Goal: Transaction & Acquisition: Obtain resource

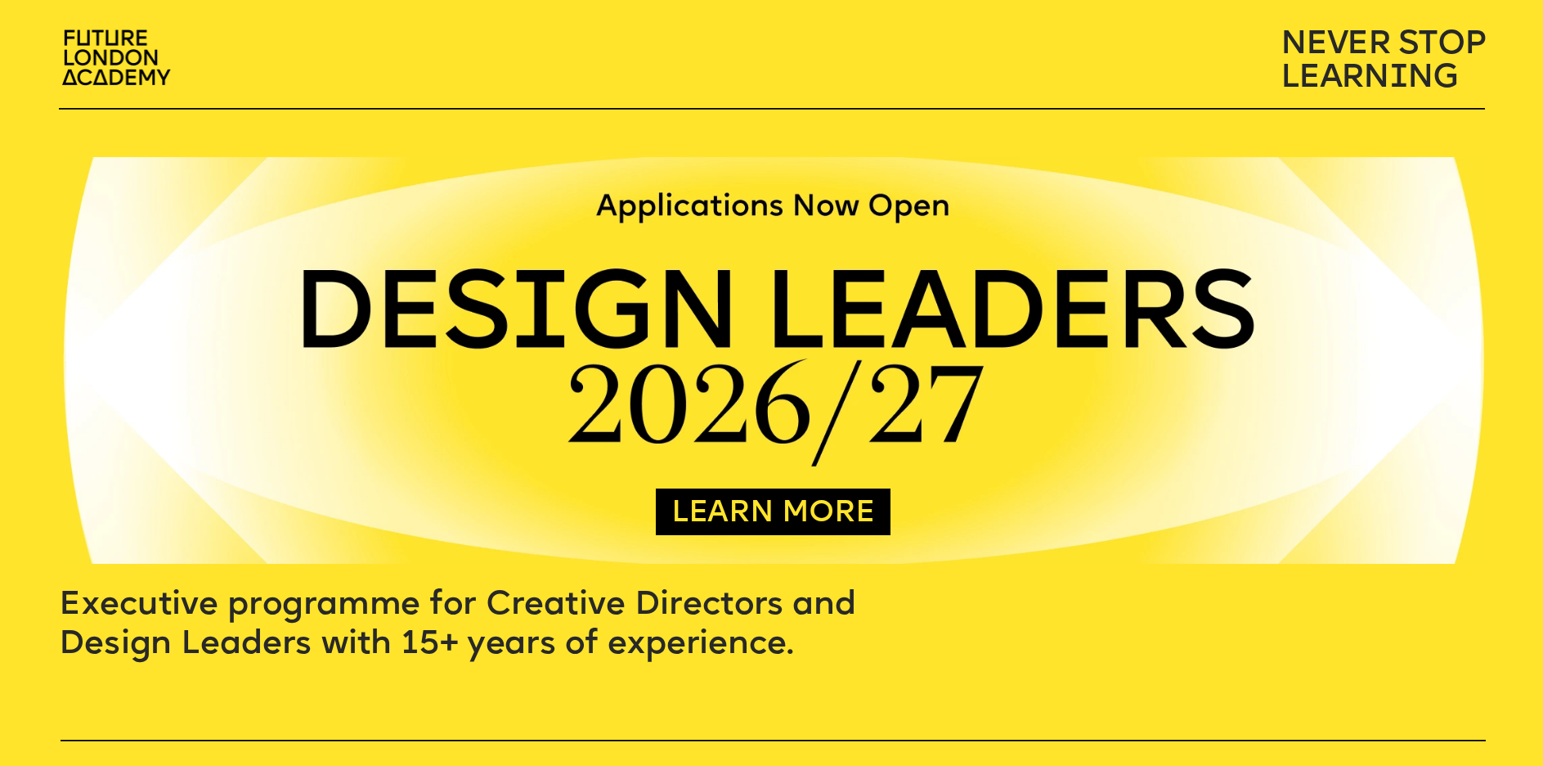
click at [780, 513] on link "LEARN MORE" at bounding box center [773, 515] width 204 height 32
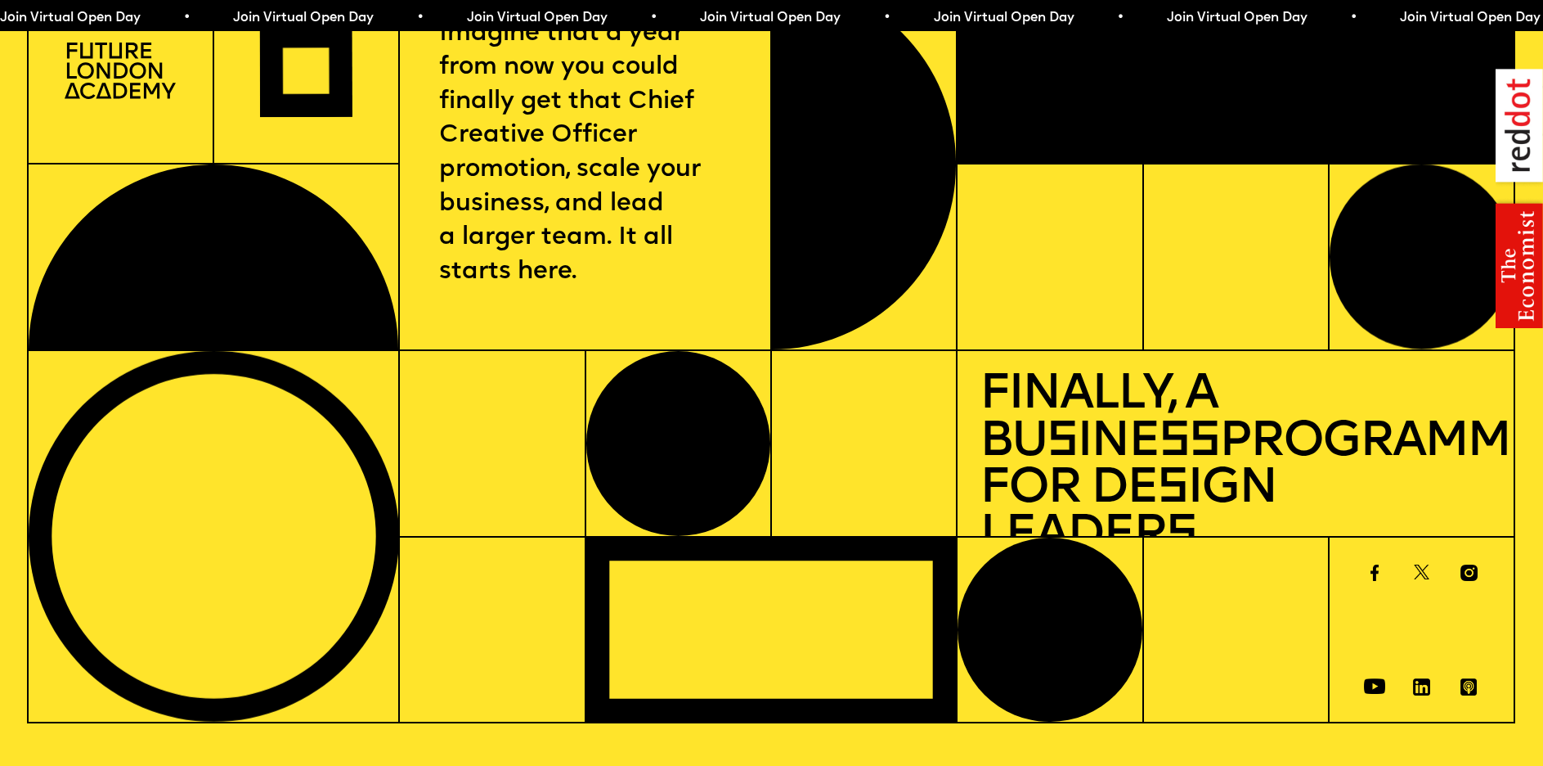
scroll to position [56, 0]
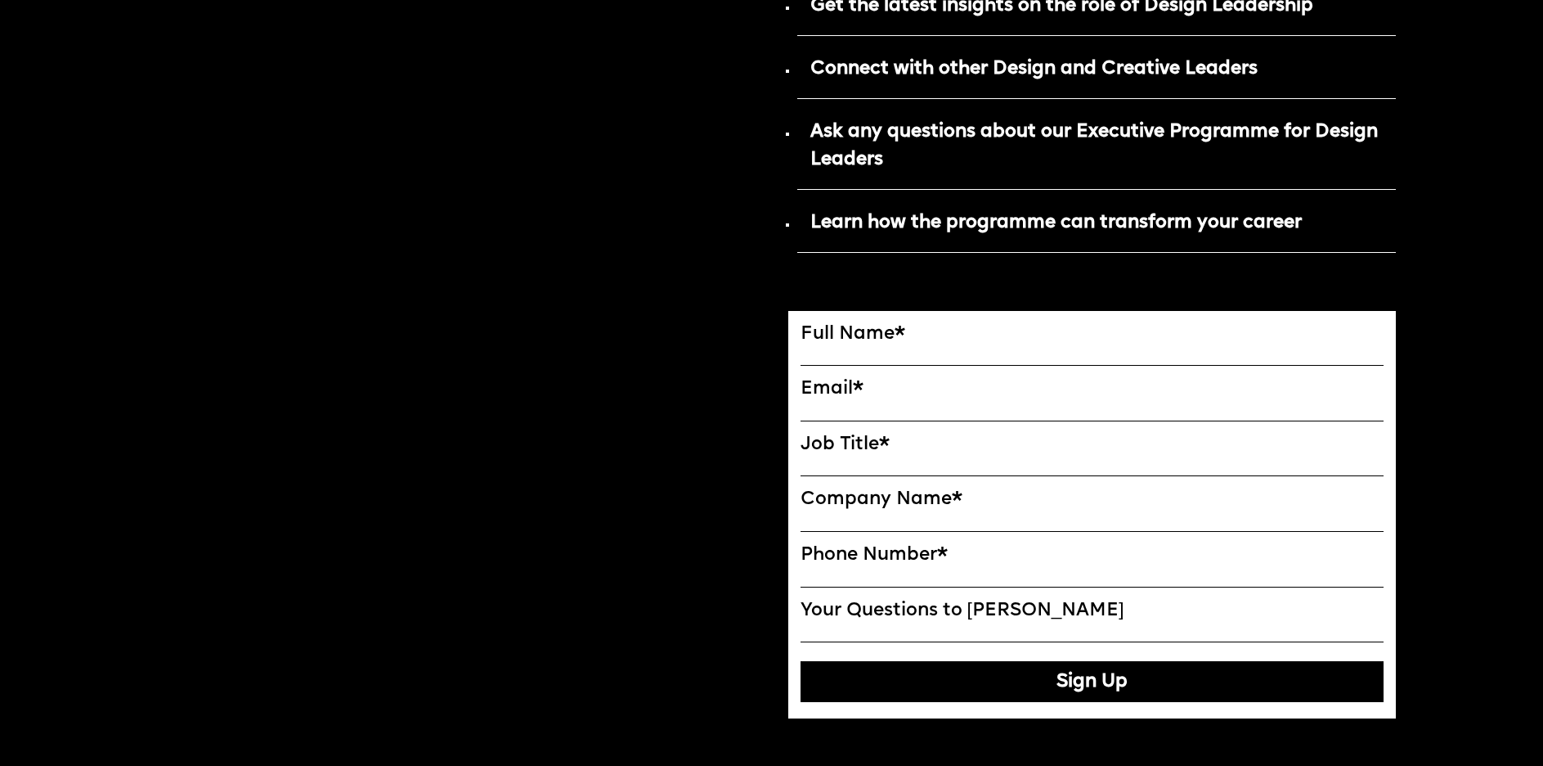
scroll to position [977, 0]
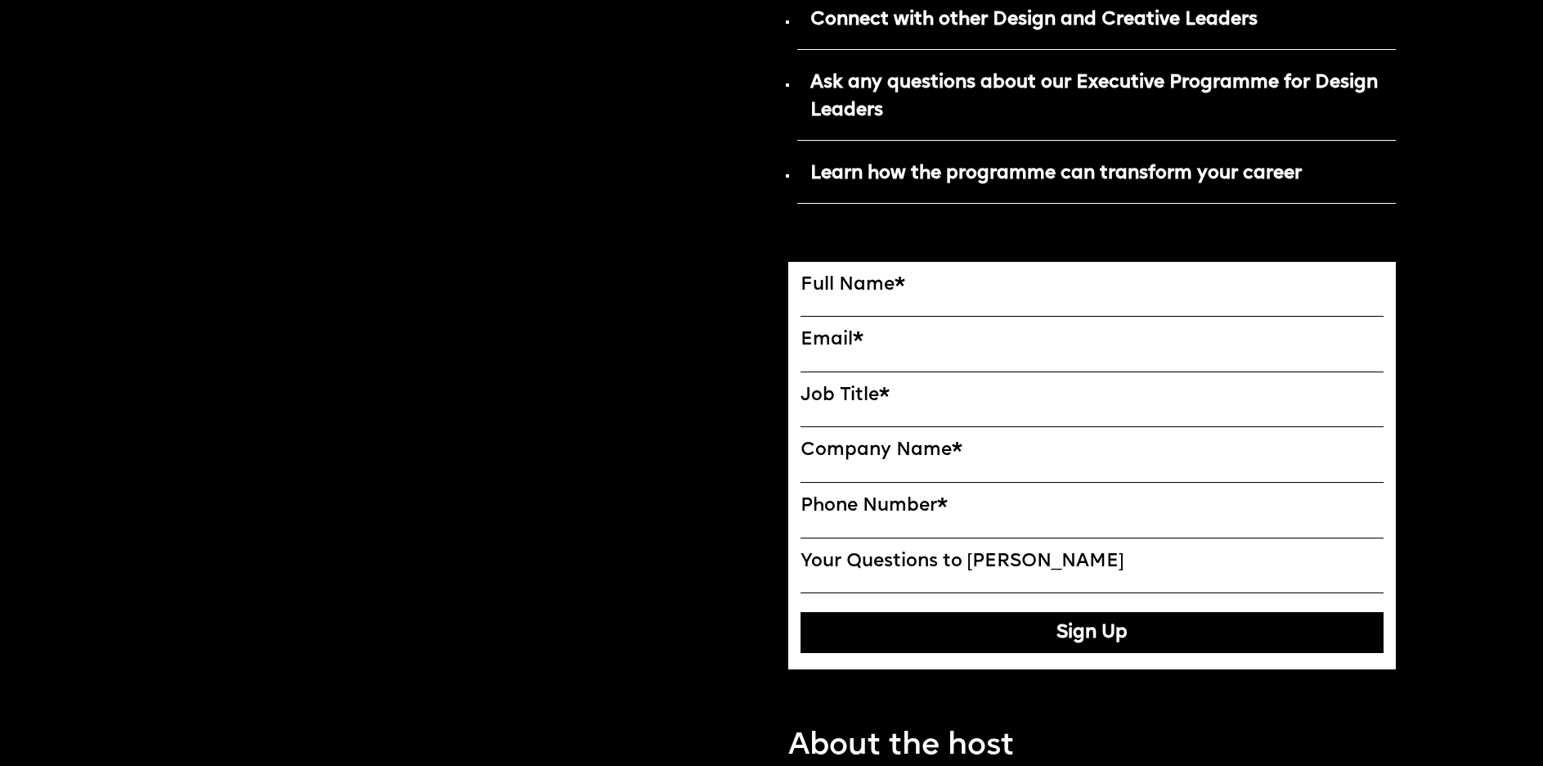
click at [947, 293] on label "Full Name *" at bounding box center [1093, 285] width 584 height 22
click at [947, 296] on input "FULL NAME" at bounding box center [1093, 306] width 584 height 20
type input "**********"
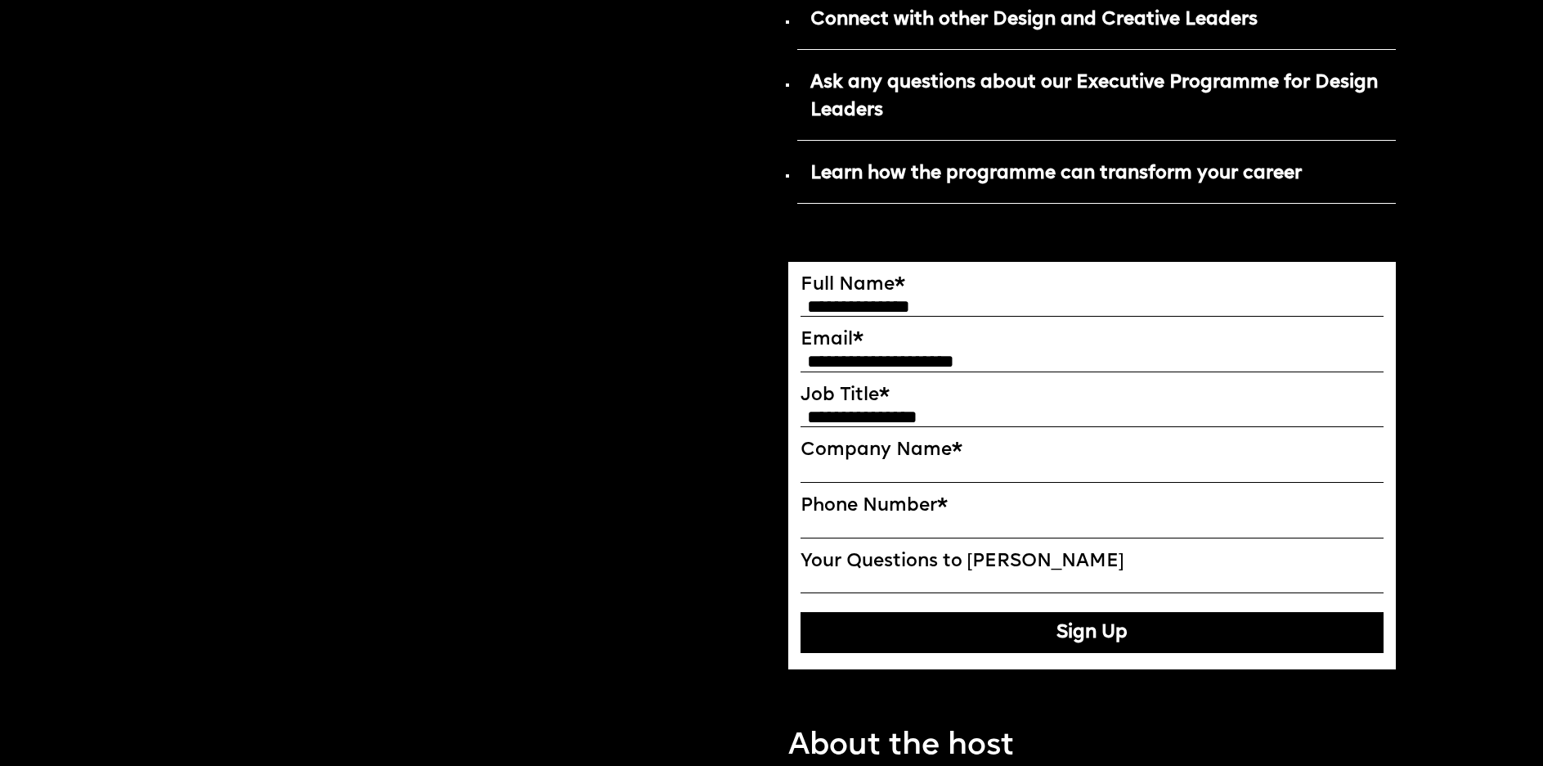
type input "**********"
click at [902, 417] on input "**********" at bounding box center [1093, 416] width 584 height 20
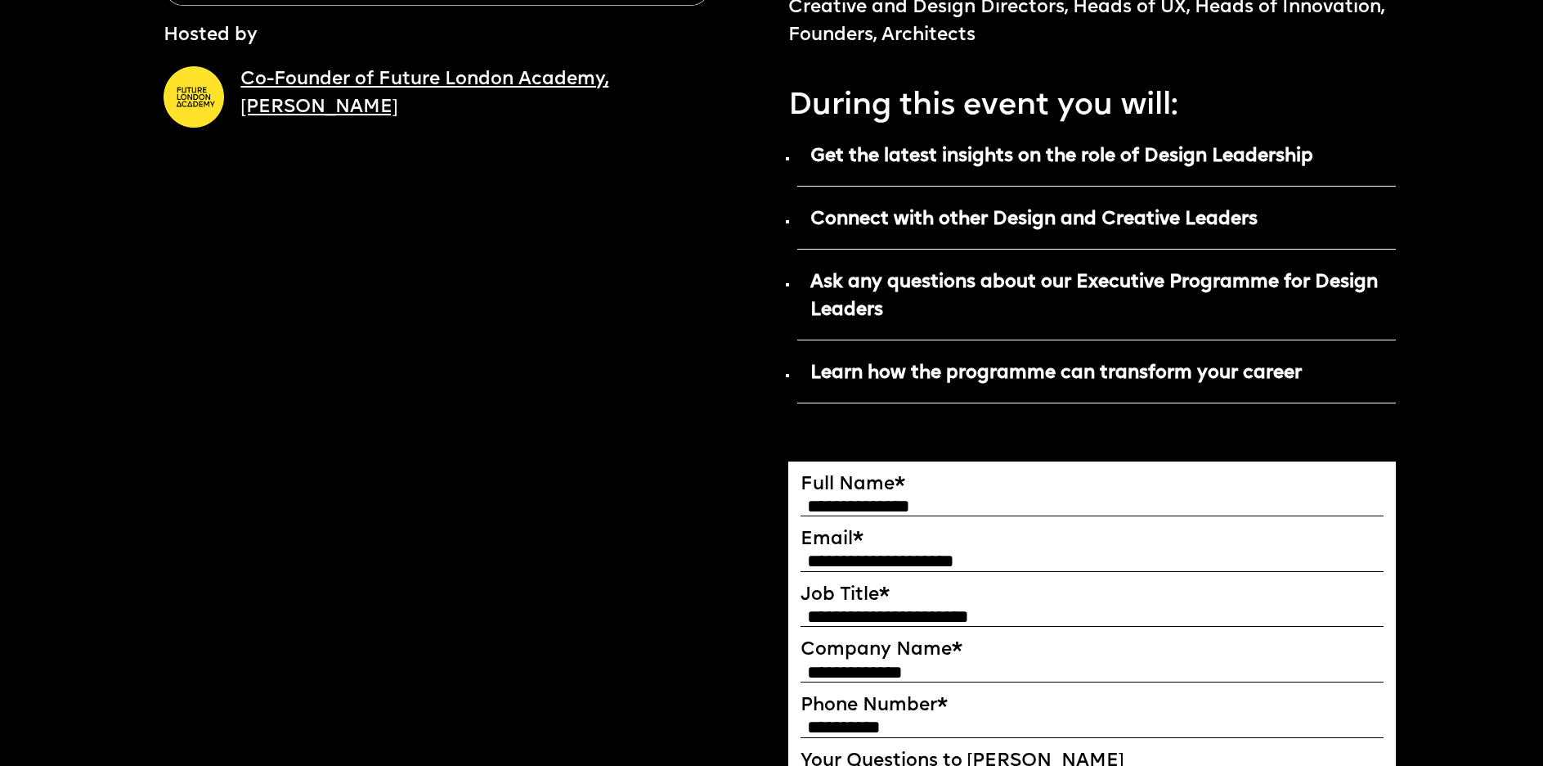
scroll to position [781, 0]
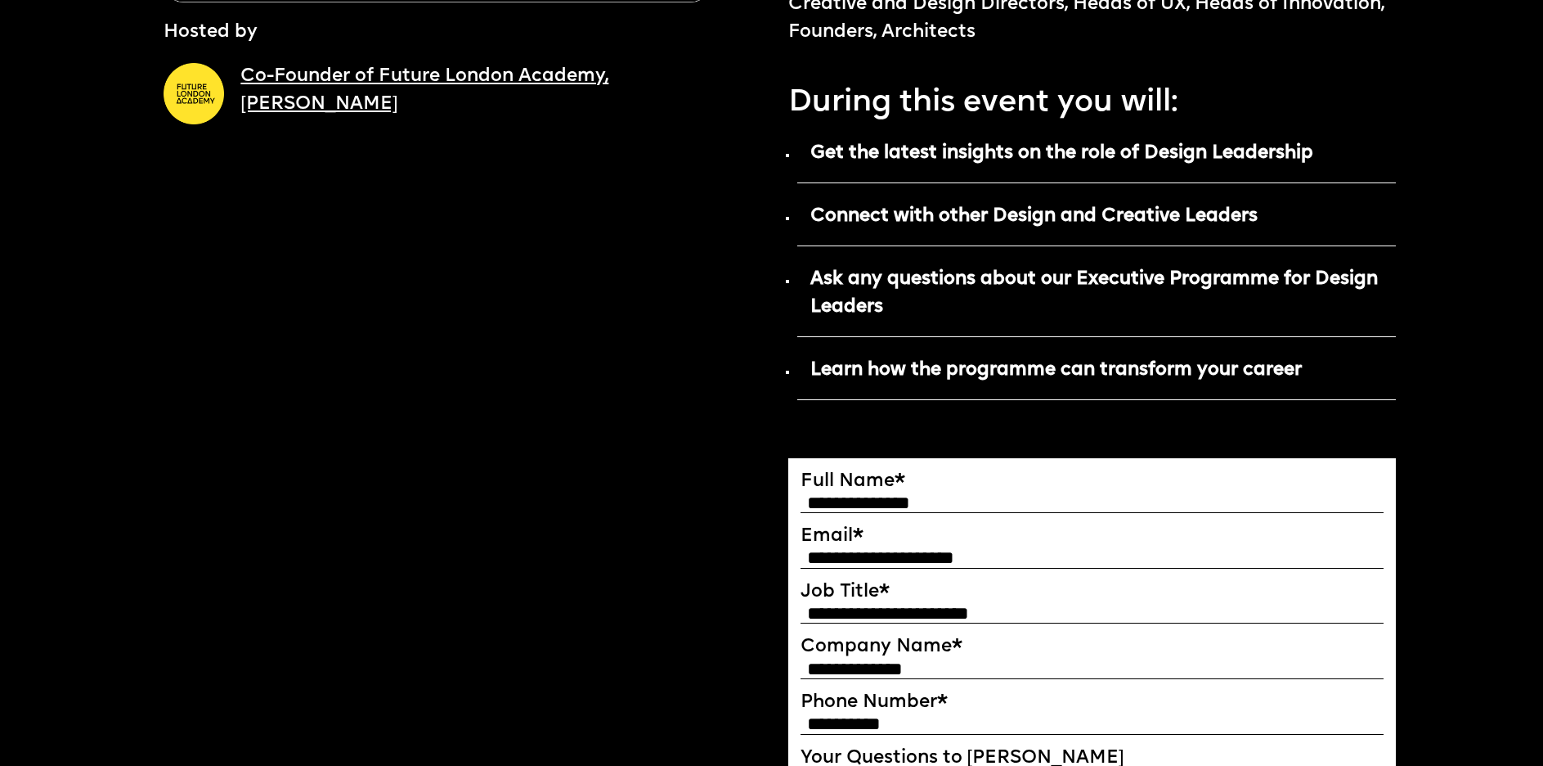
type input "**********"
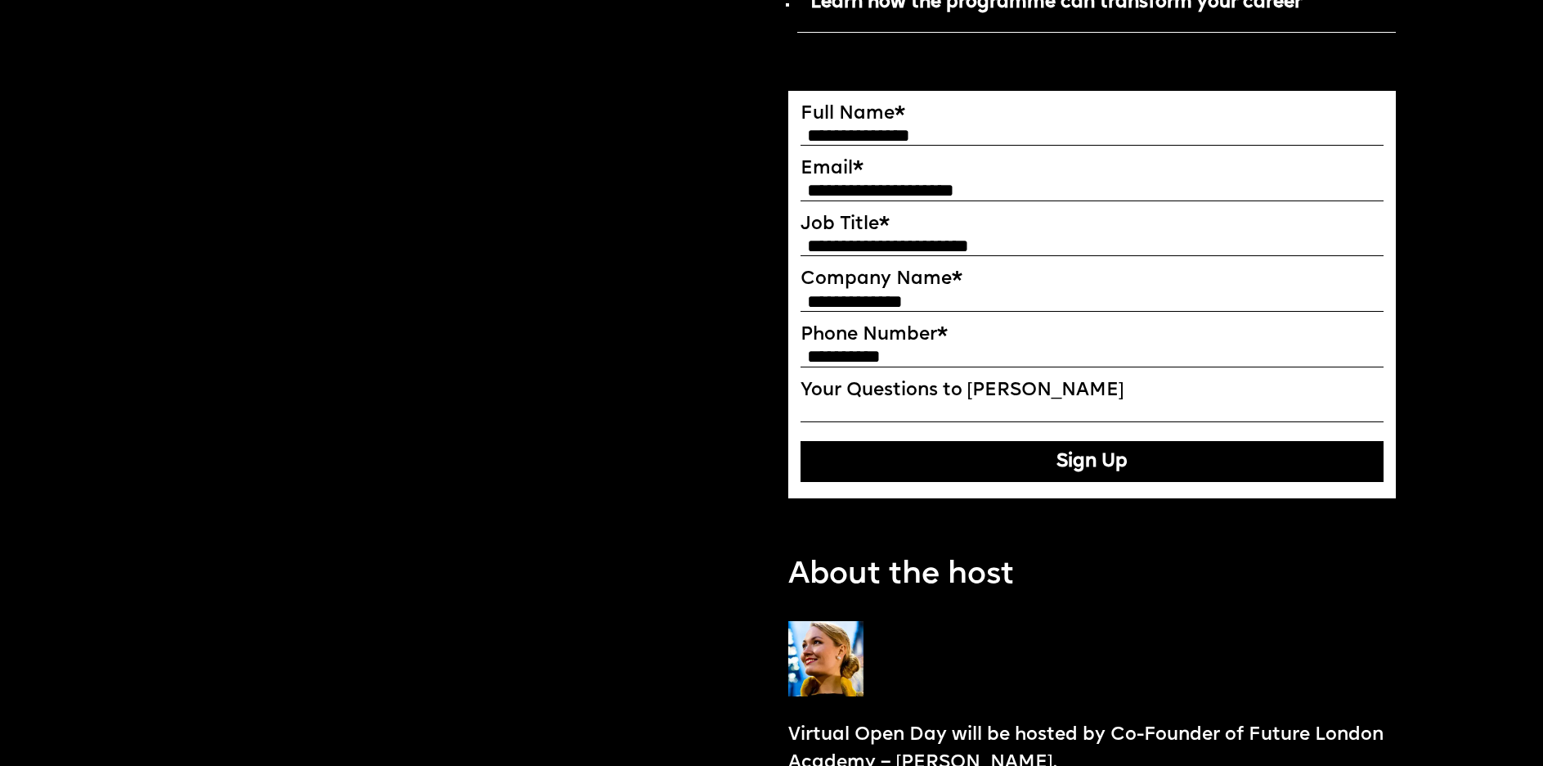
scroll to position [1205, 0]
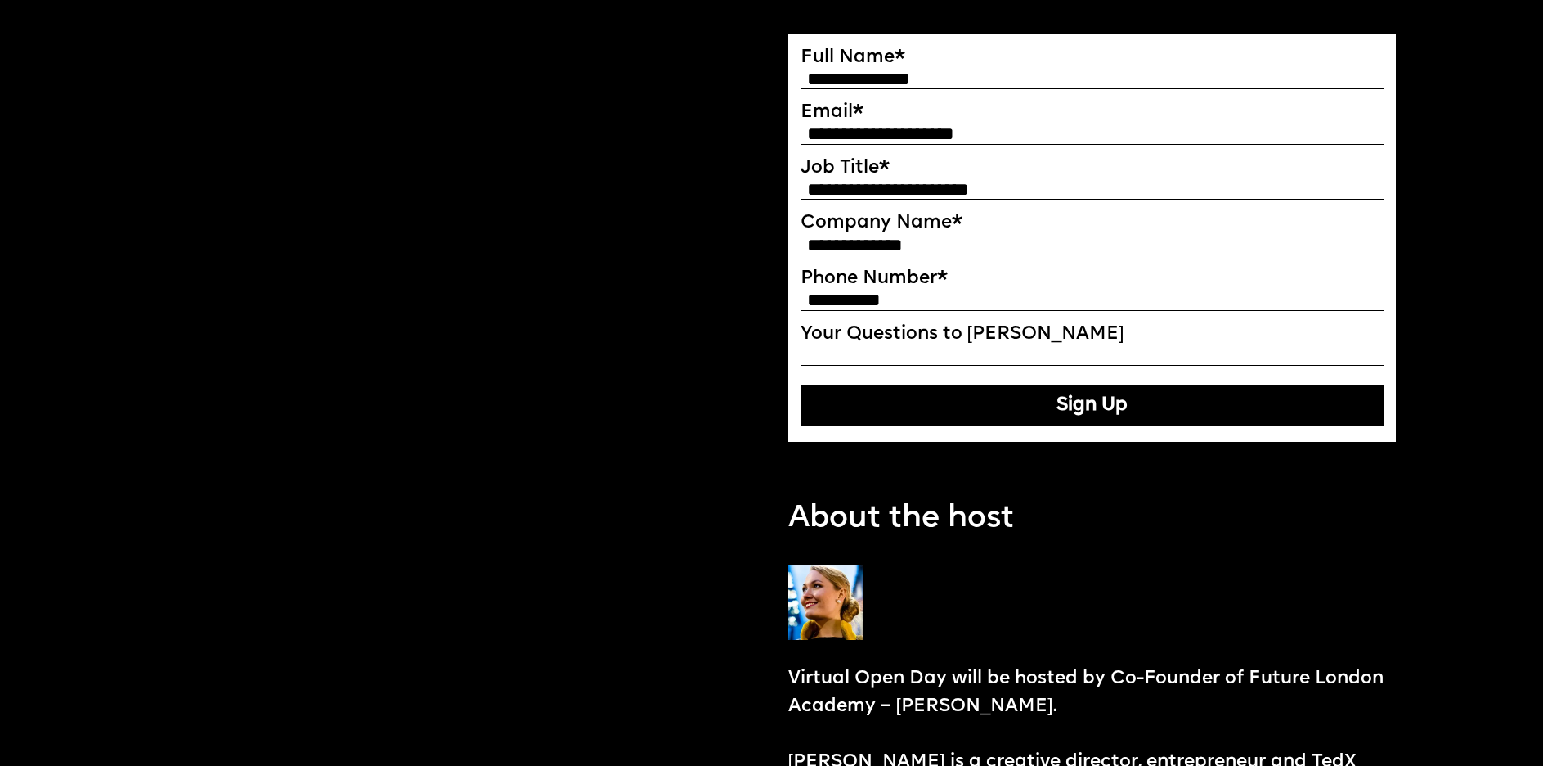
click at [1106, 399] on button "Sign Up" at bounding box center [1093, 404] width 584 height 41
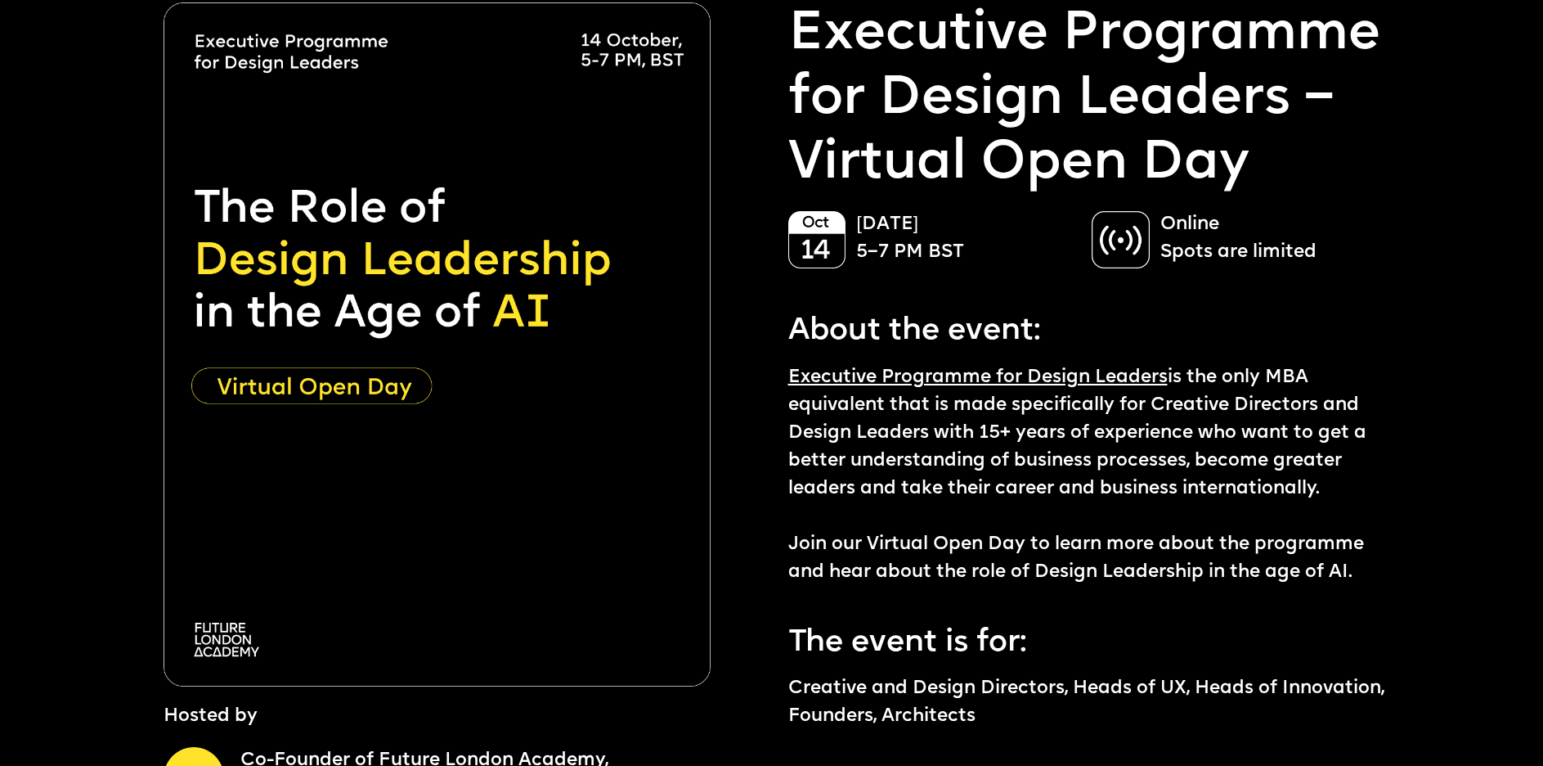
scroll to position [0, 0]
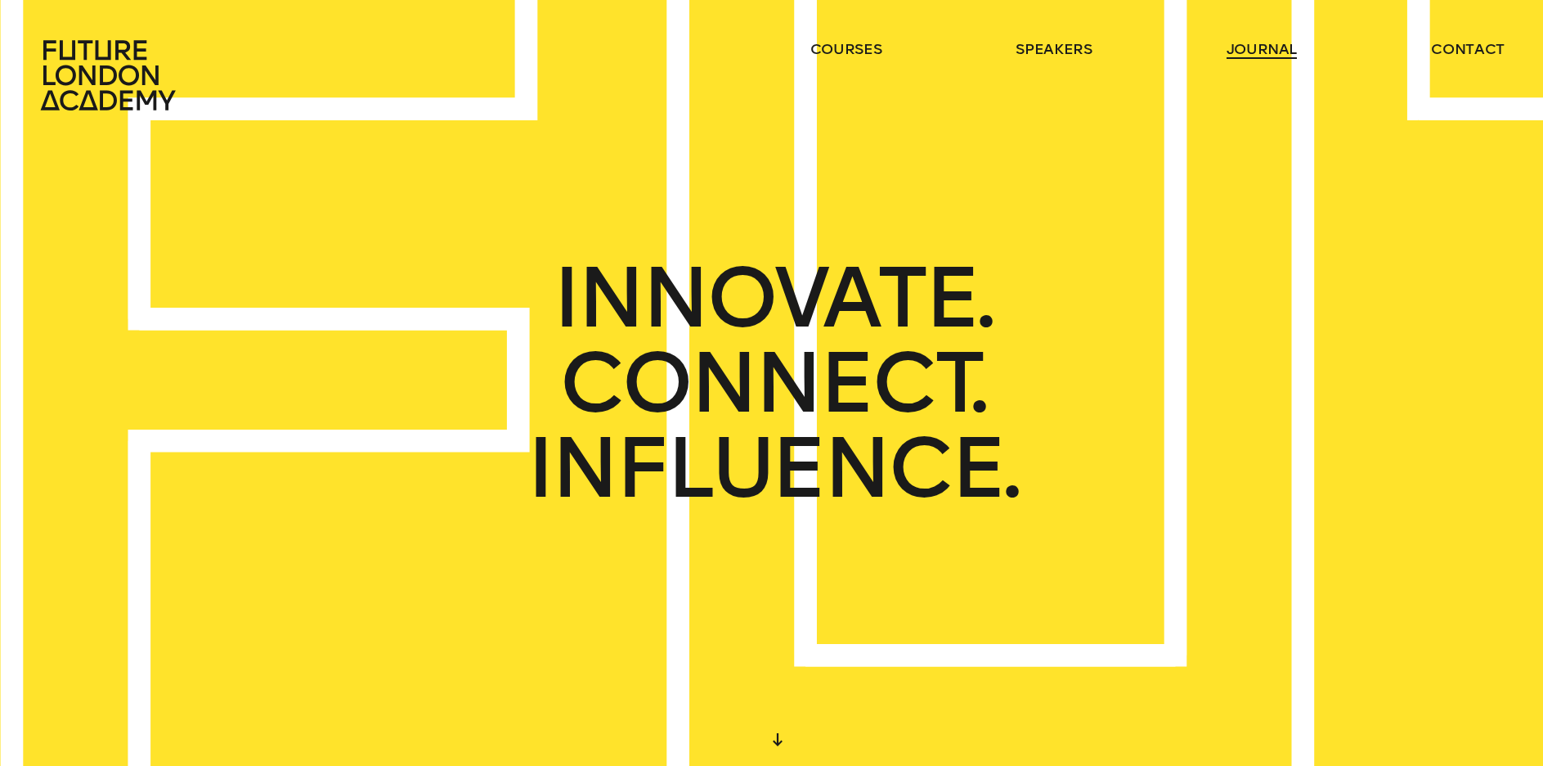
click at [1257, 41] on link "journal" at bounding box center [1262, 49] width 71 height 20
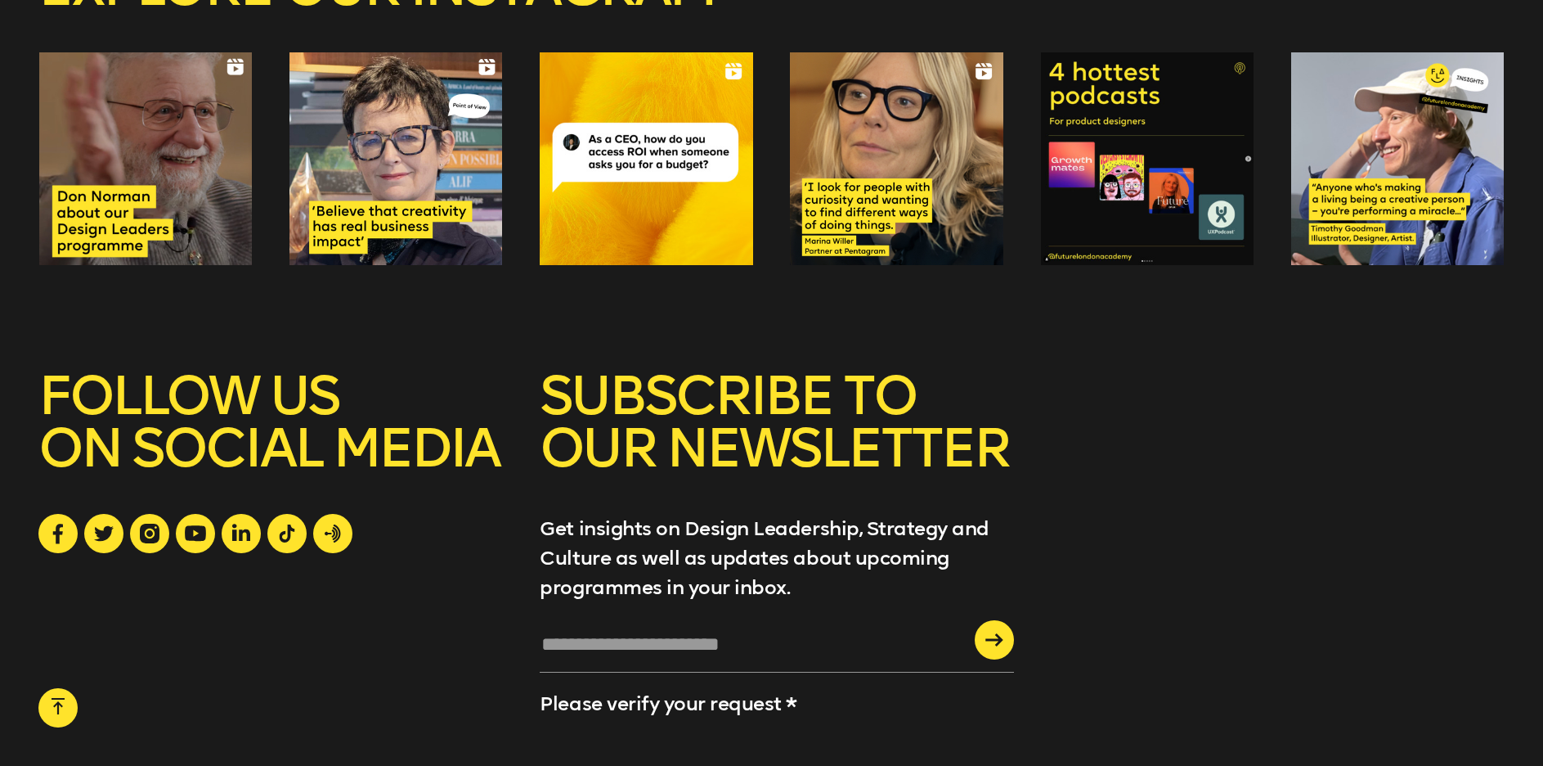
scroll to position [3422, 0]
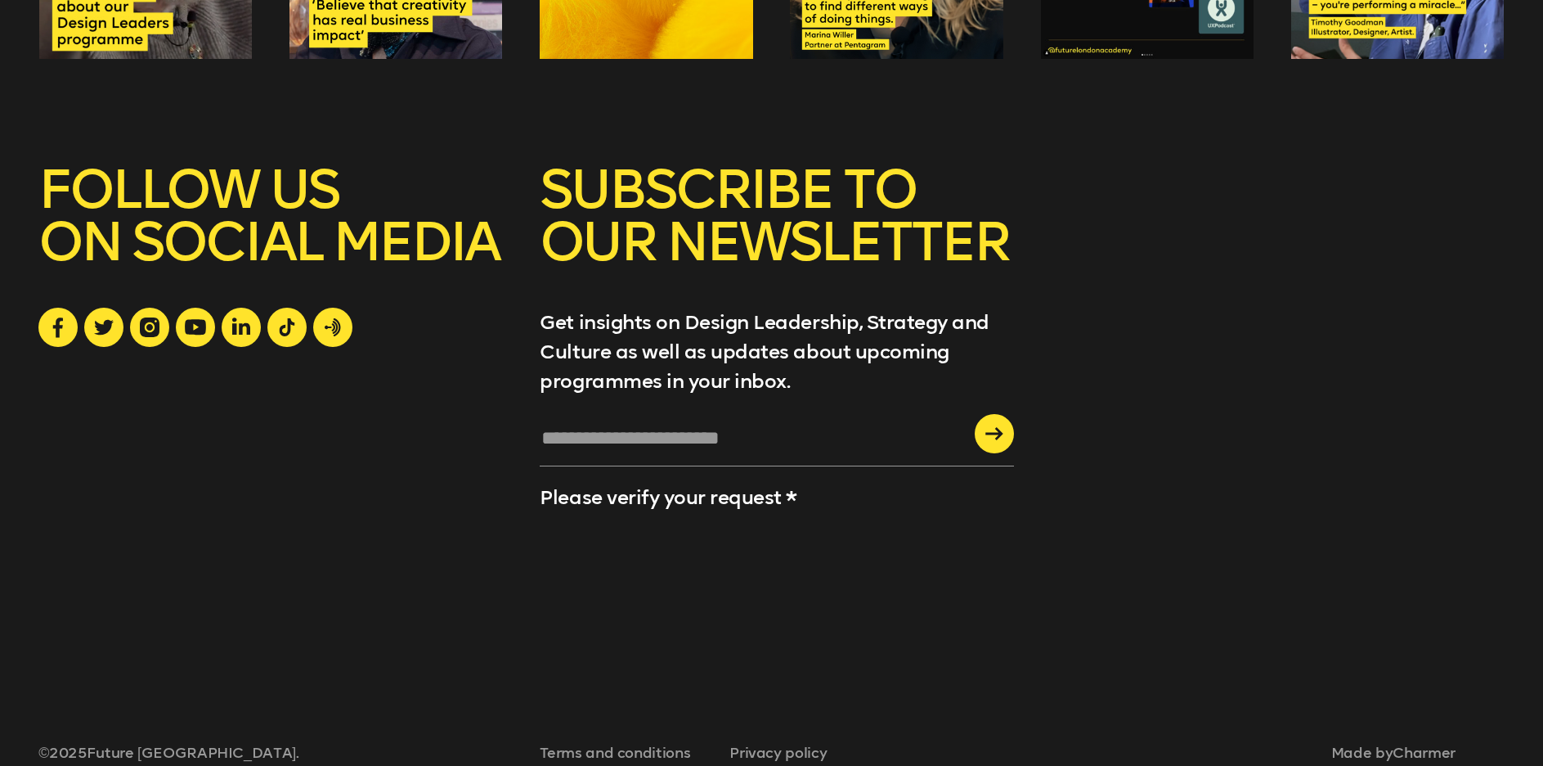
click at [546, 438] on div "Please verify your request *" at bounding box center [777, 530] width 474 height 216
click at [574, 422] on input "text" at bounding box center [777, 444] width 474 height 44
type input "**********"
click at [1000, 414] on div "submit" at bounding box center [994, 433] width 39 height 39
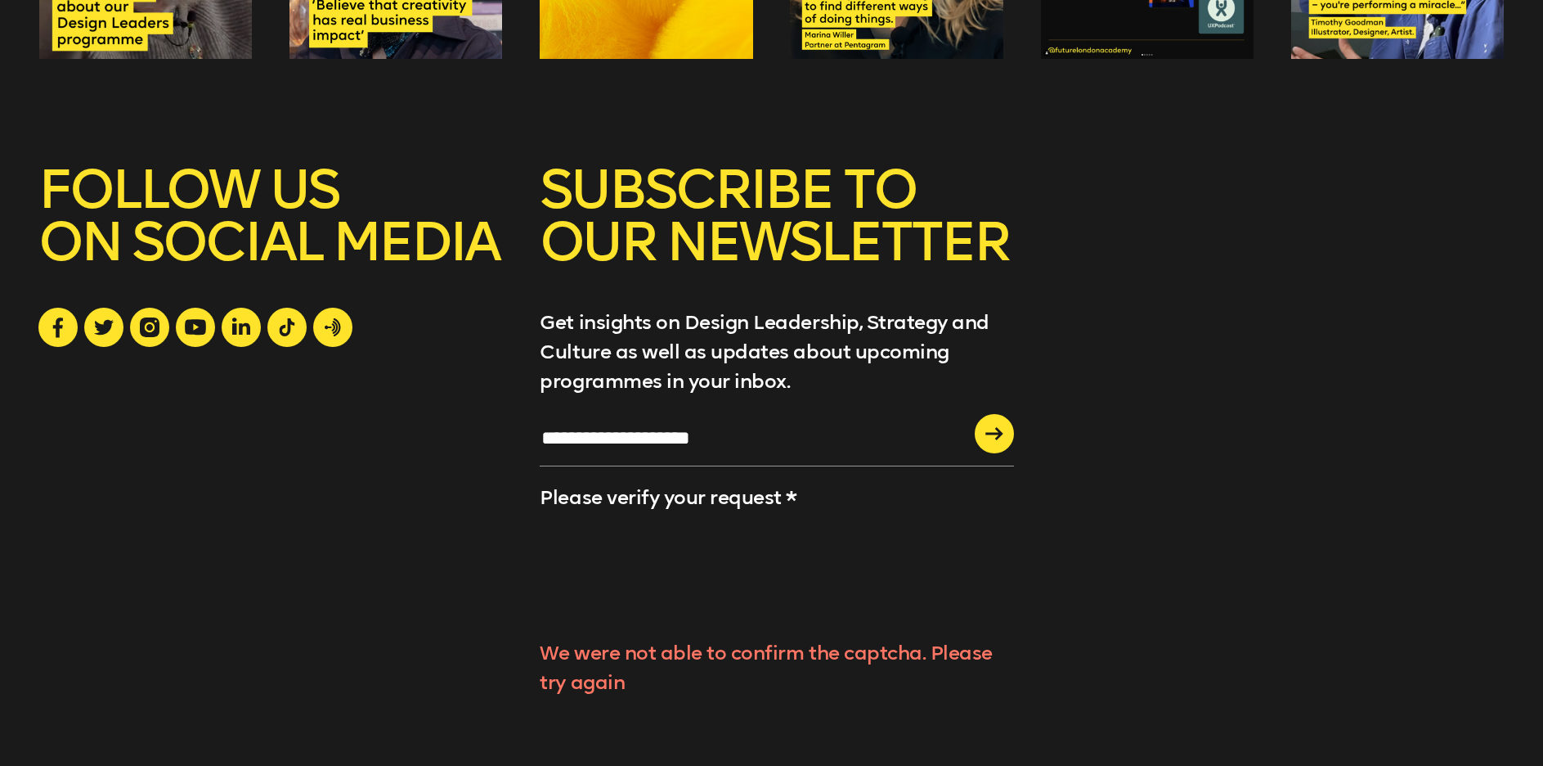
click at [997, 427] on icon "submit" at bounding box center [995, 433] width 18 height 13
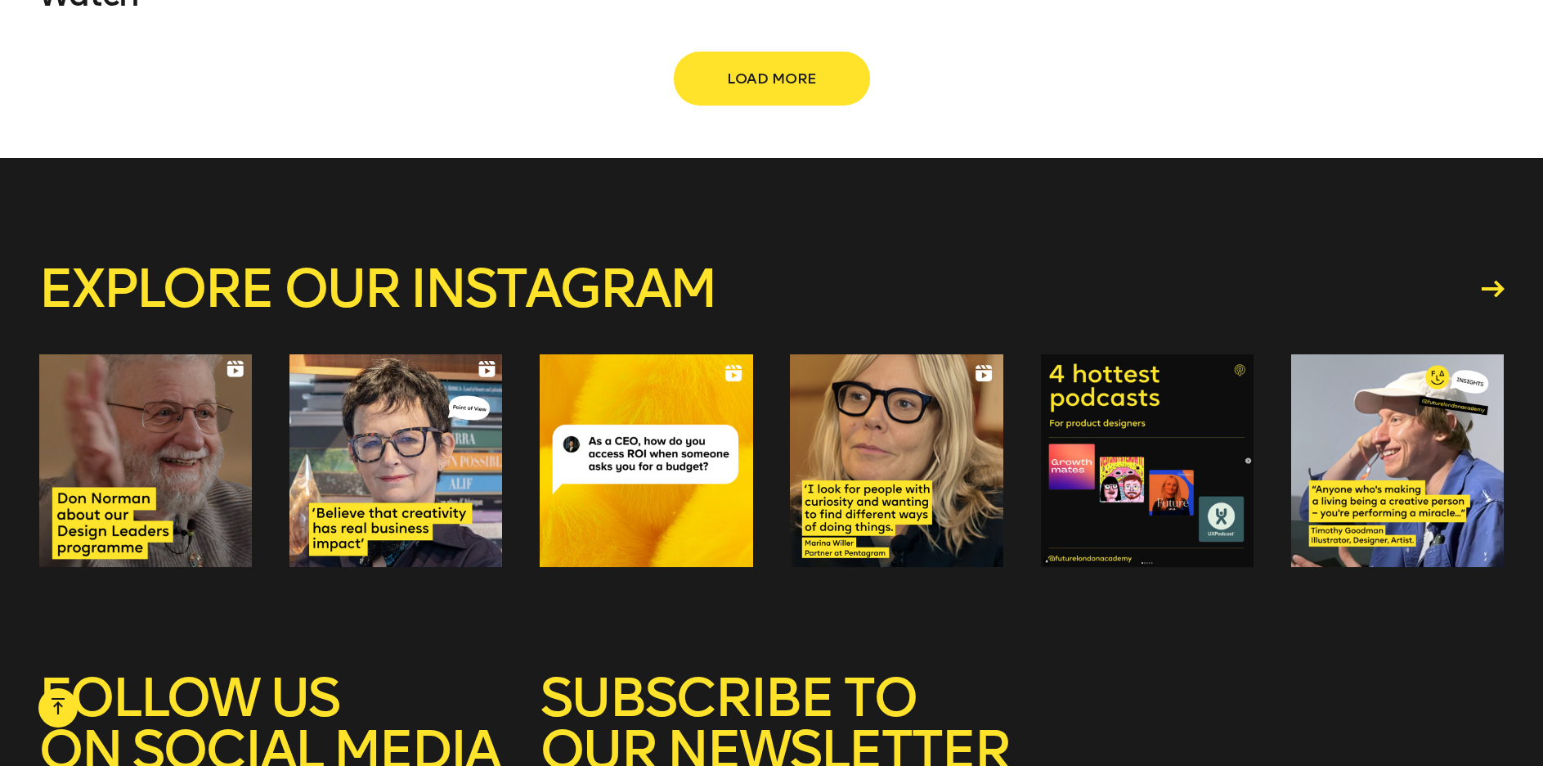
scroll to position [2909, 0]
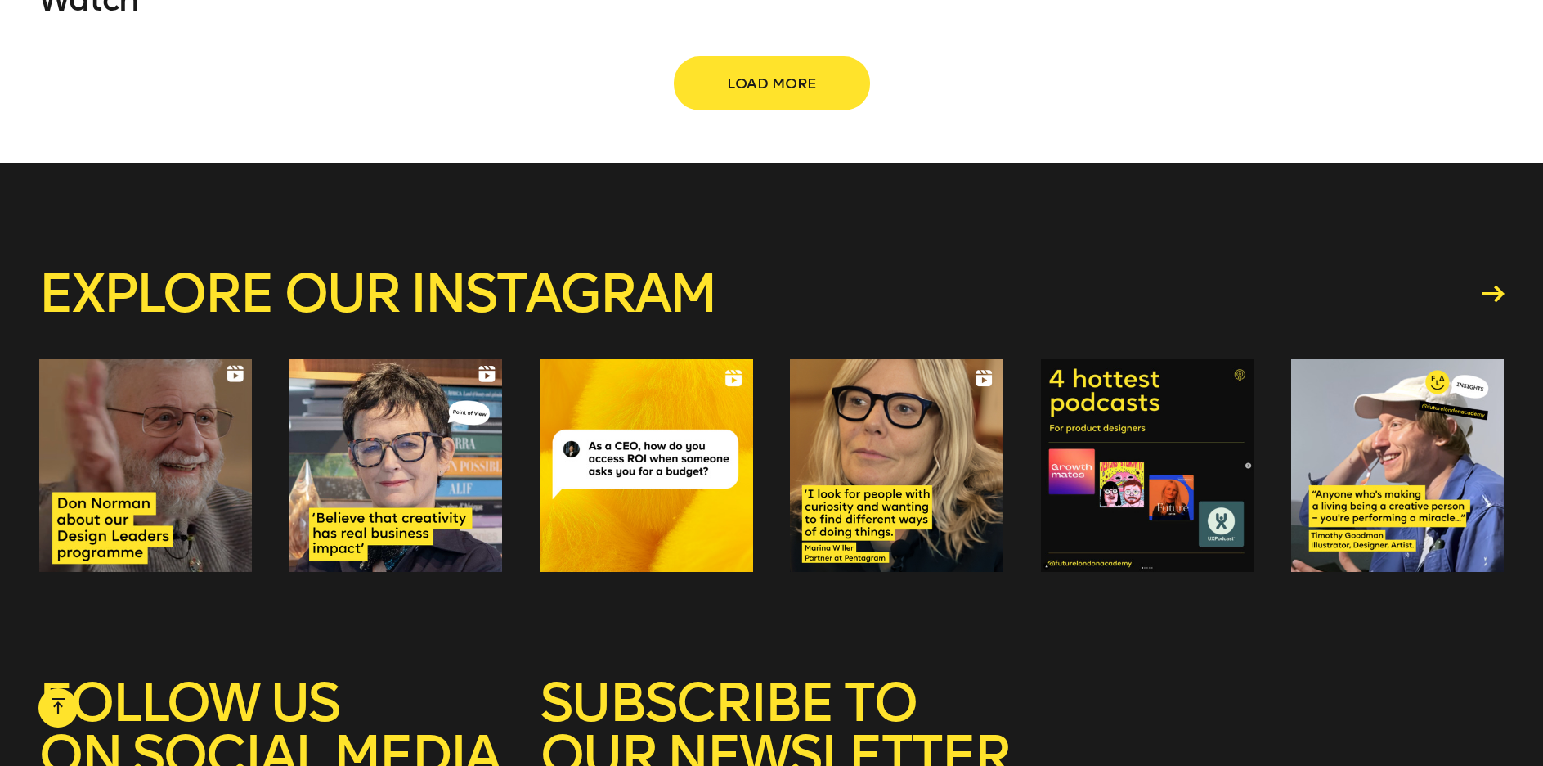
click at [1189, 479] on div at bounding box center [1147, 465] width 213 height 213
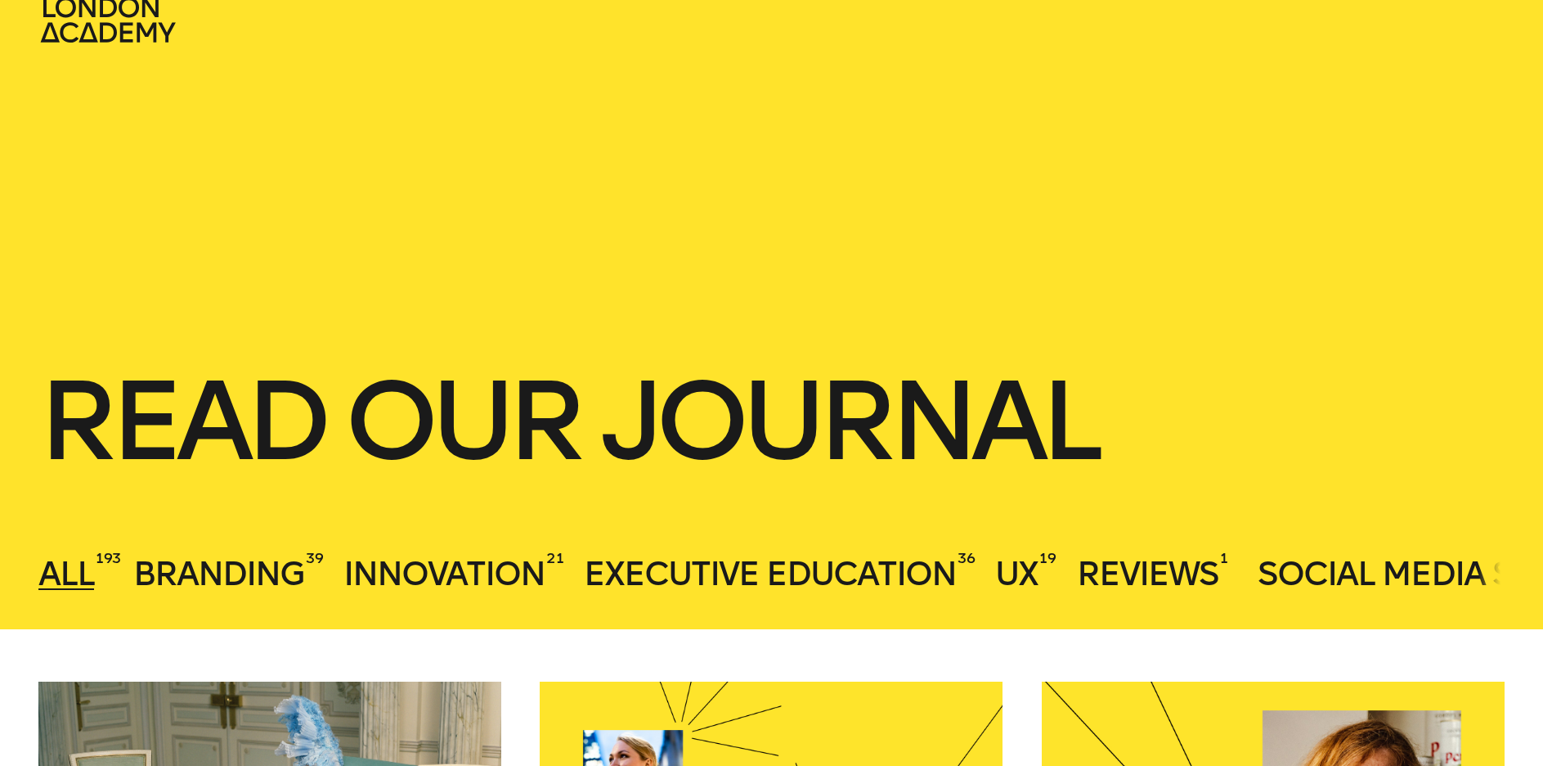
scroll to position [0, 0]
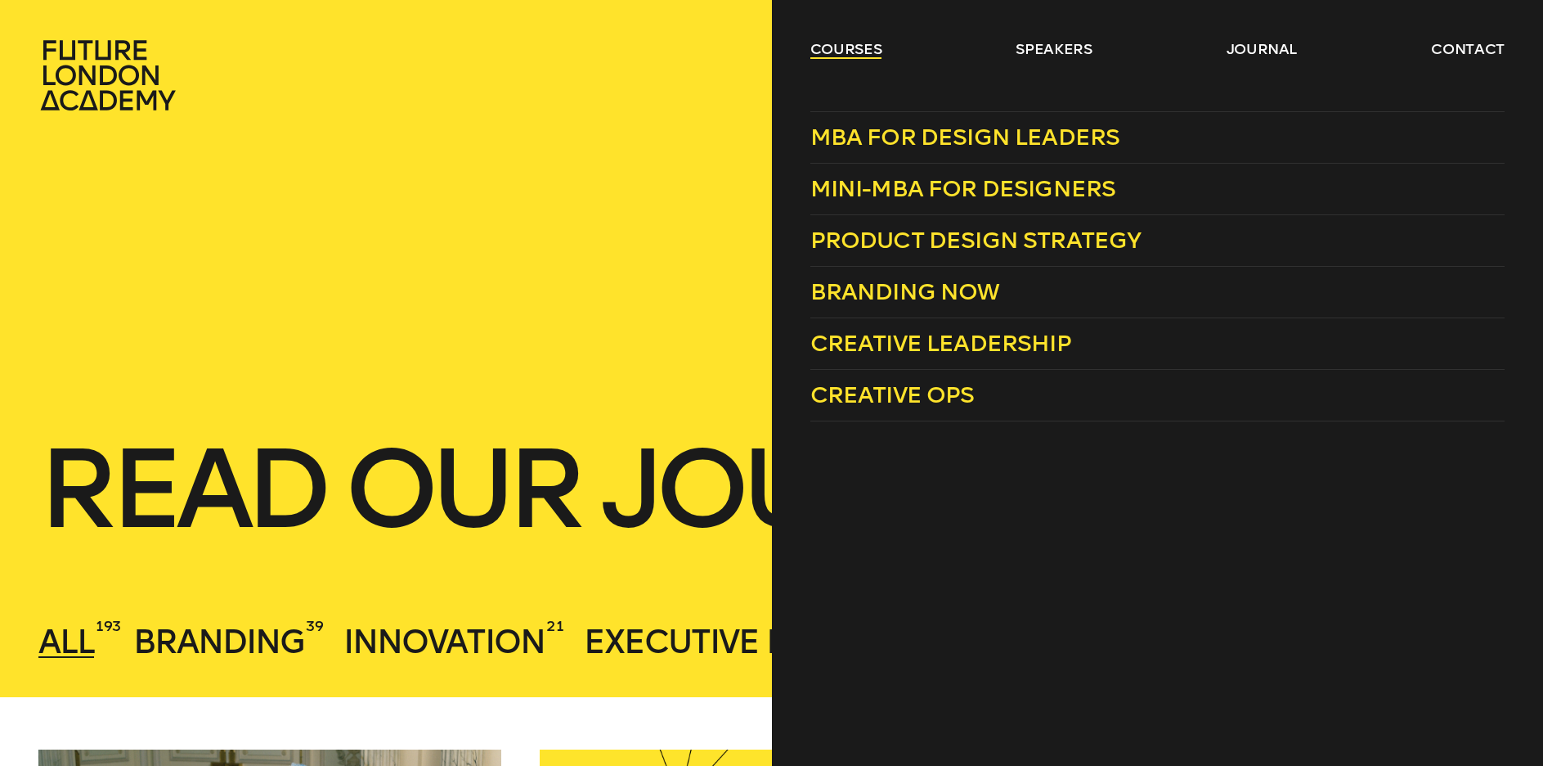
click at [870, 52] on link "courses" at bounding box center [846, 49] width 72 height 20
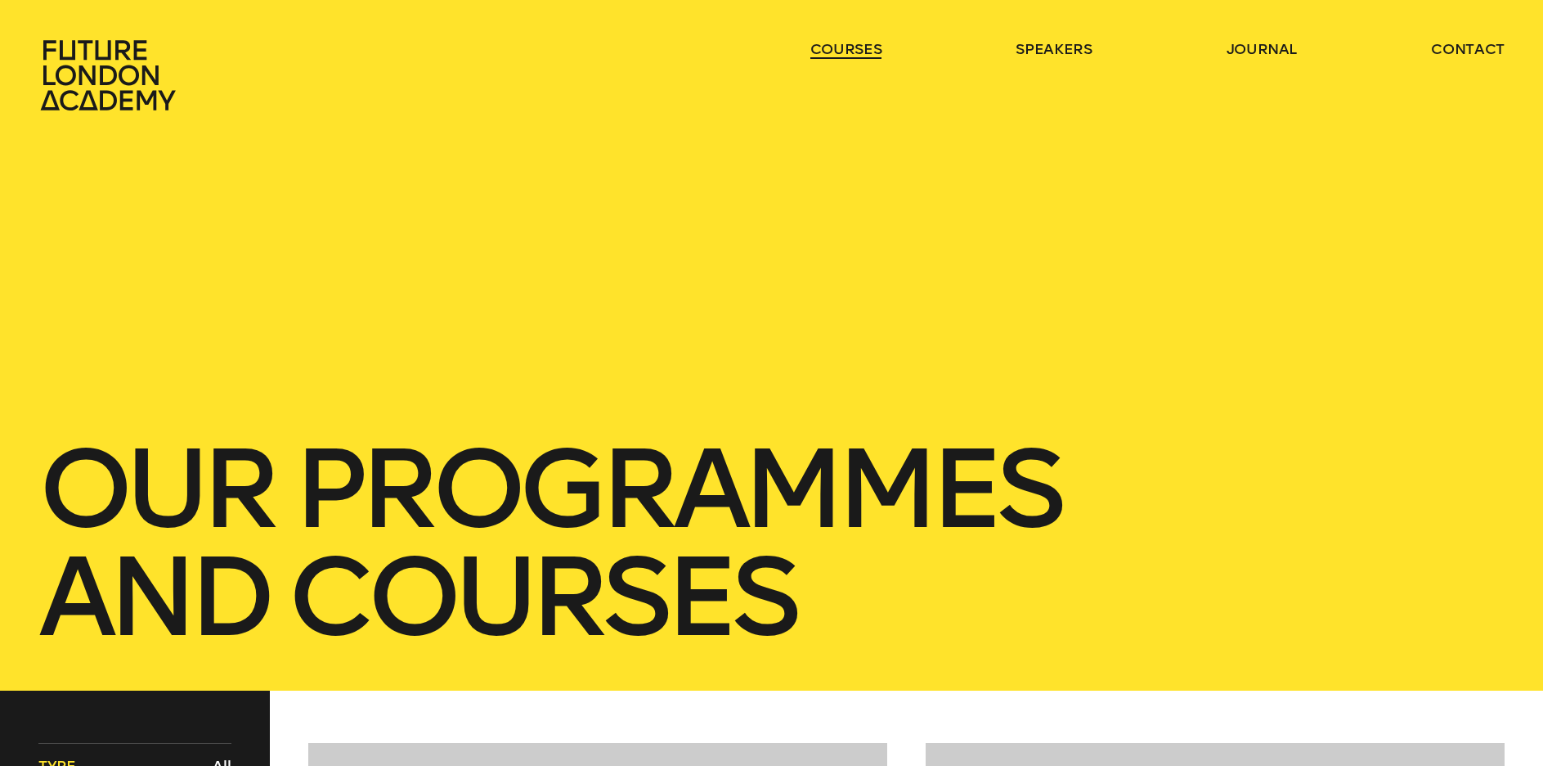
click at [869, 52] on link "courses" at bounding box center [846, 49] width 72 height 20
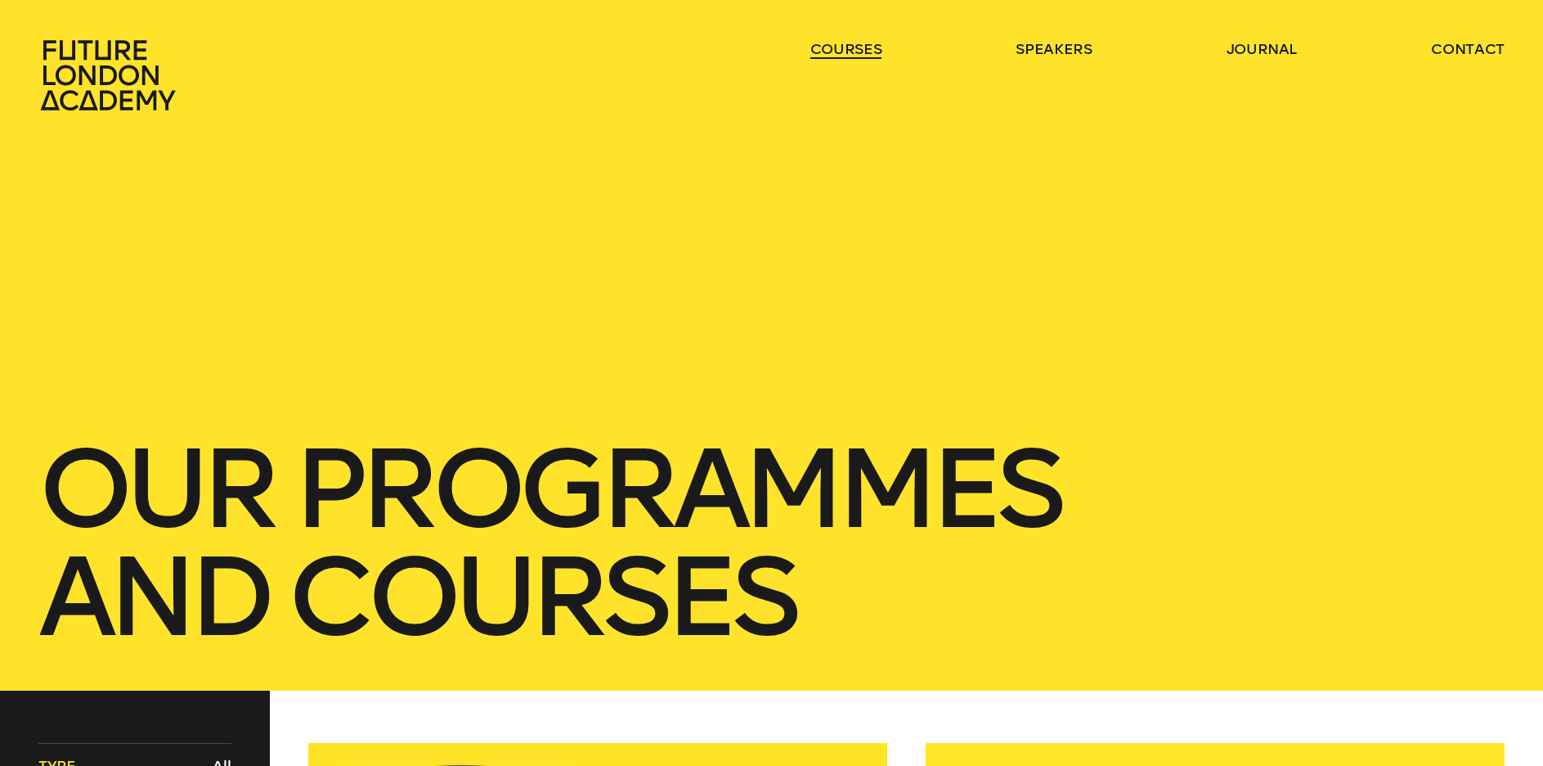
click at [846, 49] on link "courses" at bounding box center [846, 49] width 72 height 20
click at [1144, 66] on ul "courses speakers journal contact" at bounding box center [1157, 75] width 694 height 72
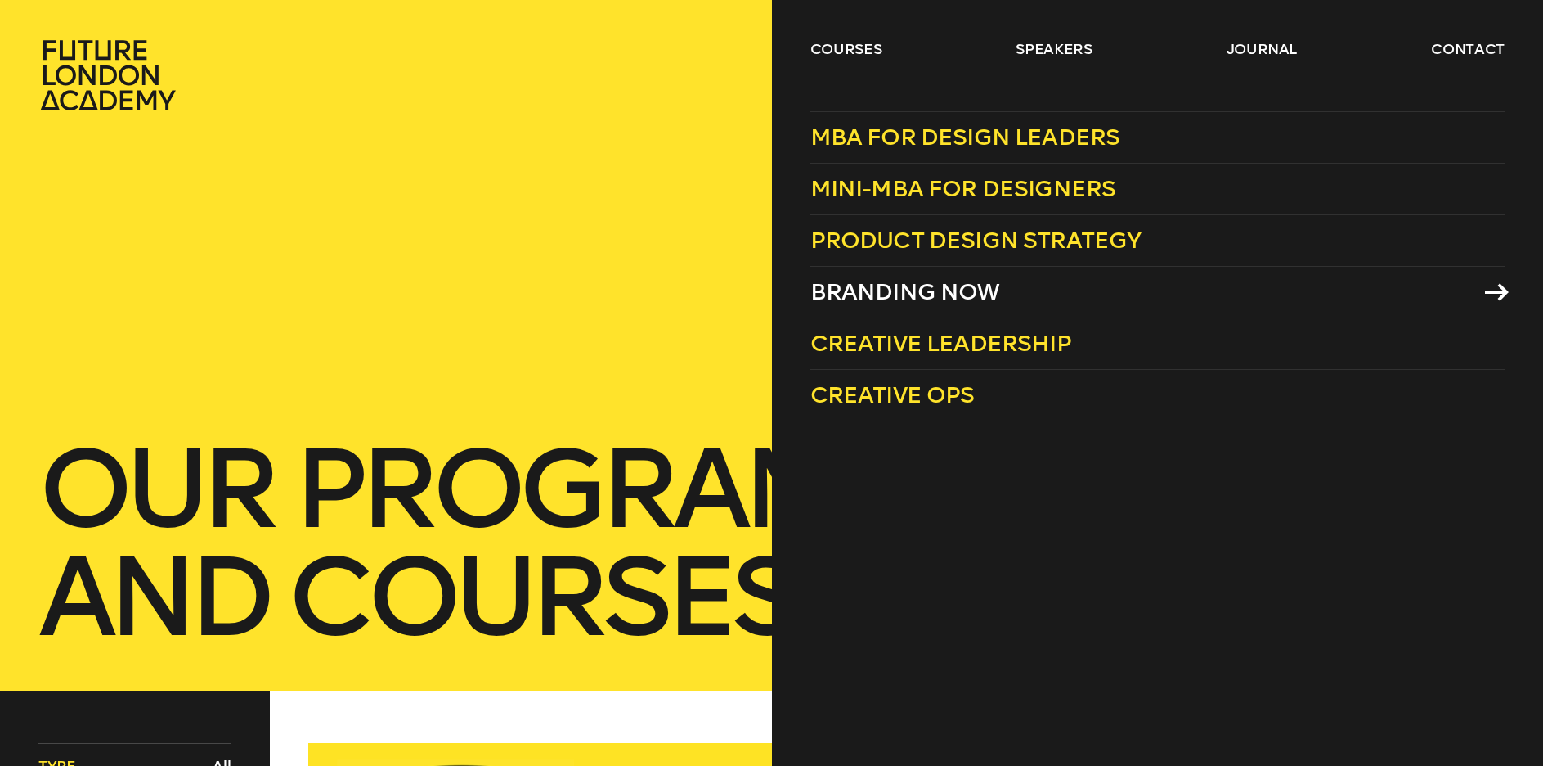
click at [887, 290] on span "Branding Now" at bounding box center [905, 291] width 190 height 27
click at [849, 46] on link "courses" at bounding box center [846, 49] width 72 height 20
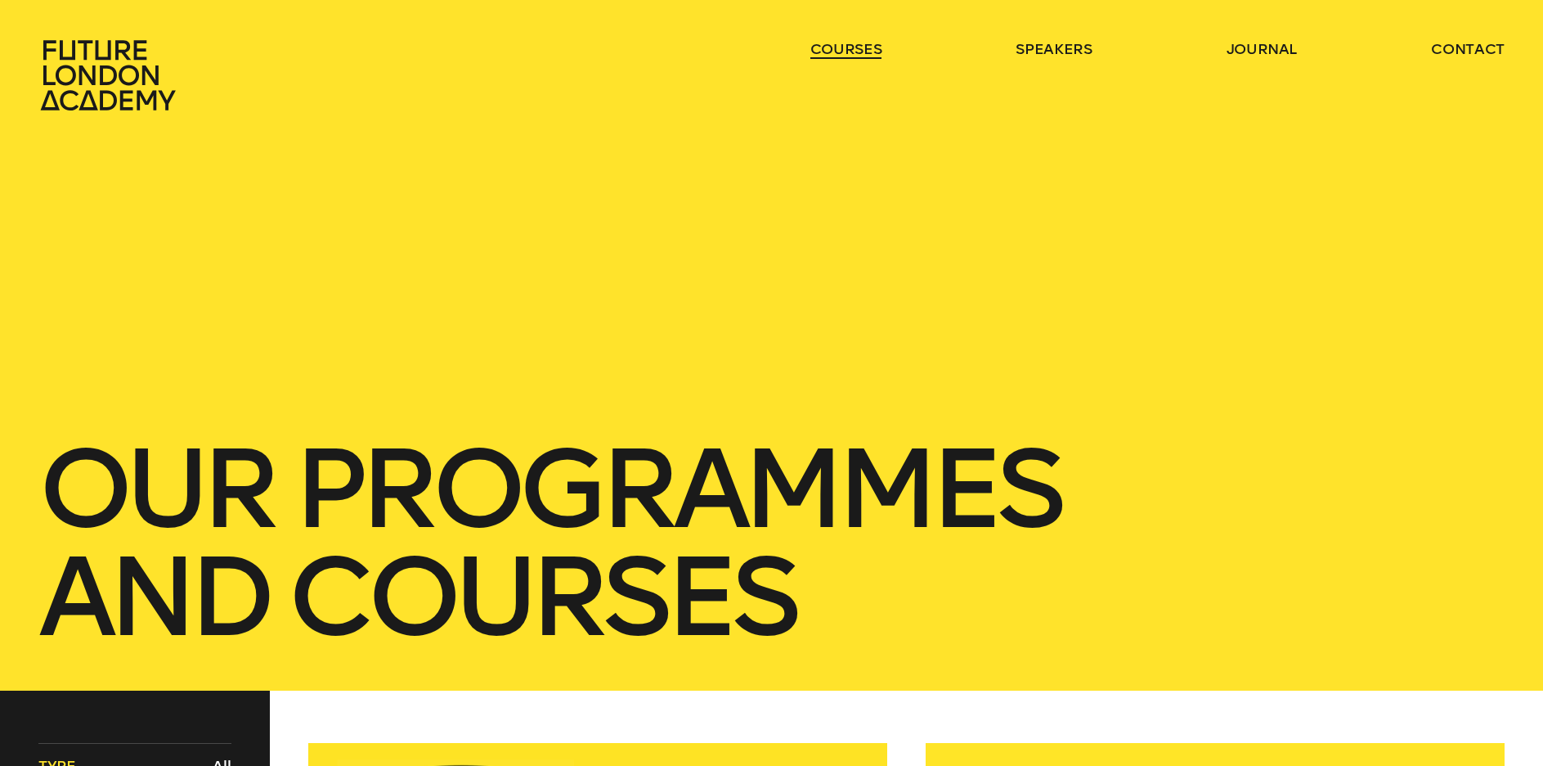
click at [849, 46] on link "courses" at bounding box center [846, 49] width 72 height 20
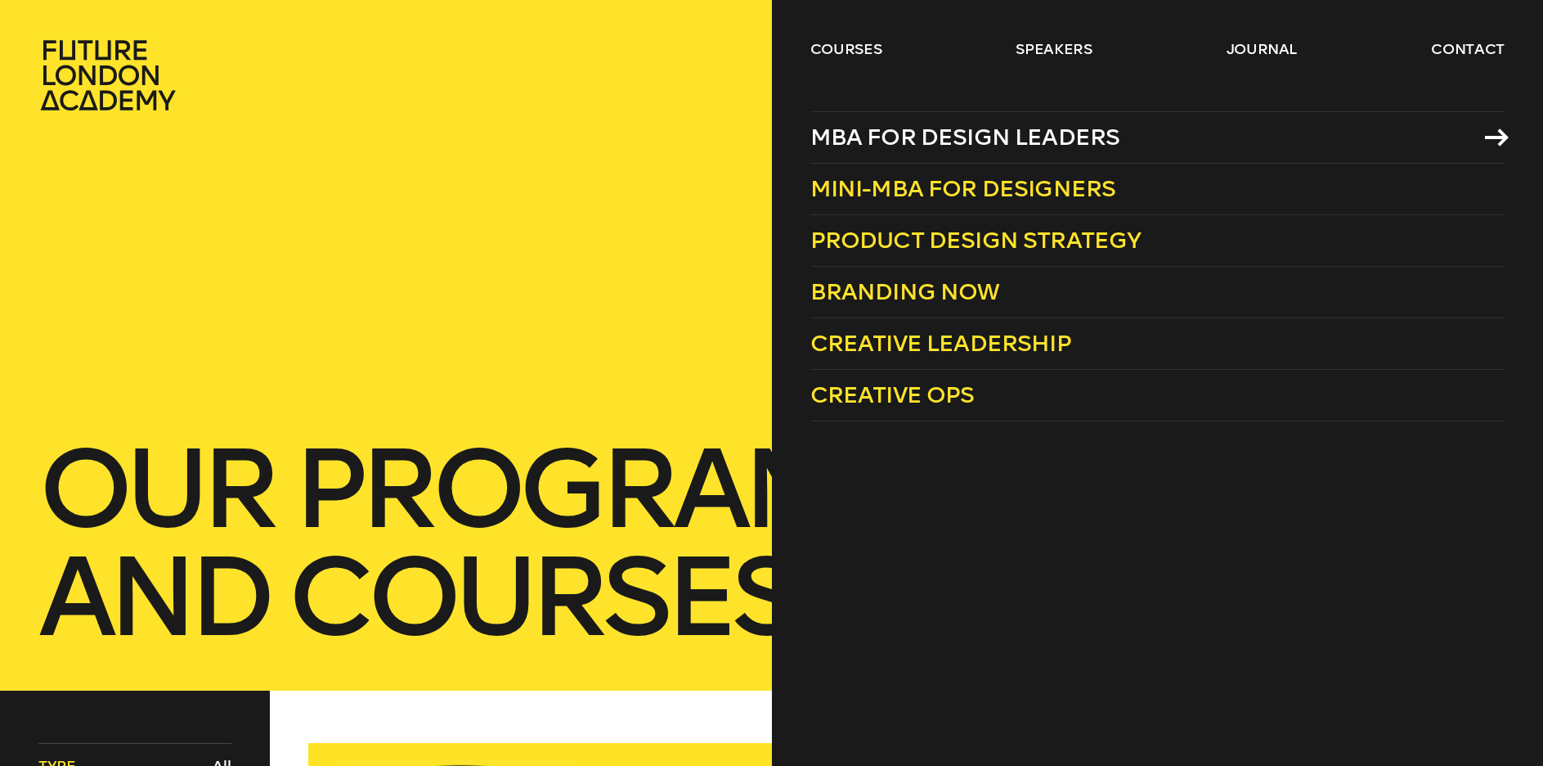
click at [918, 140] on span "MBA for Design Leaders" at bounding box center [965, 136] width 310 height 27
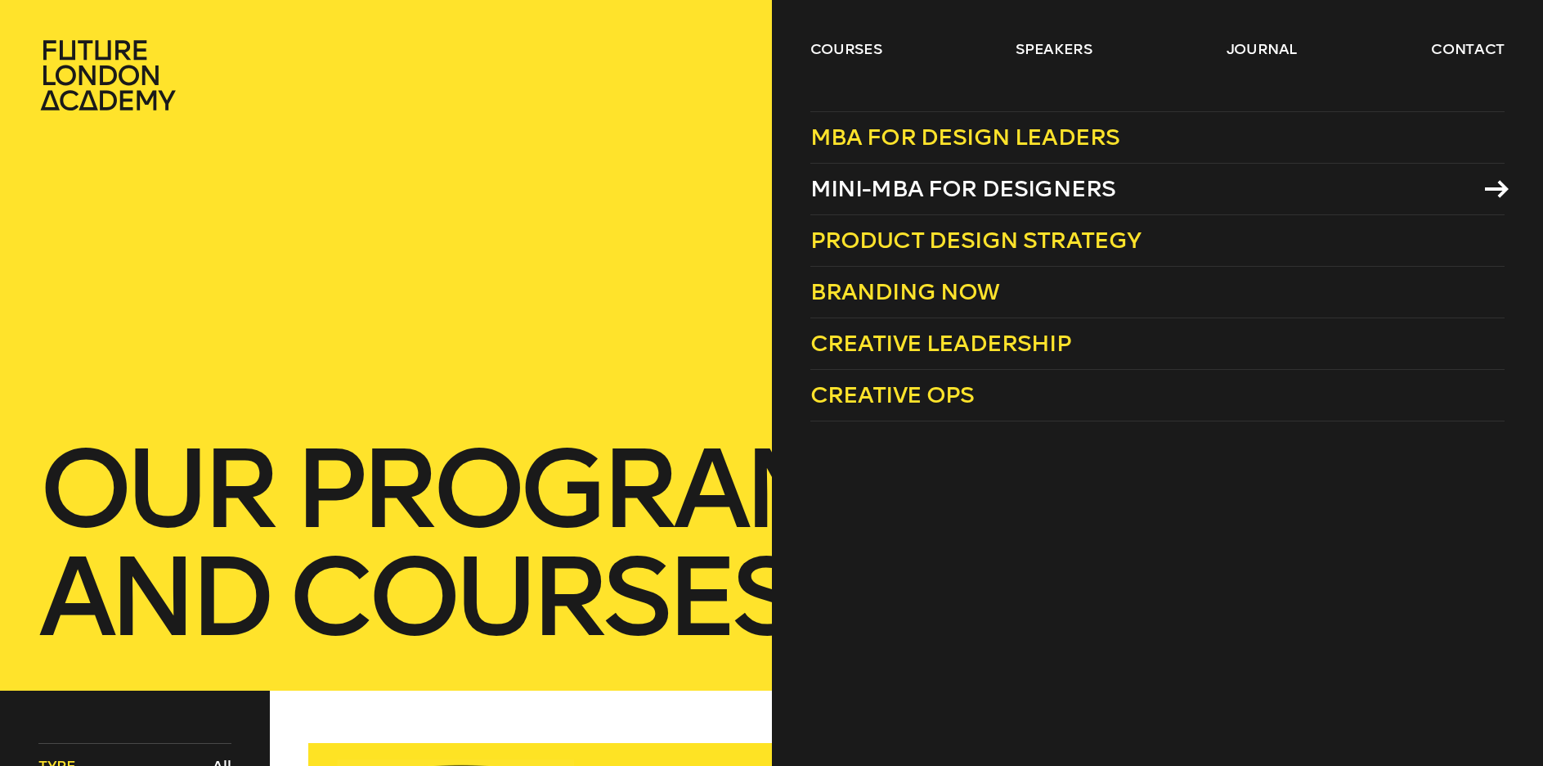
click at [920, 191] on span "Mini-MBA for Designers" at bounding box center [963, 188] width 306 height 27
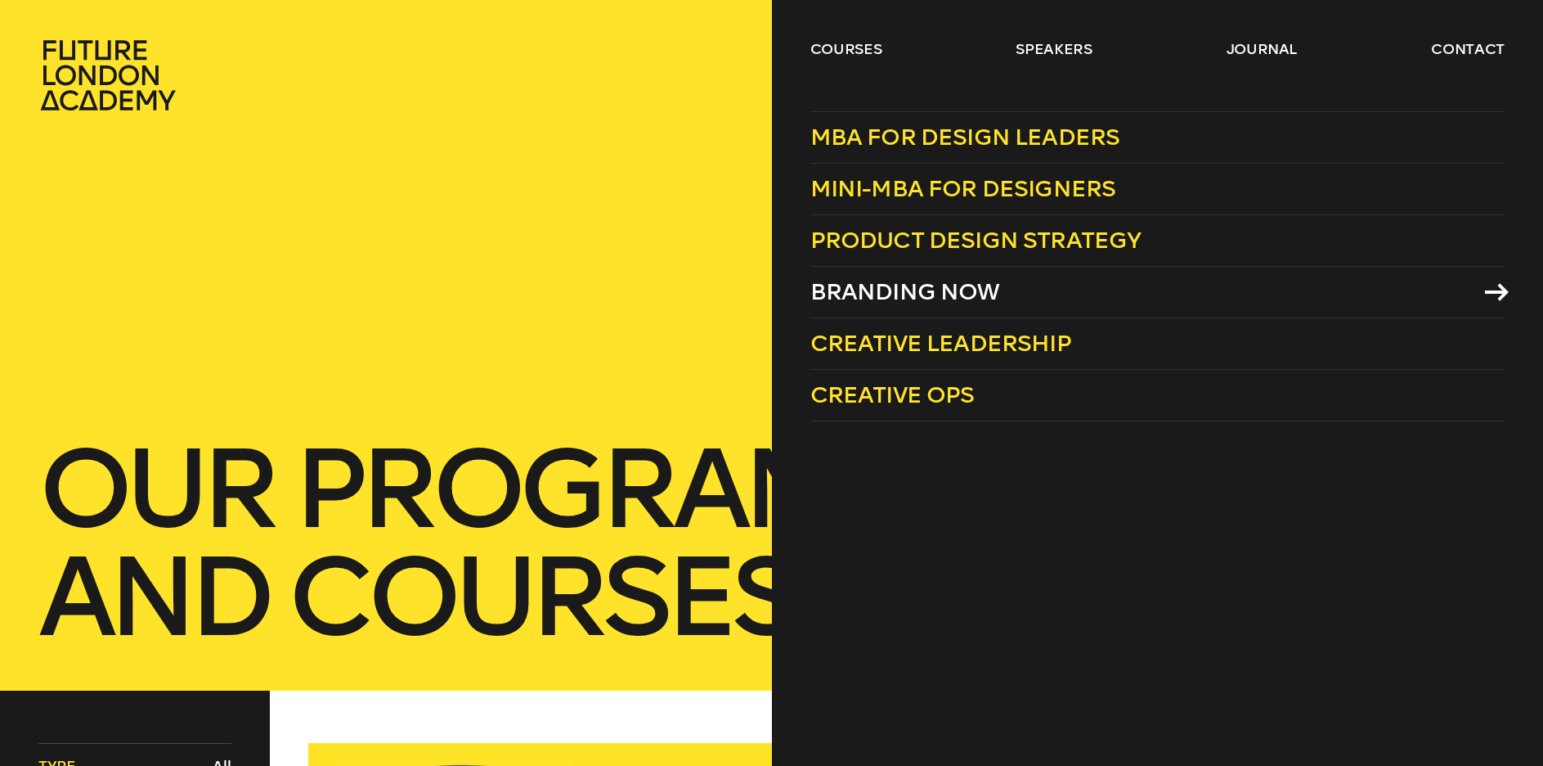
click at [909, 286] on span "Branding Now" at bounding box center [905, 291] width 190 height 27
click at [807, 41] on div "courses speakers journal contact" at bounding box center [771, 75] width 1543 height 72
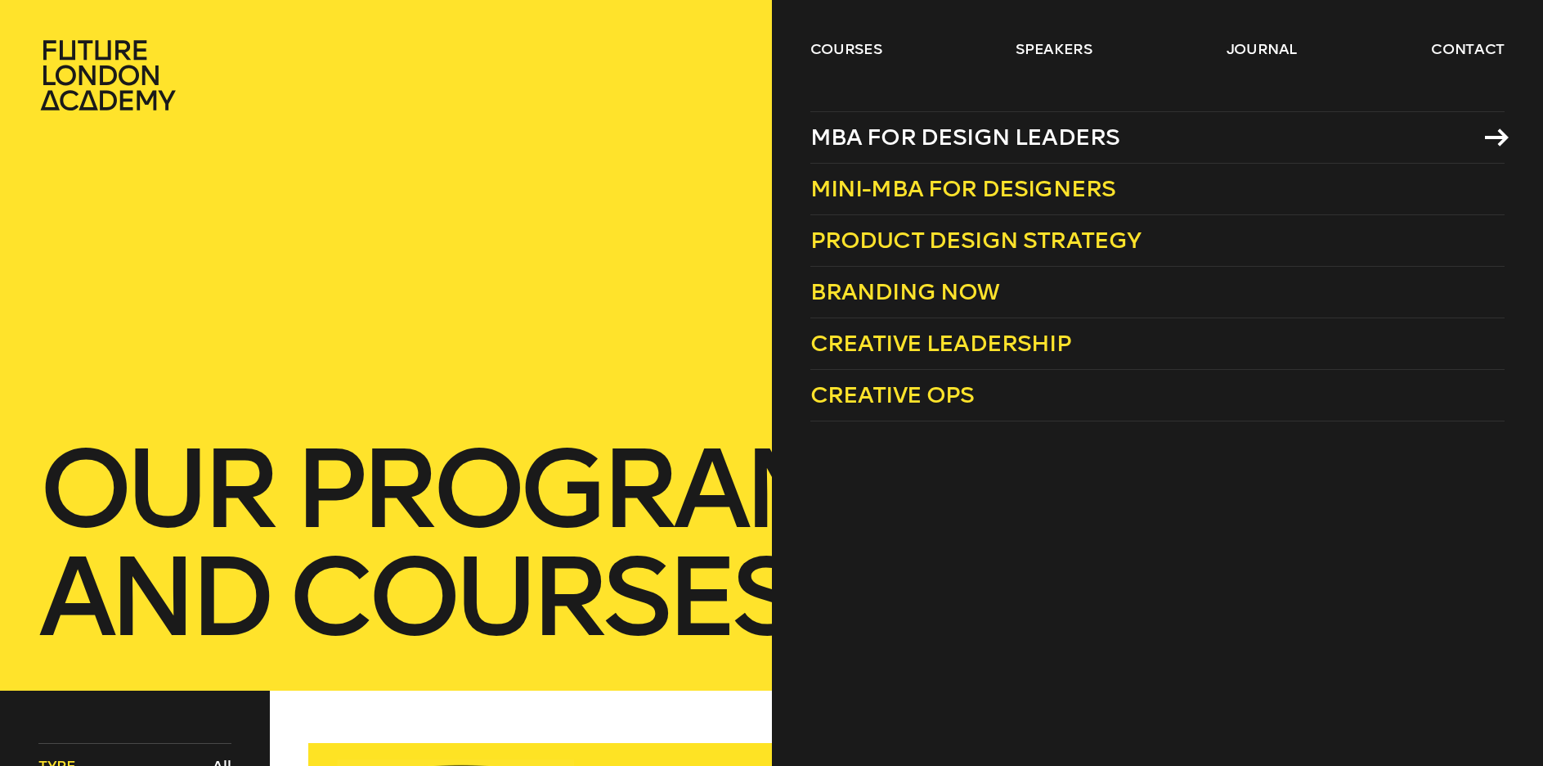
click at [901, 138] on span "MBA for Design Leaders" at bounding box center [965, 136] width 310 height 27
click at [869, 52] on link "courses" at bounding box center [846, 49] width 72 height 20
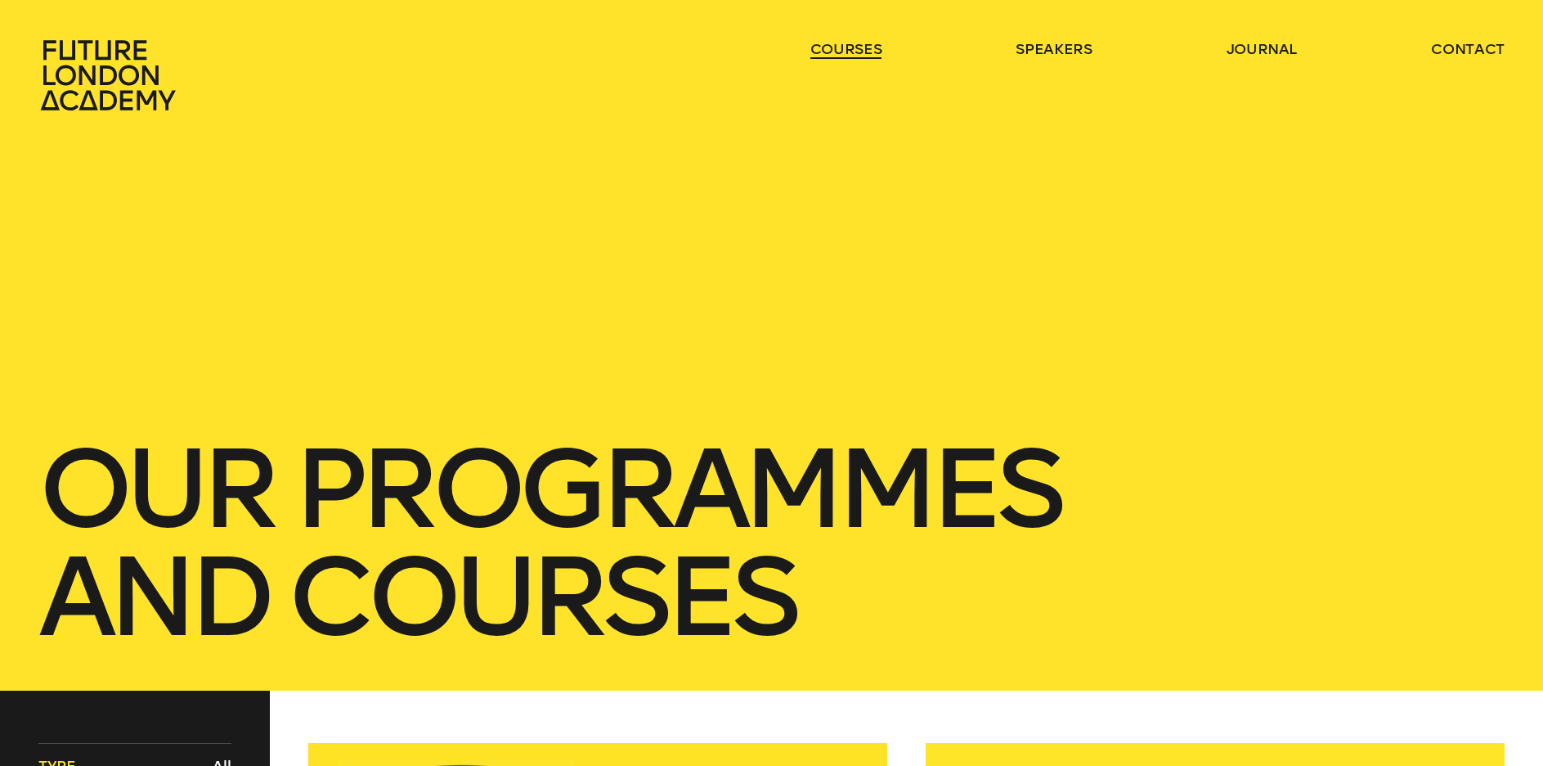
click at [869, 52] on link "courses" at bounding box center [846, 49] width 72 height 20
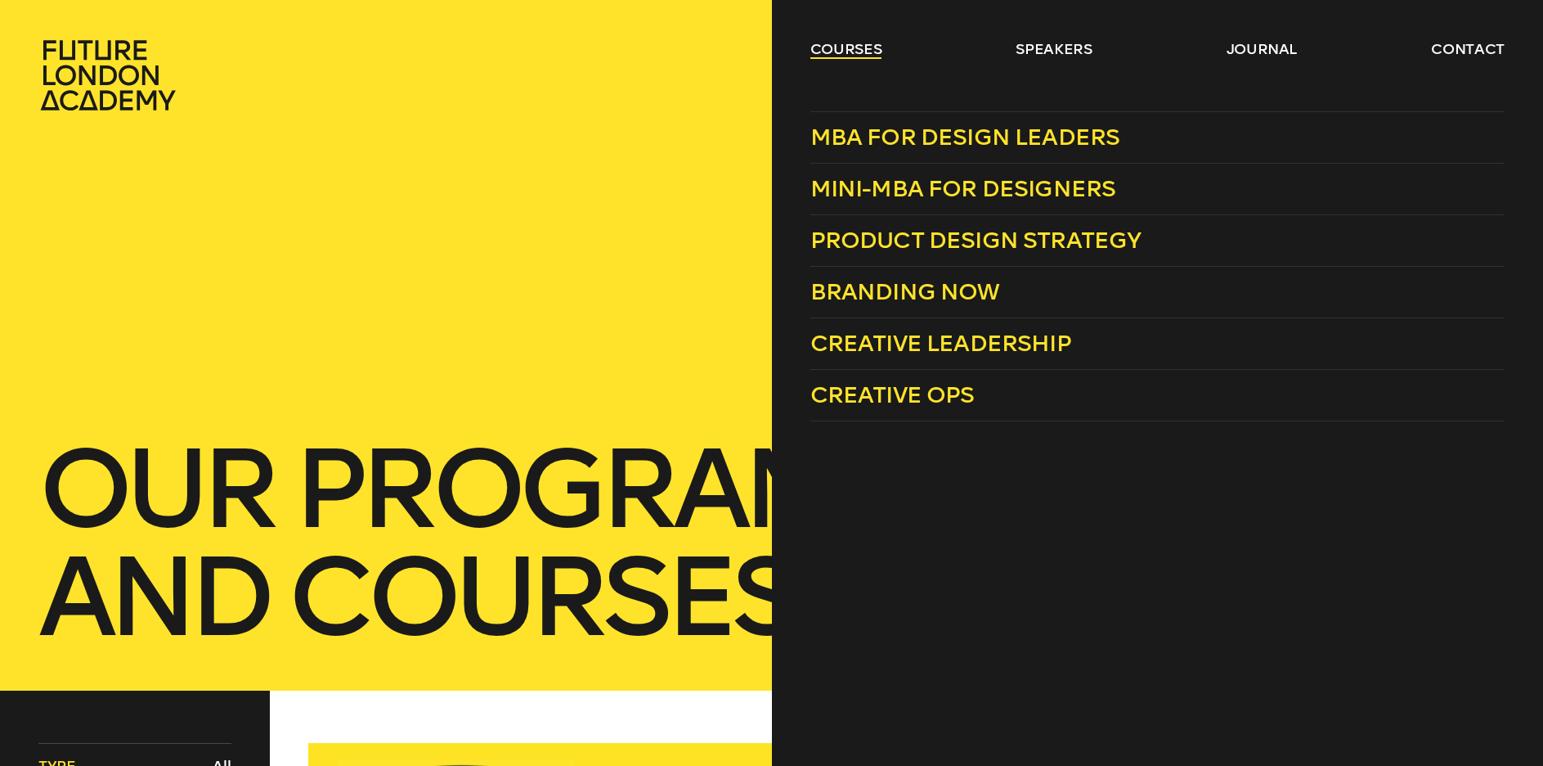
click at [871, 43] on link "courses" at bounding box center [846, 49] width 72 height 20
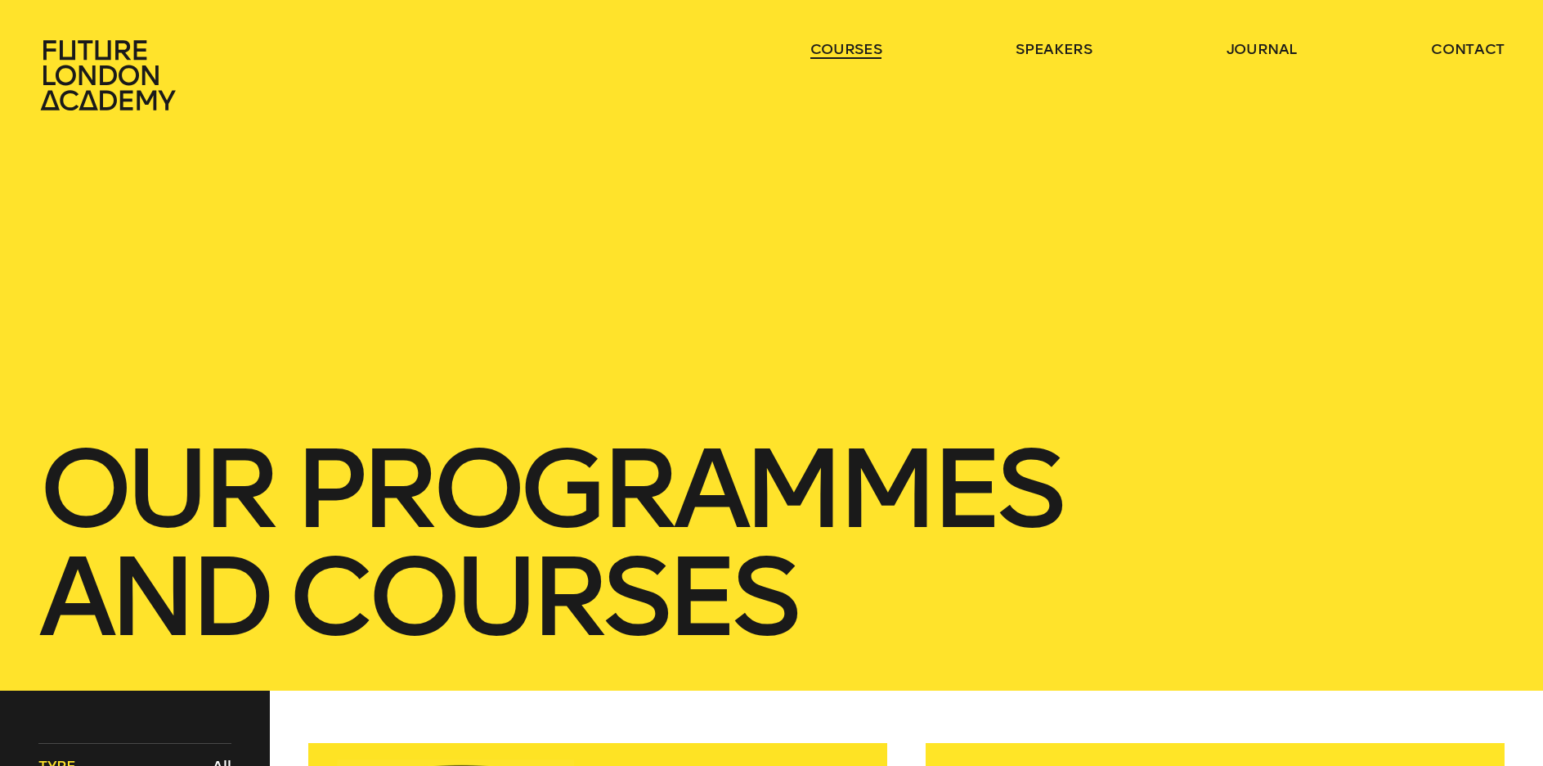
click at [871, 43] on link "courses" at bounding box center [846, 49] width 72 height 20
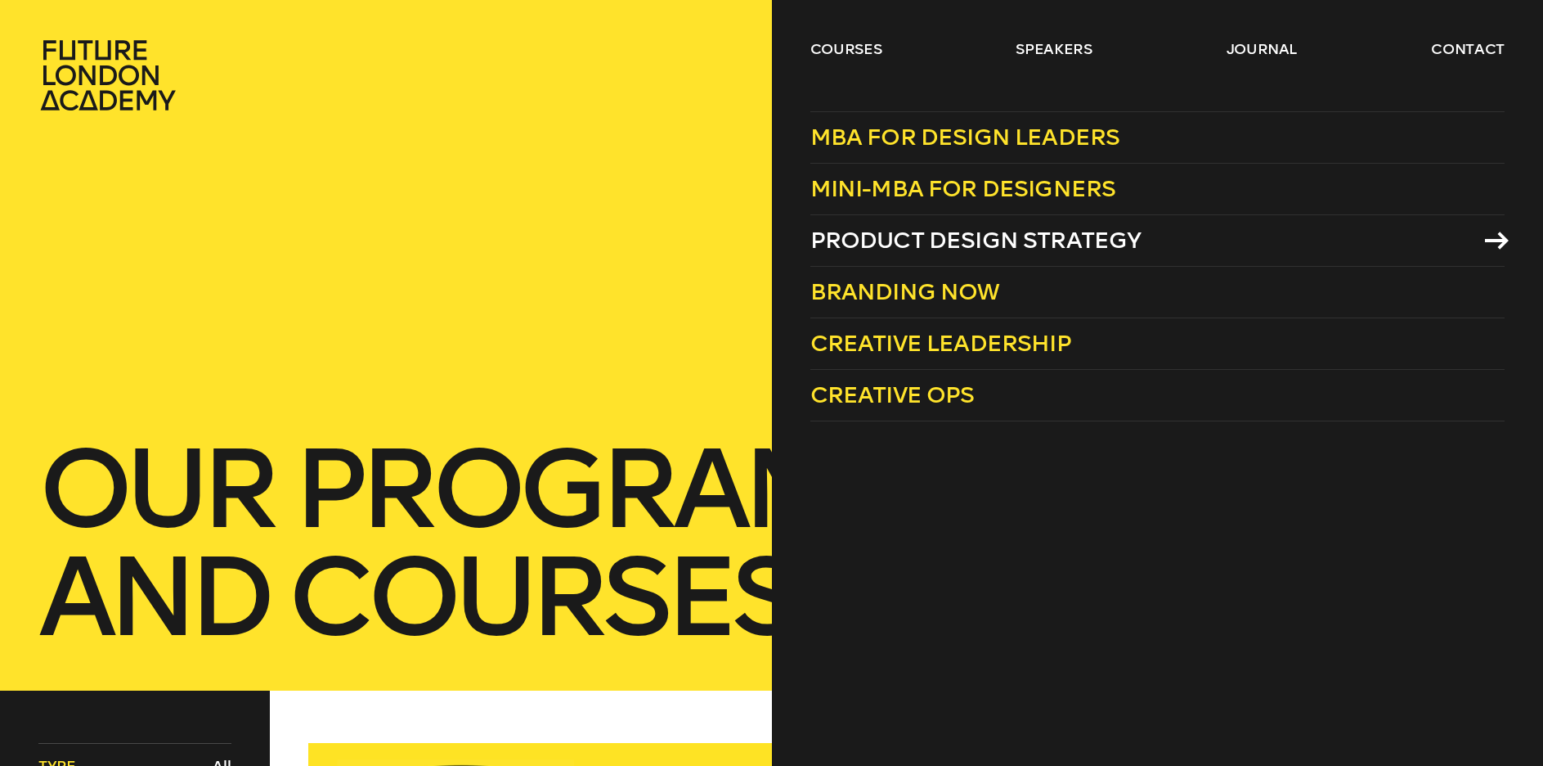
click at [898, 230] on span "Product Design Strategy" at bounding box center [975, 240] width 331 height 27
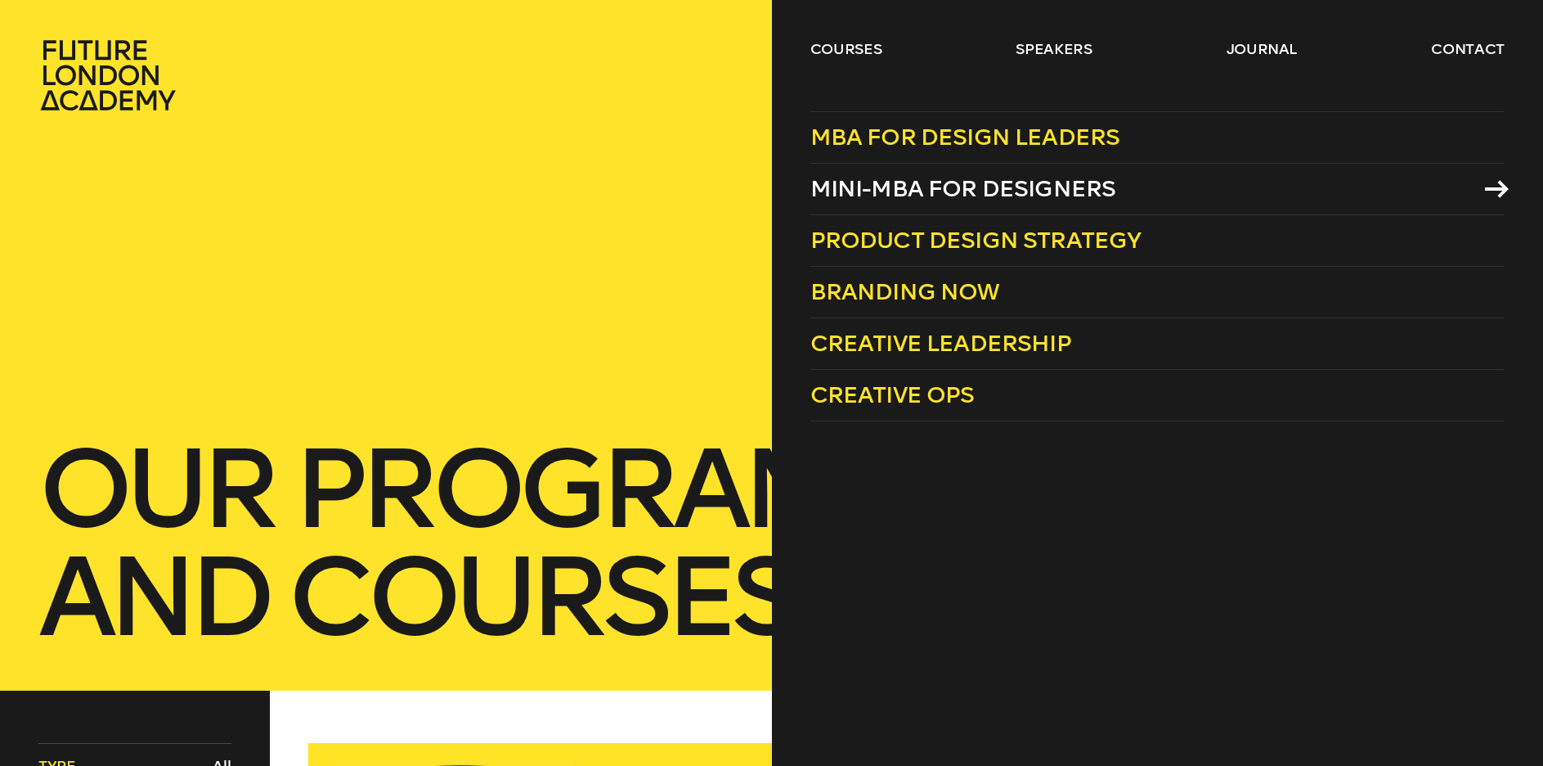
click at [922, 182] on span "Mini-MBA for Designers" at bounding box center [963, 188] width 306 height 27
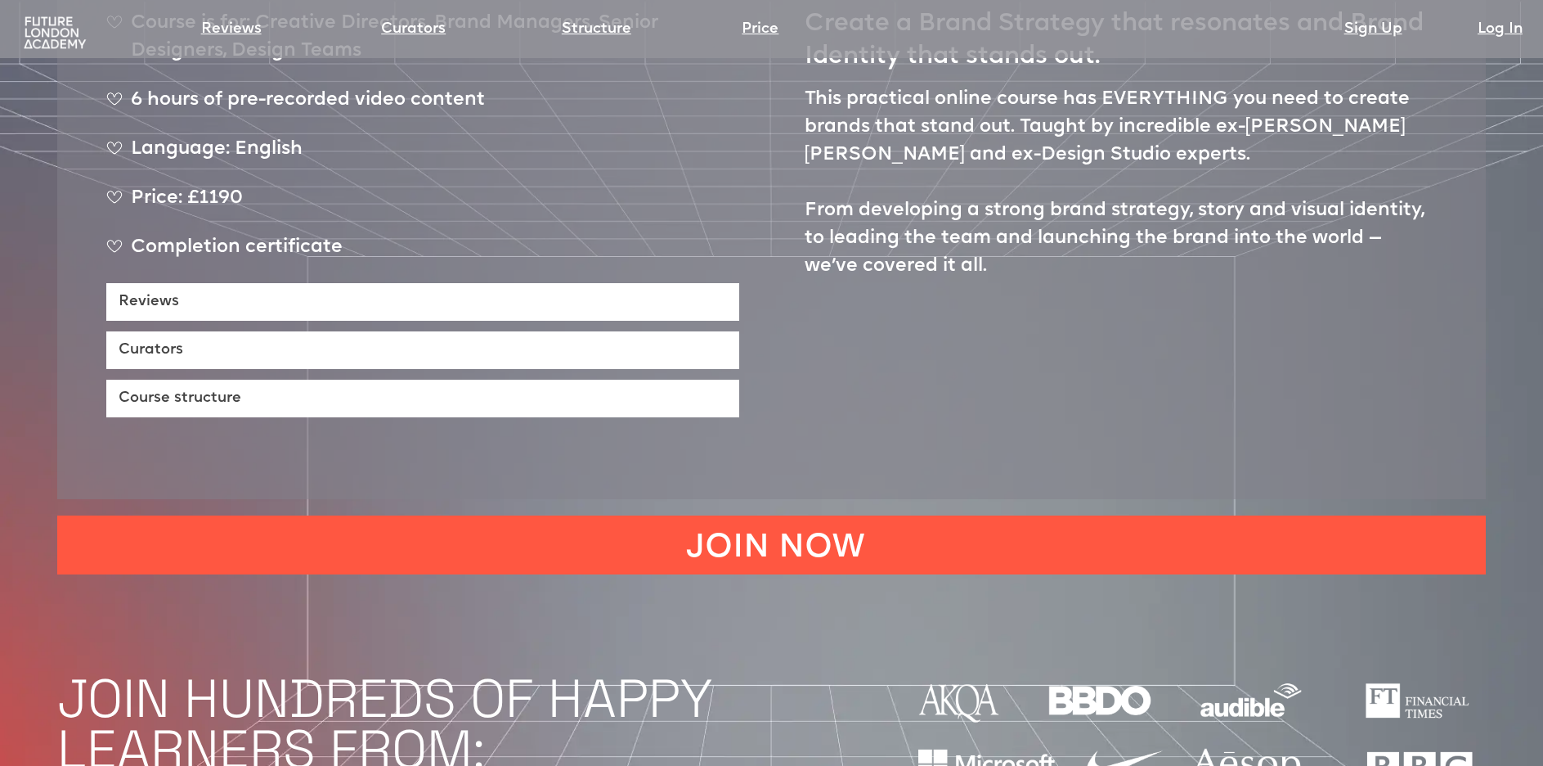
scroll to position [1253, 0]
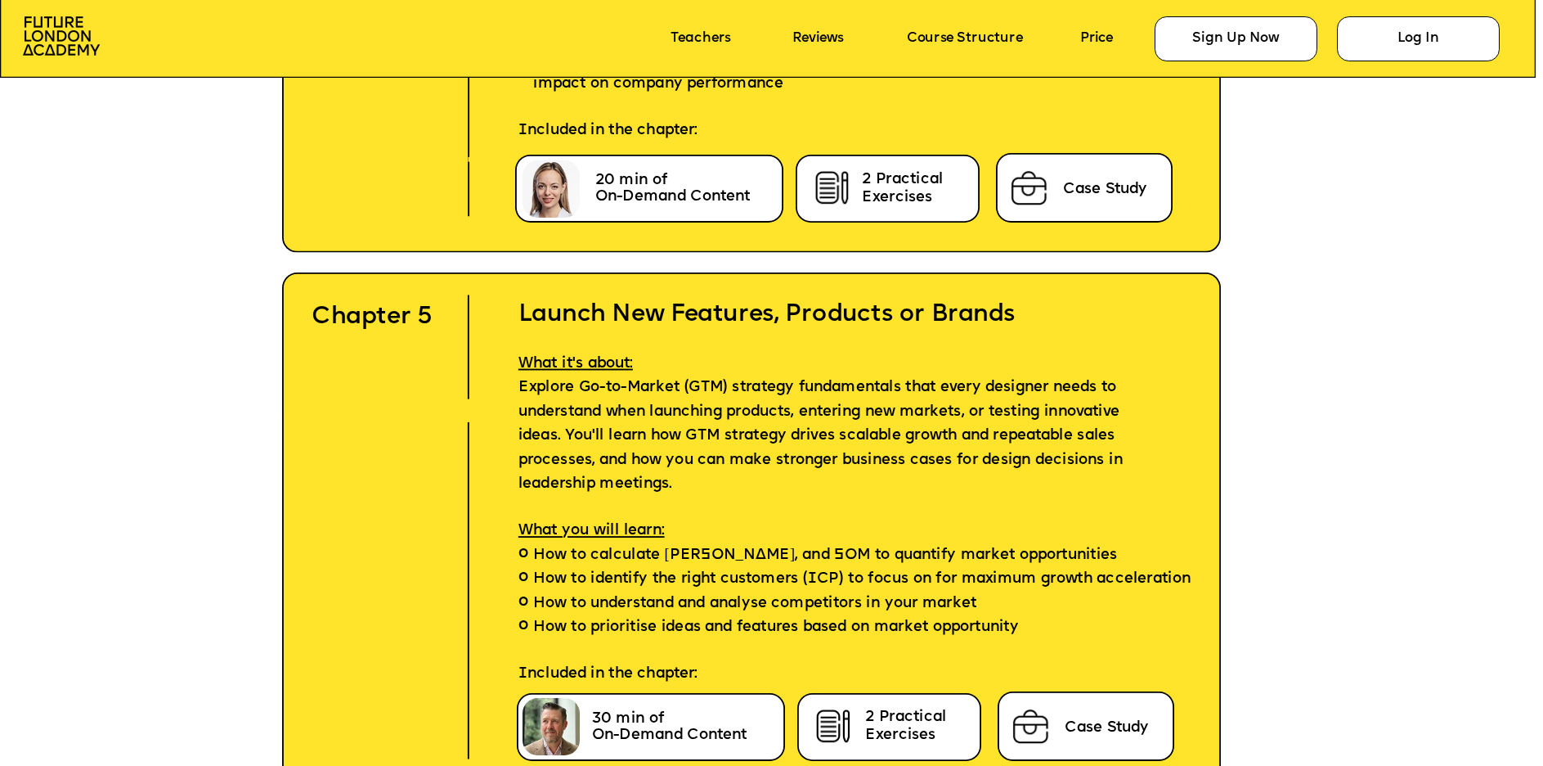
scroll to position [6847, 0]
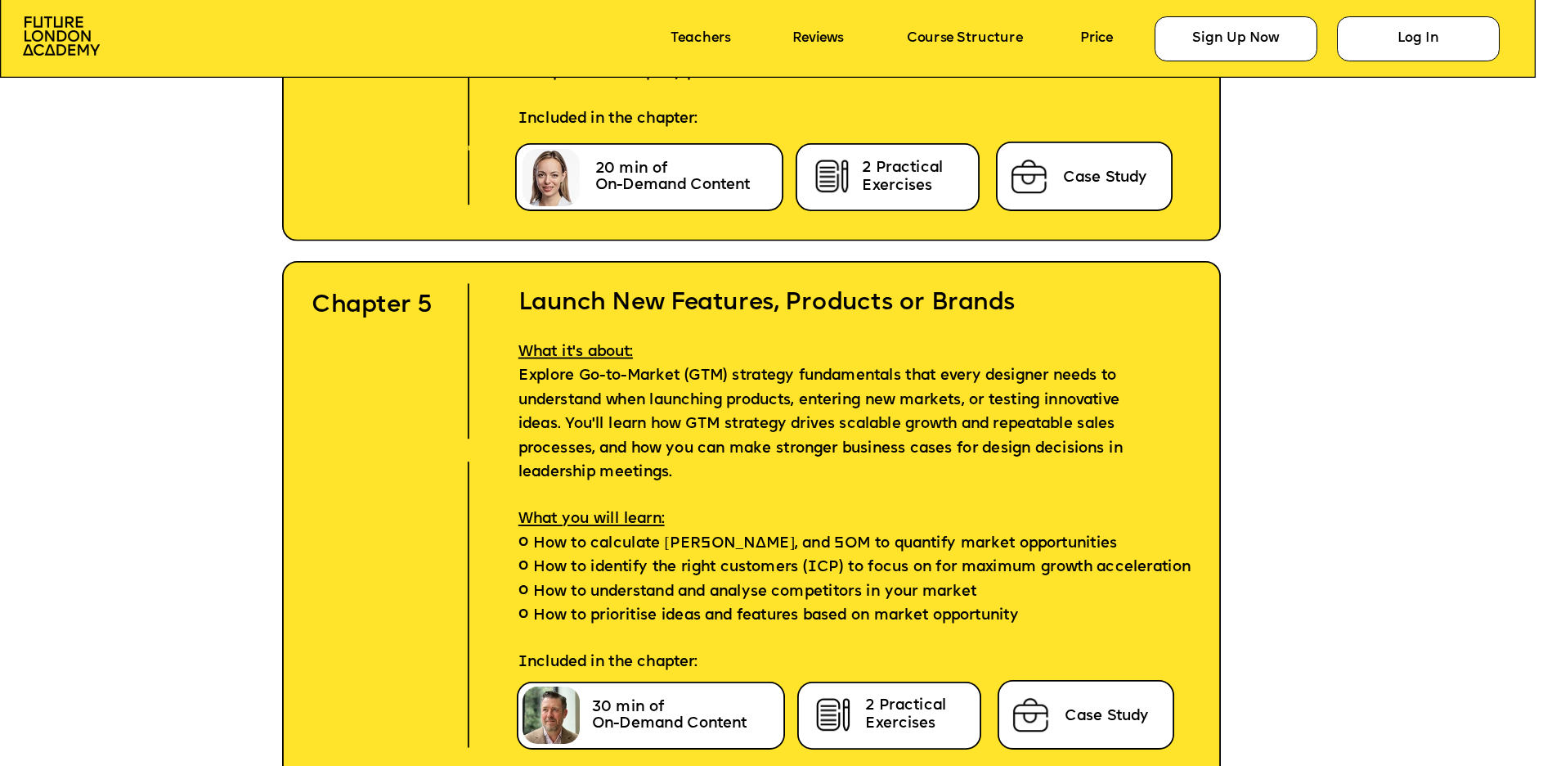
click at [1317, 276] on div "Sign Up Now Sign Up Now Sign Up Now Sign Up Now Download Your Copy Online + Com…" at bounding box center [771, 704] width 1543 height 15102
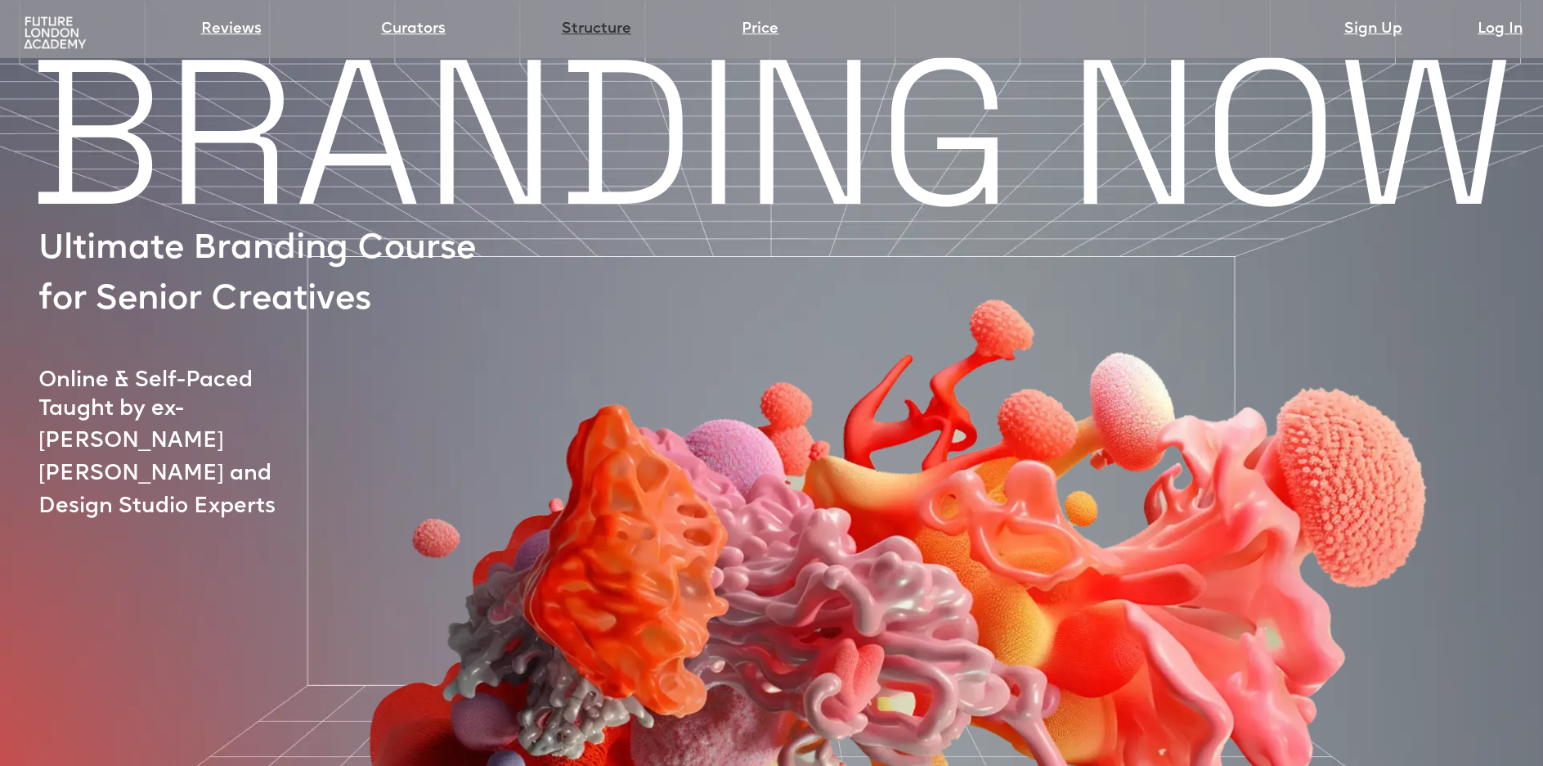
click at [620, 33] on link "Structure" at bounding box center [597, 29] width 70 height 23
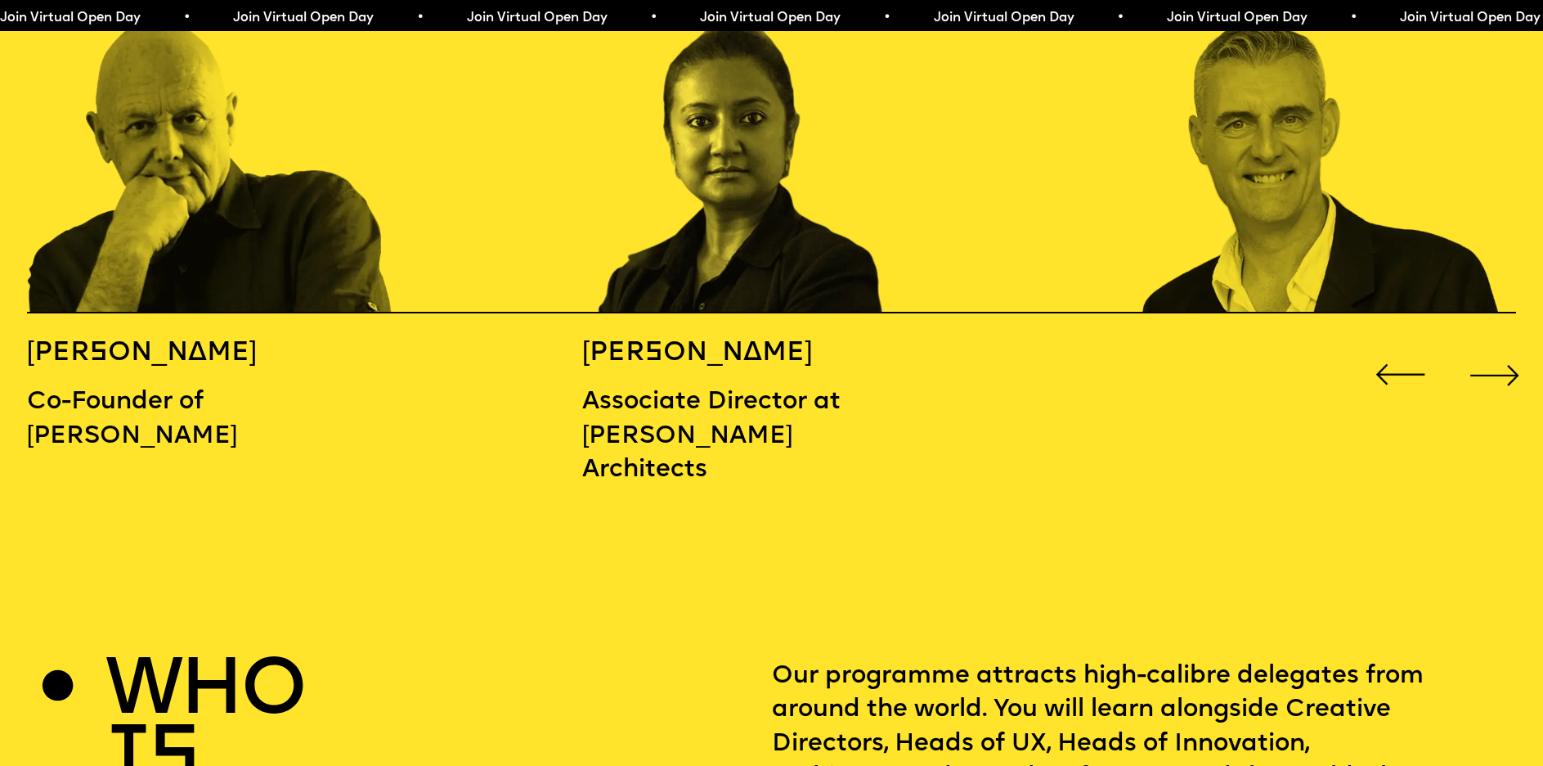
scroll to position [2556, 0]
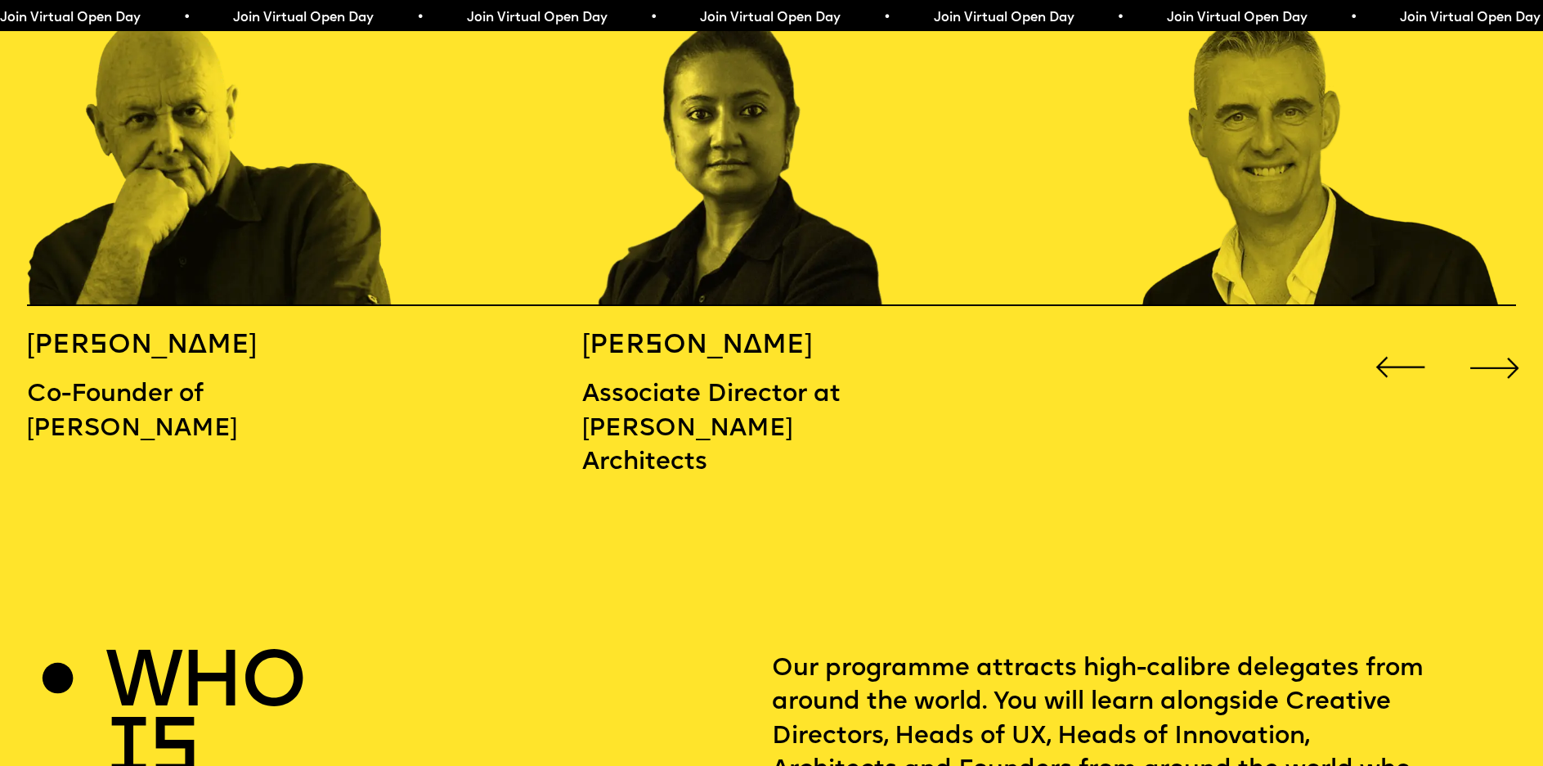
click at [1505, 336] on div "Next slide" at bounding box center [1494, 366] width 61 height 61
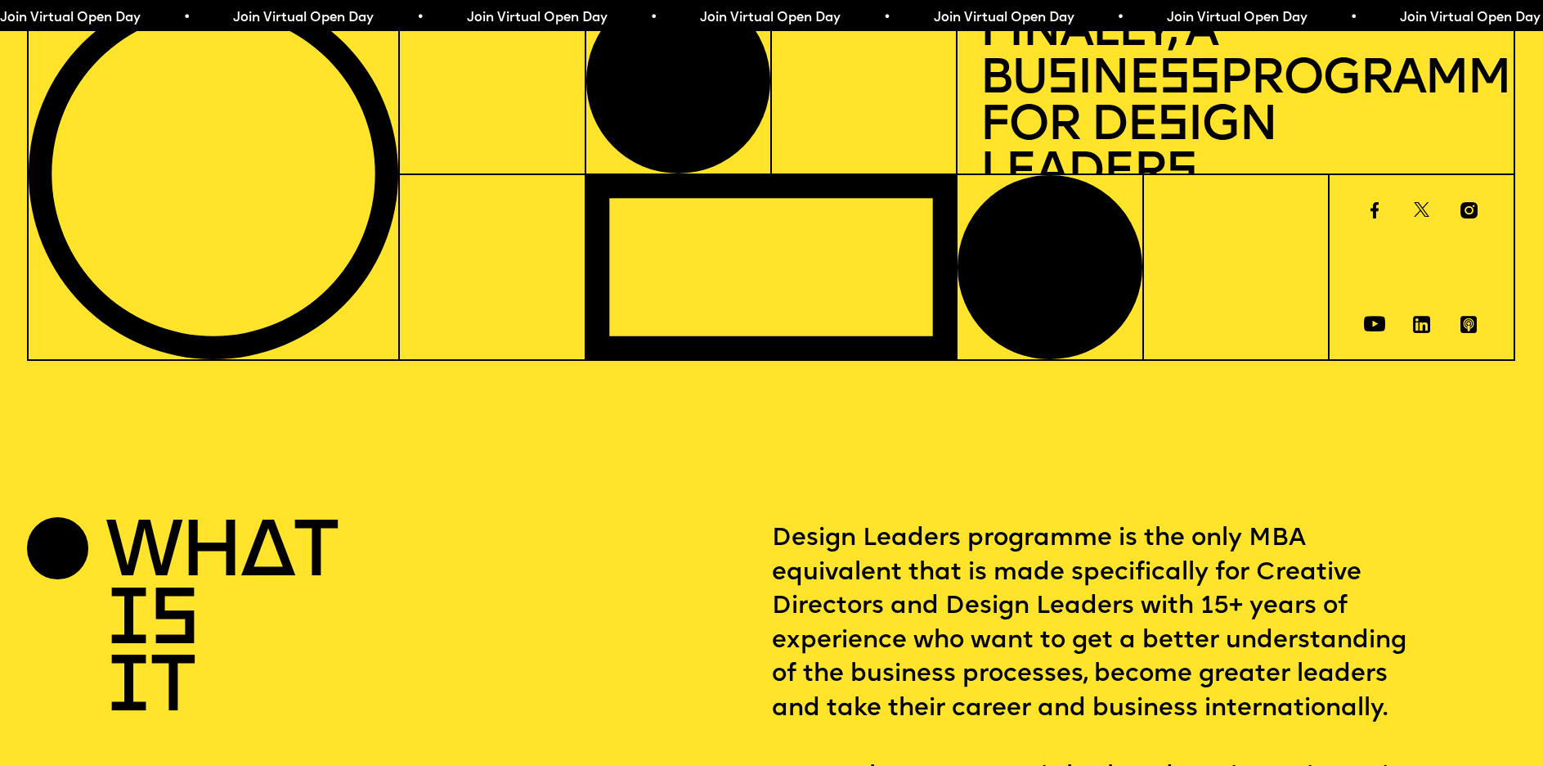
scroll to position [0, 0]
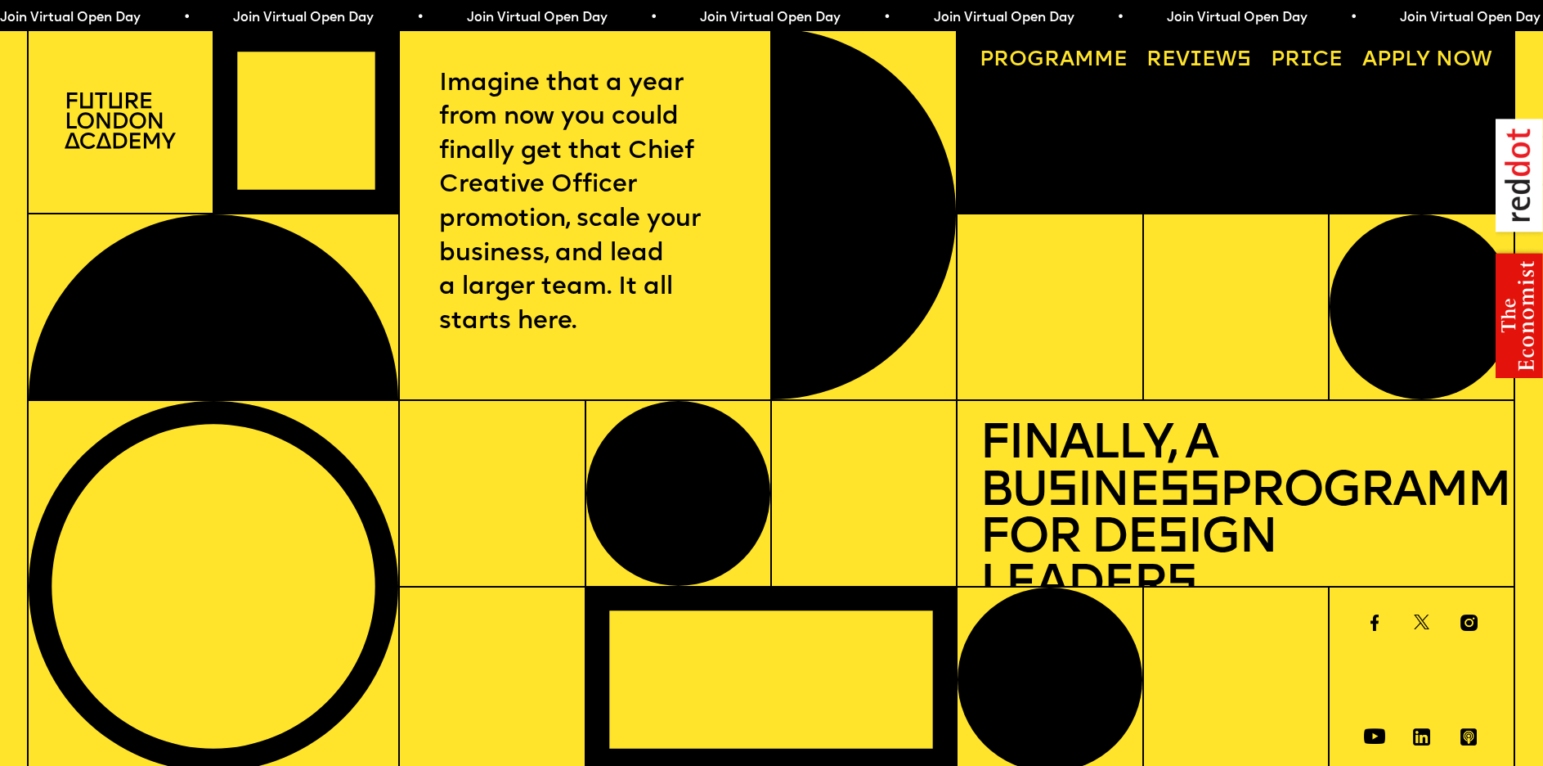
click at [1093, 61] on link "Progr a mme" at bounding box center [1052, 60] width 169 height 43
click at [1052, 58] on link "Progr a mme" at bounding box center [1052, 60] width 169 height 43
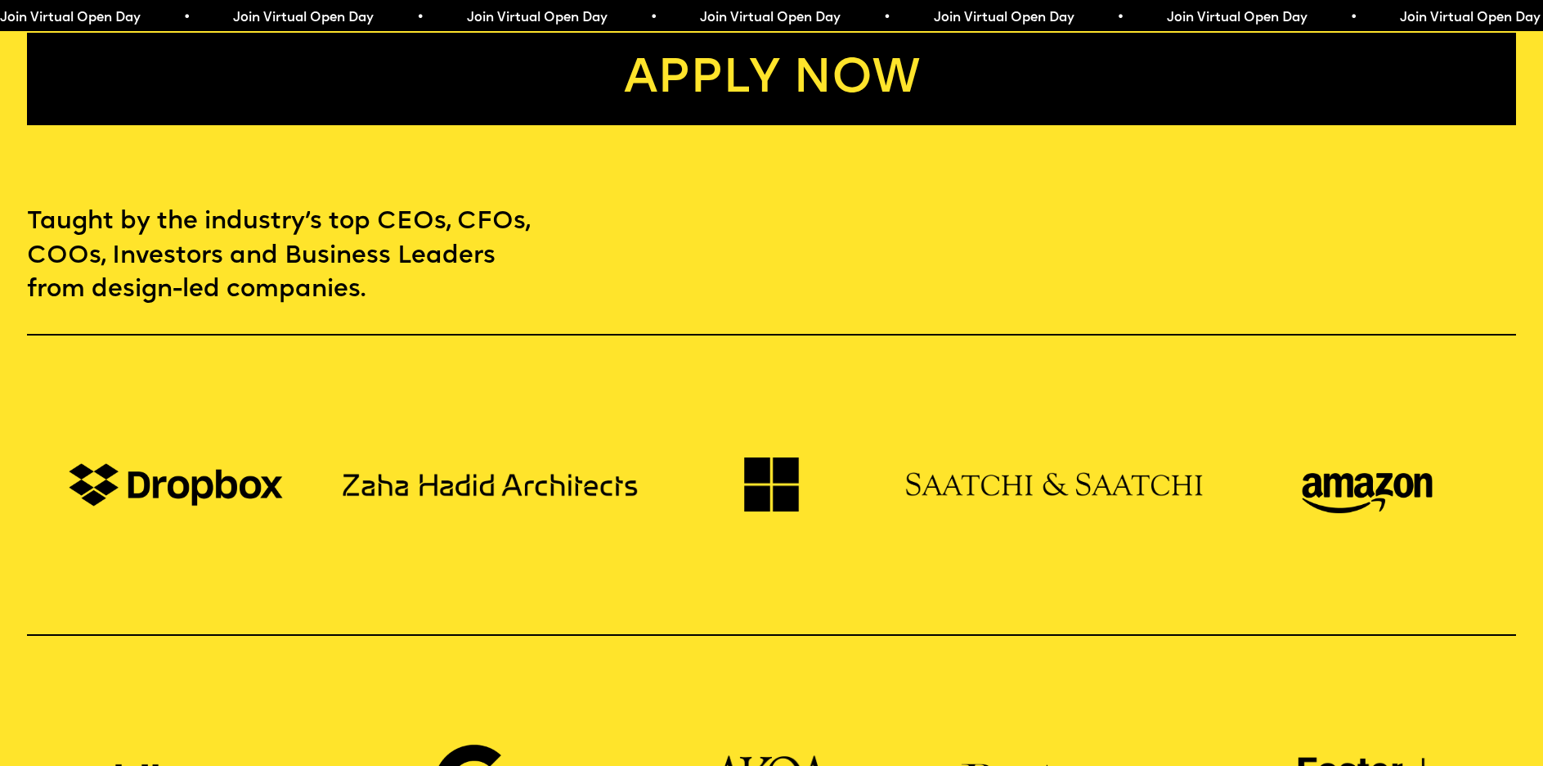
scroll to position [5278, 0]
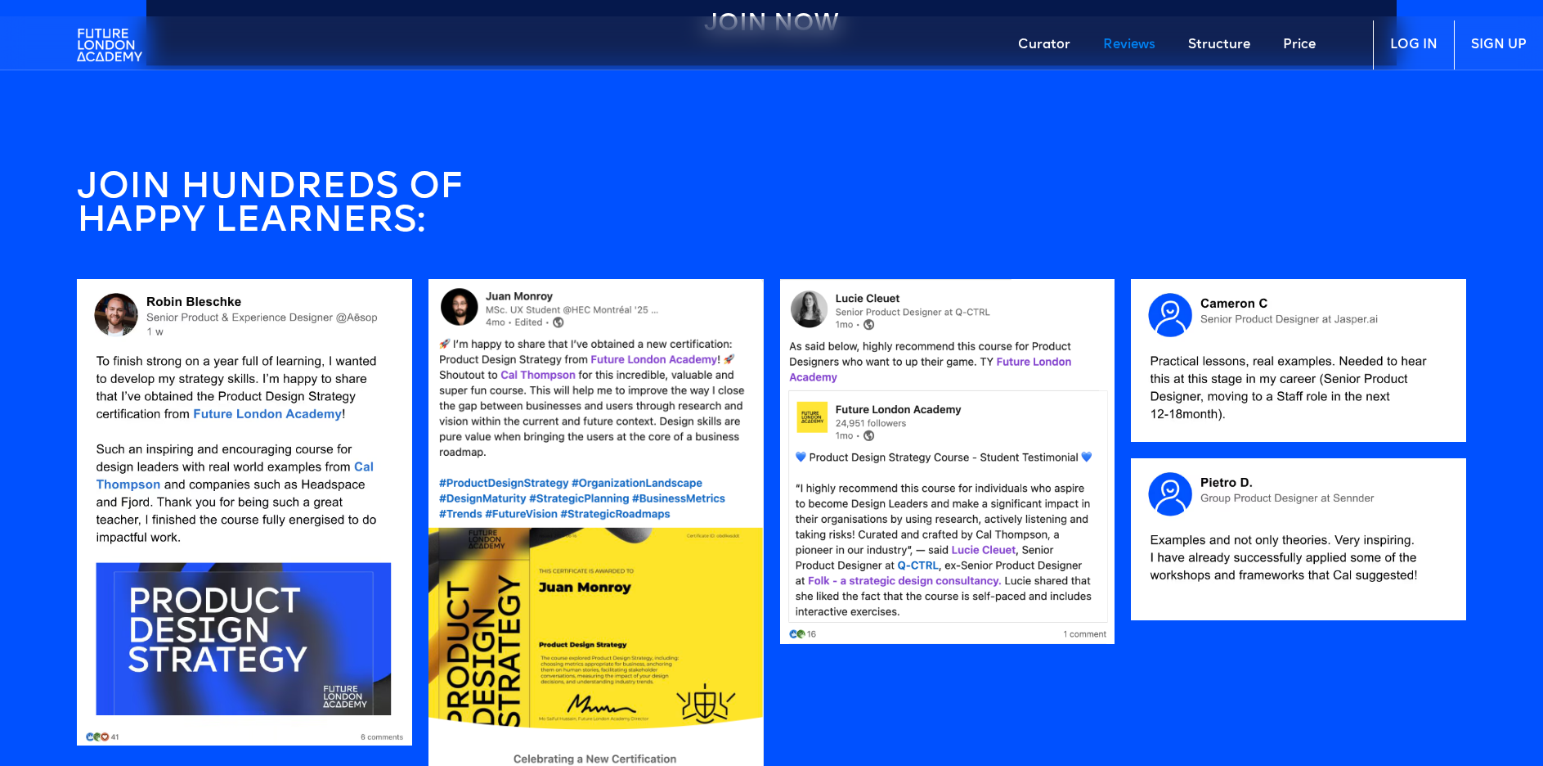
scroll to position [1463, 0]
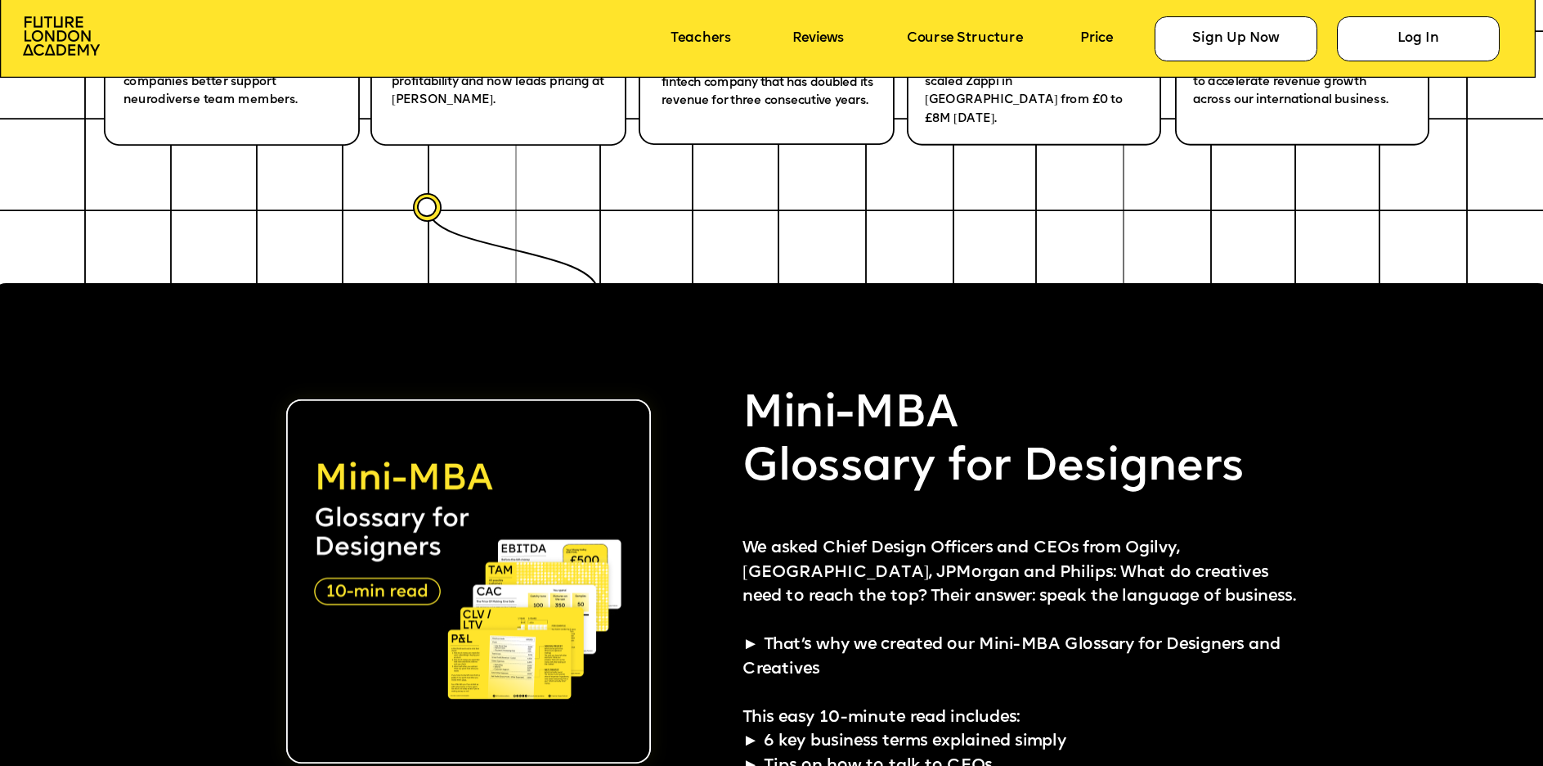
scroll to position [3938, 0]
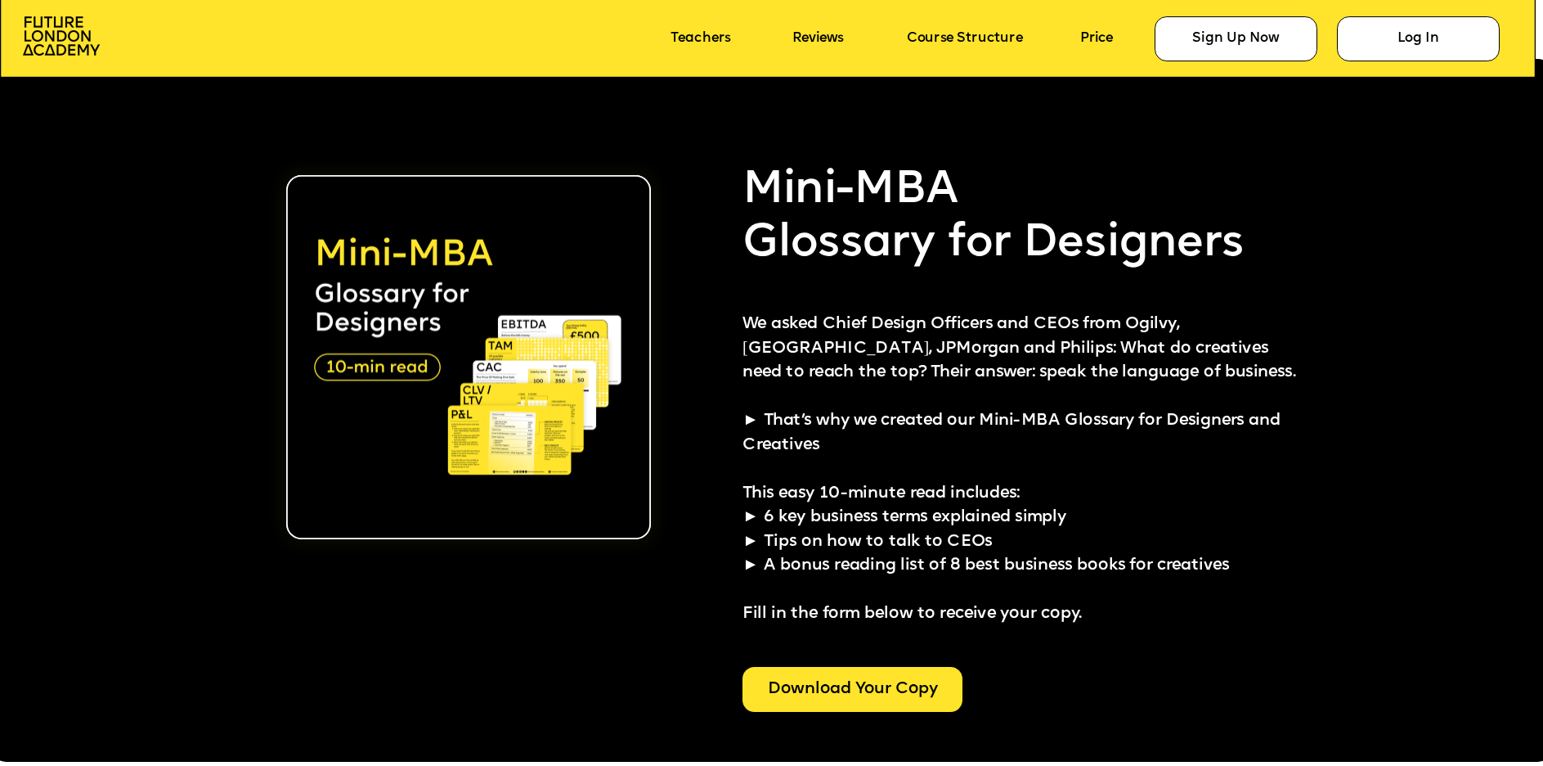
click at [872, 677] on div "Download Your Copy" at bounding box center [853, 689] width 220 height 45
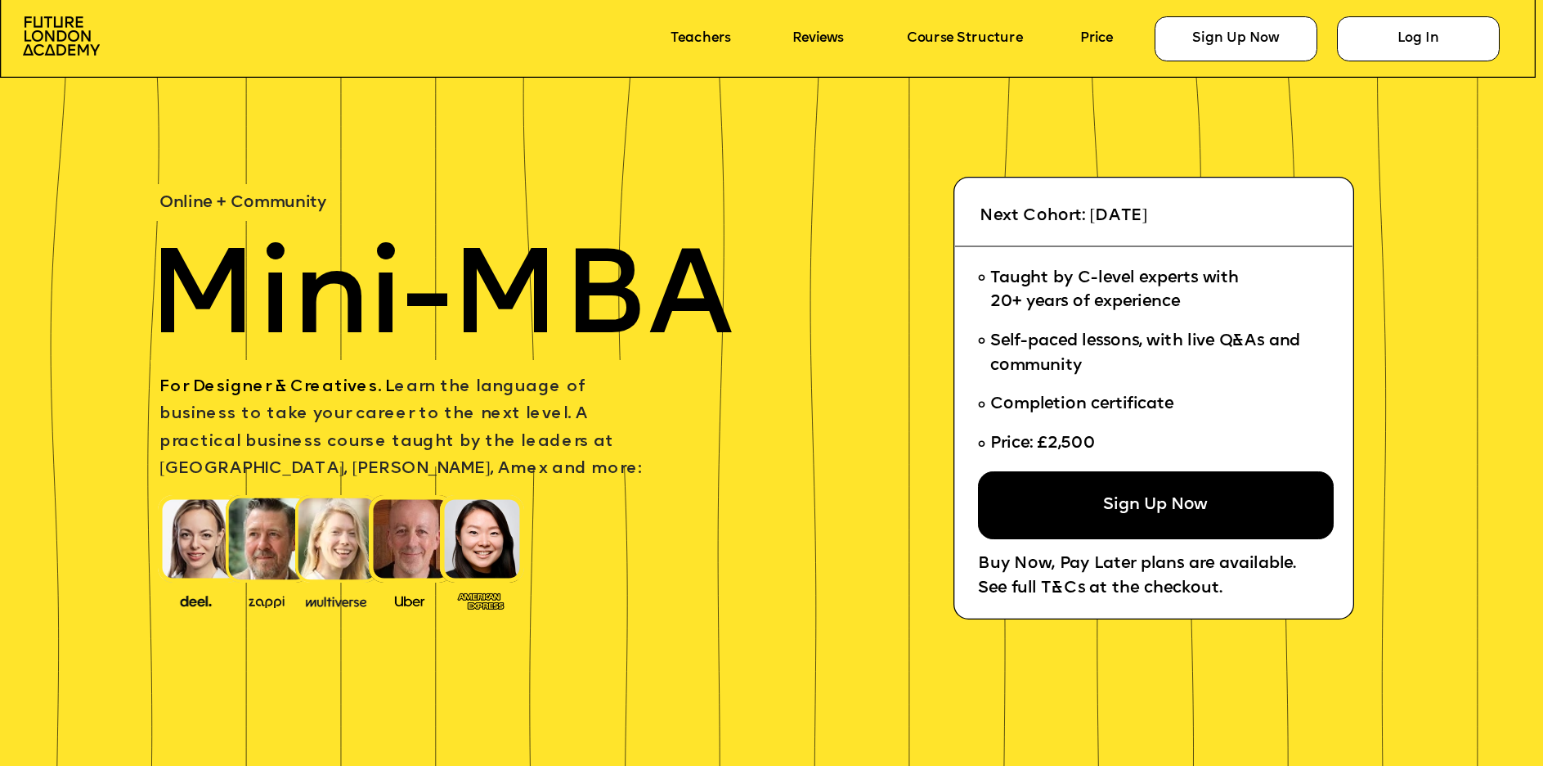
scroll to position [60, 0]
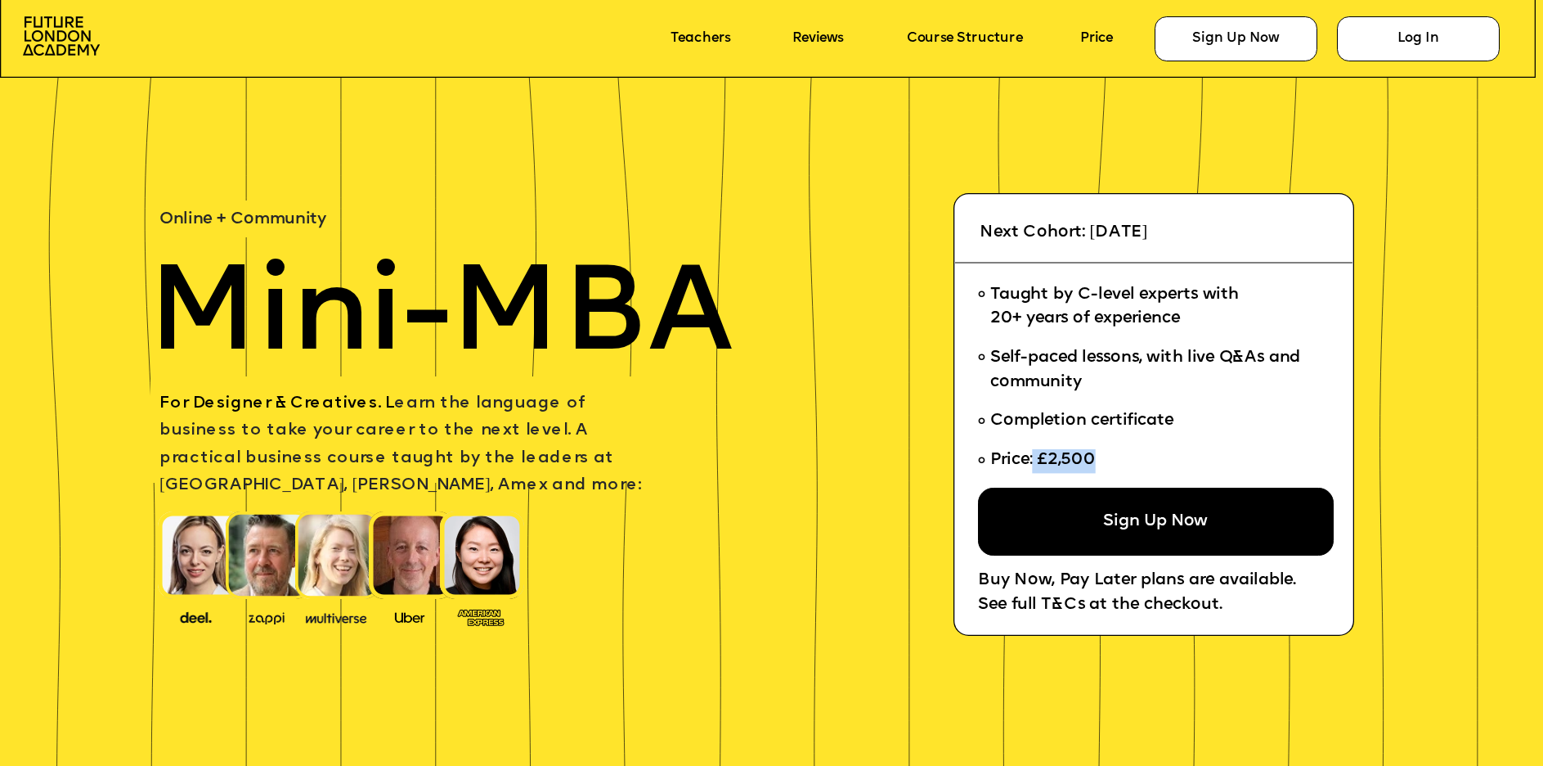
drag, startPoint x: 1093, startPoint y: 461, endPoint x: 1036, endPoint y: 458, distance: 56.5
click at [1036, 458] on span "Price: £2,500" at bounding box center [1043, 459] width 106 height 16
copy span "£2,500"
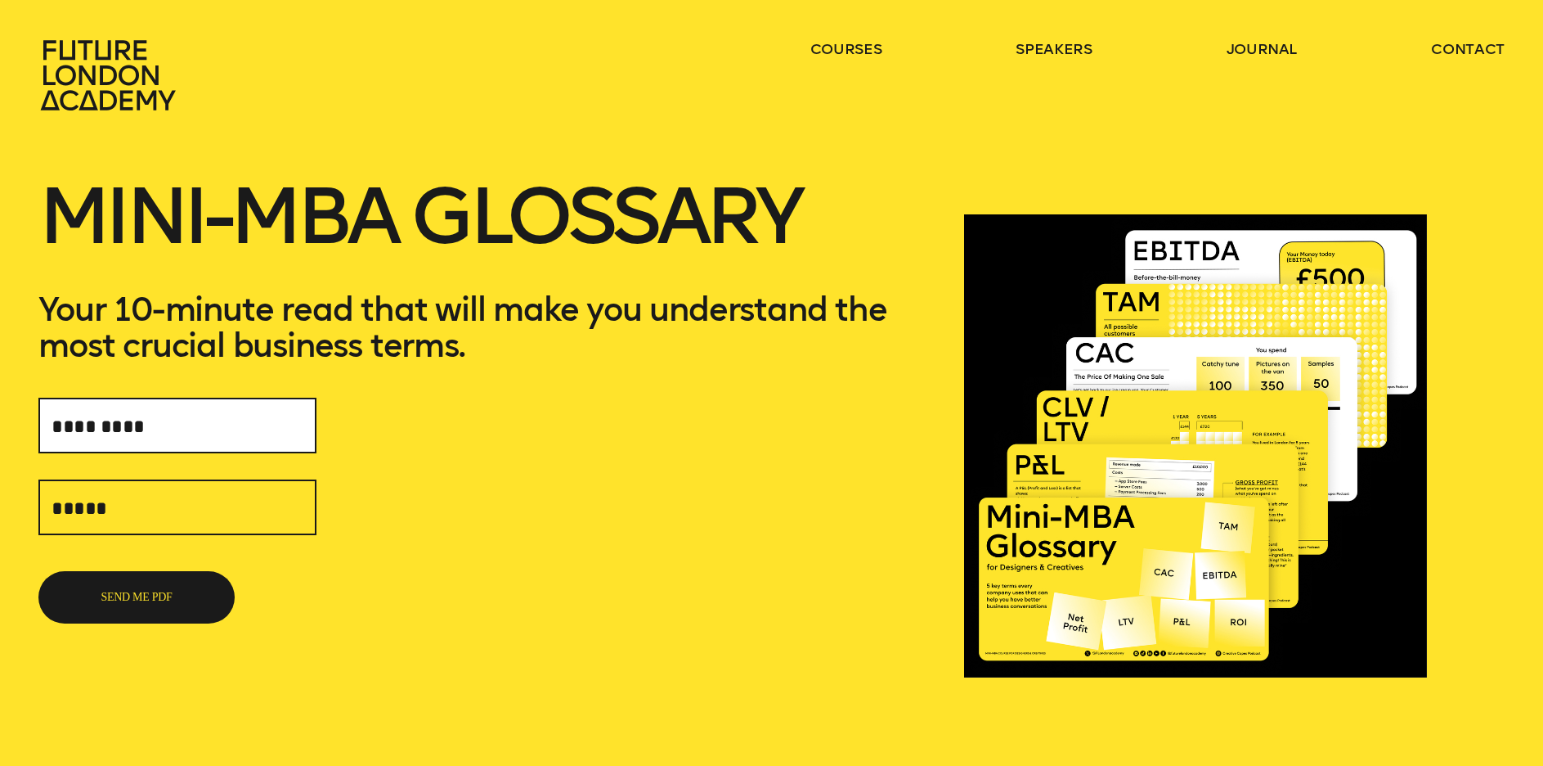
click at [194, 433] on input "text" at bounding box center [177, 425] width 278 height 56
type input "**********"
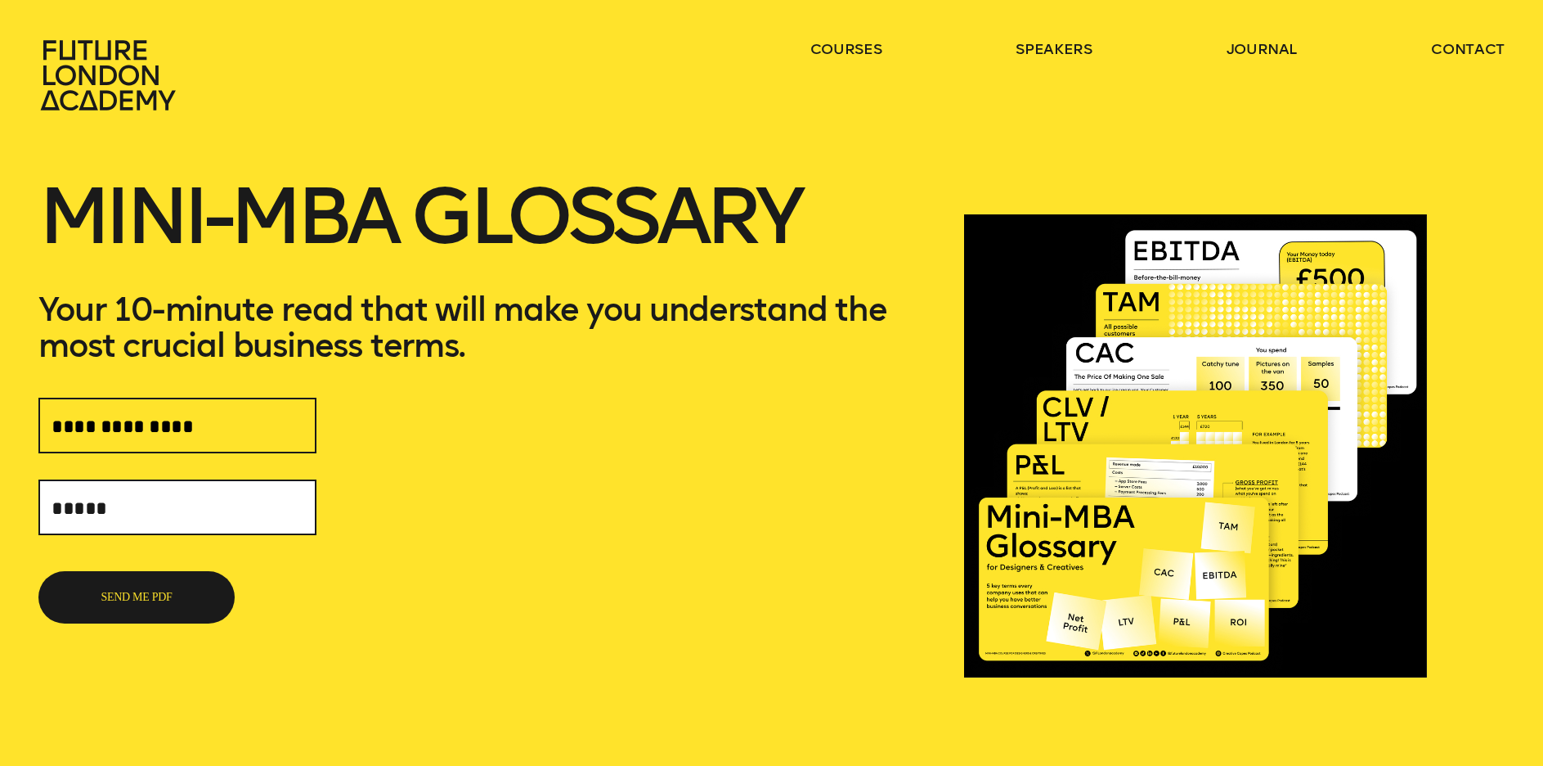
type input "**********"
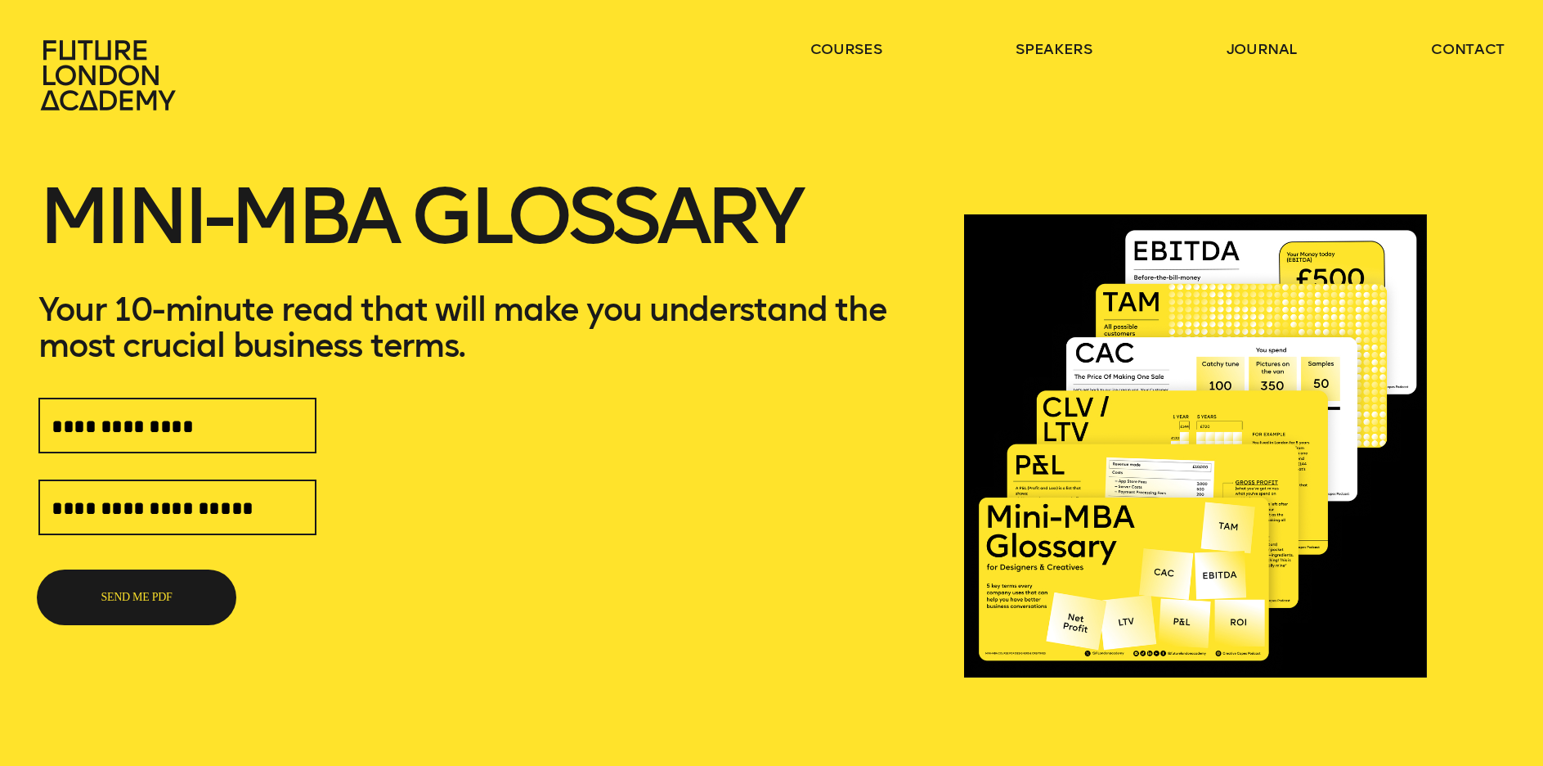
click at [172, 593] on button "SEND ME PDF" at bounding box center [136, 597] width 196 height 52
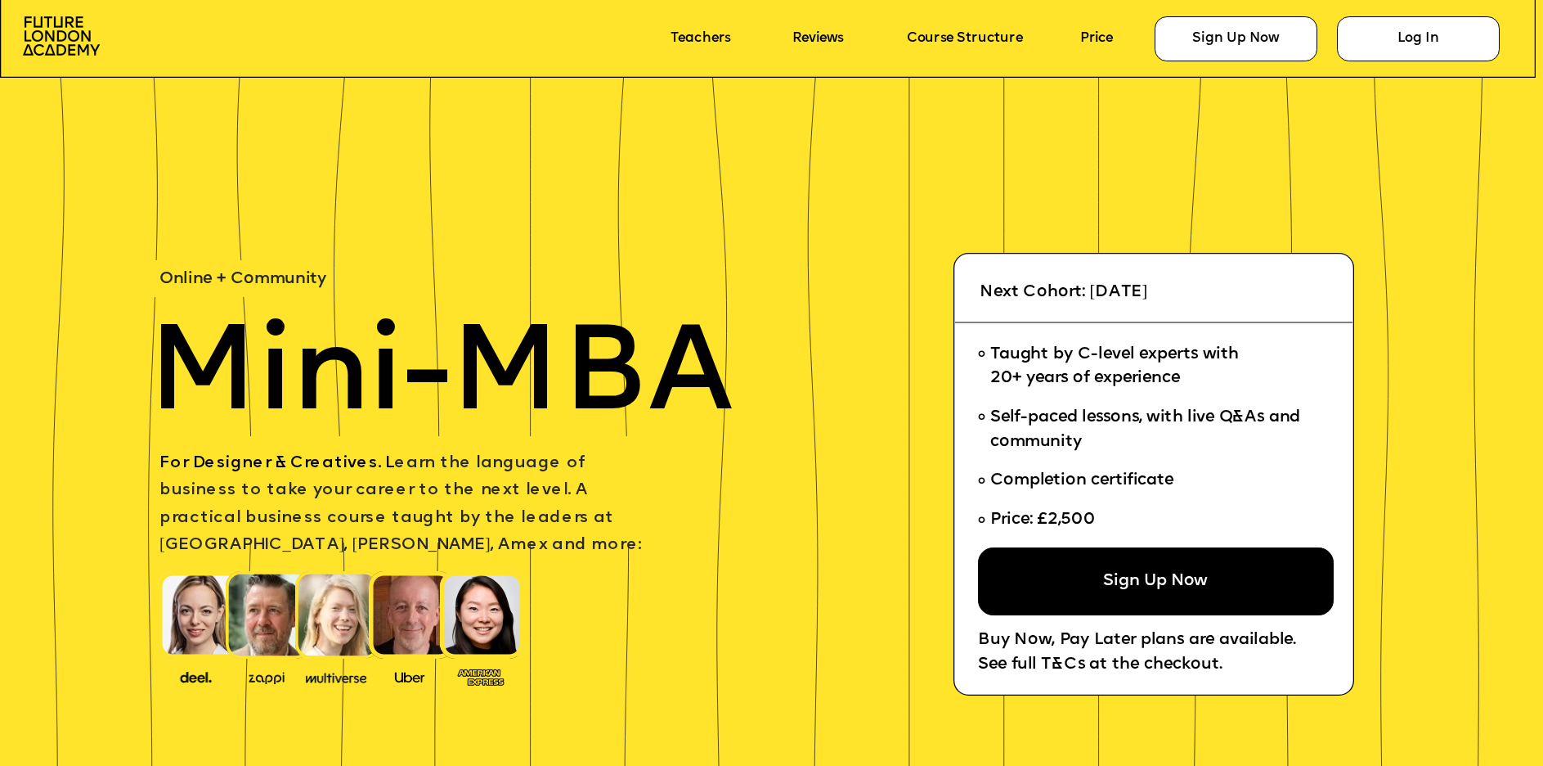
scroll to position [6847, 0]
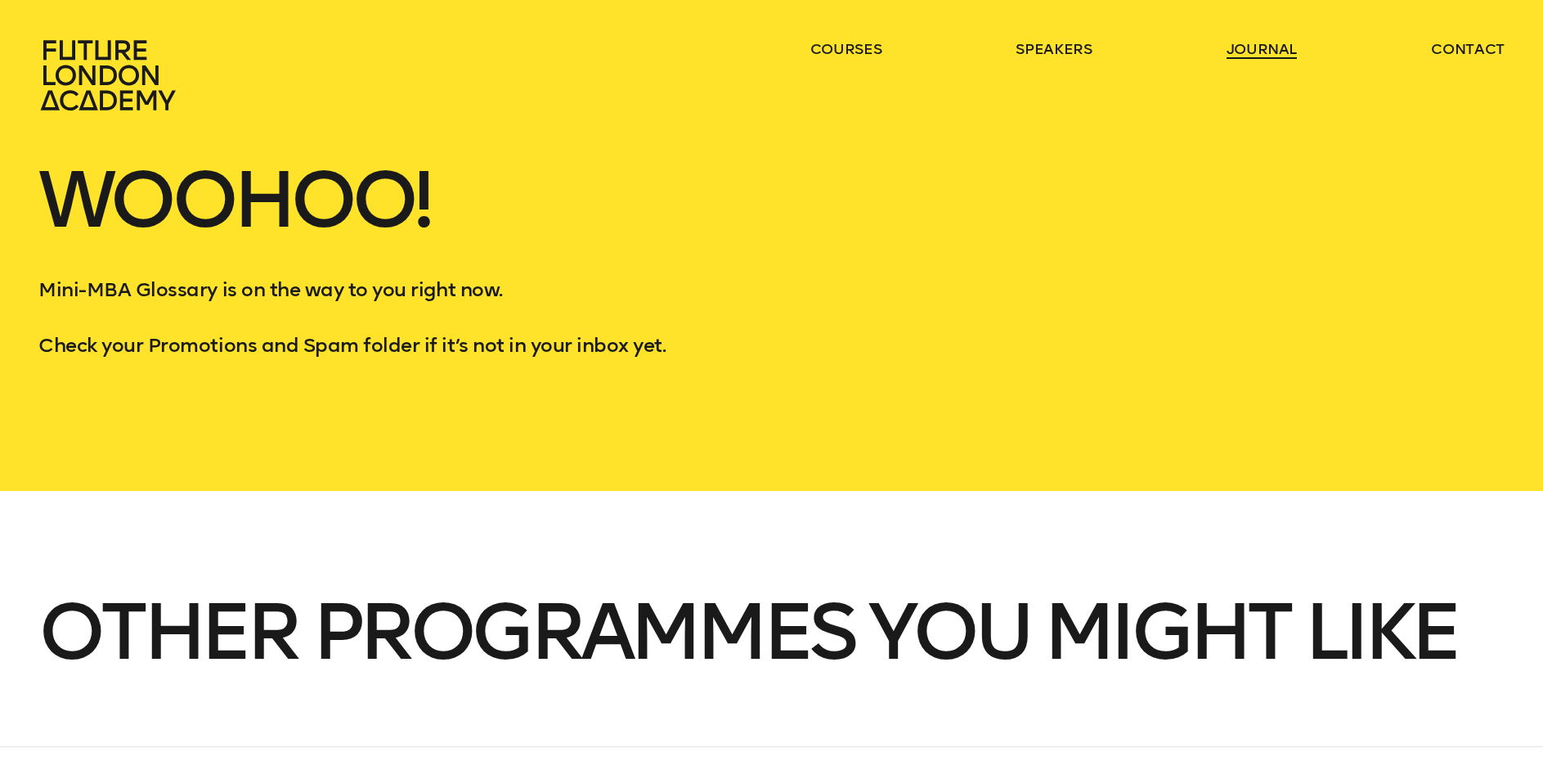
click at [1228, 46] on link "journal" at bounding box center [1262, 49] width 71 height 20
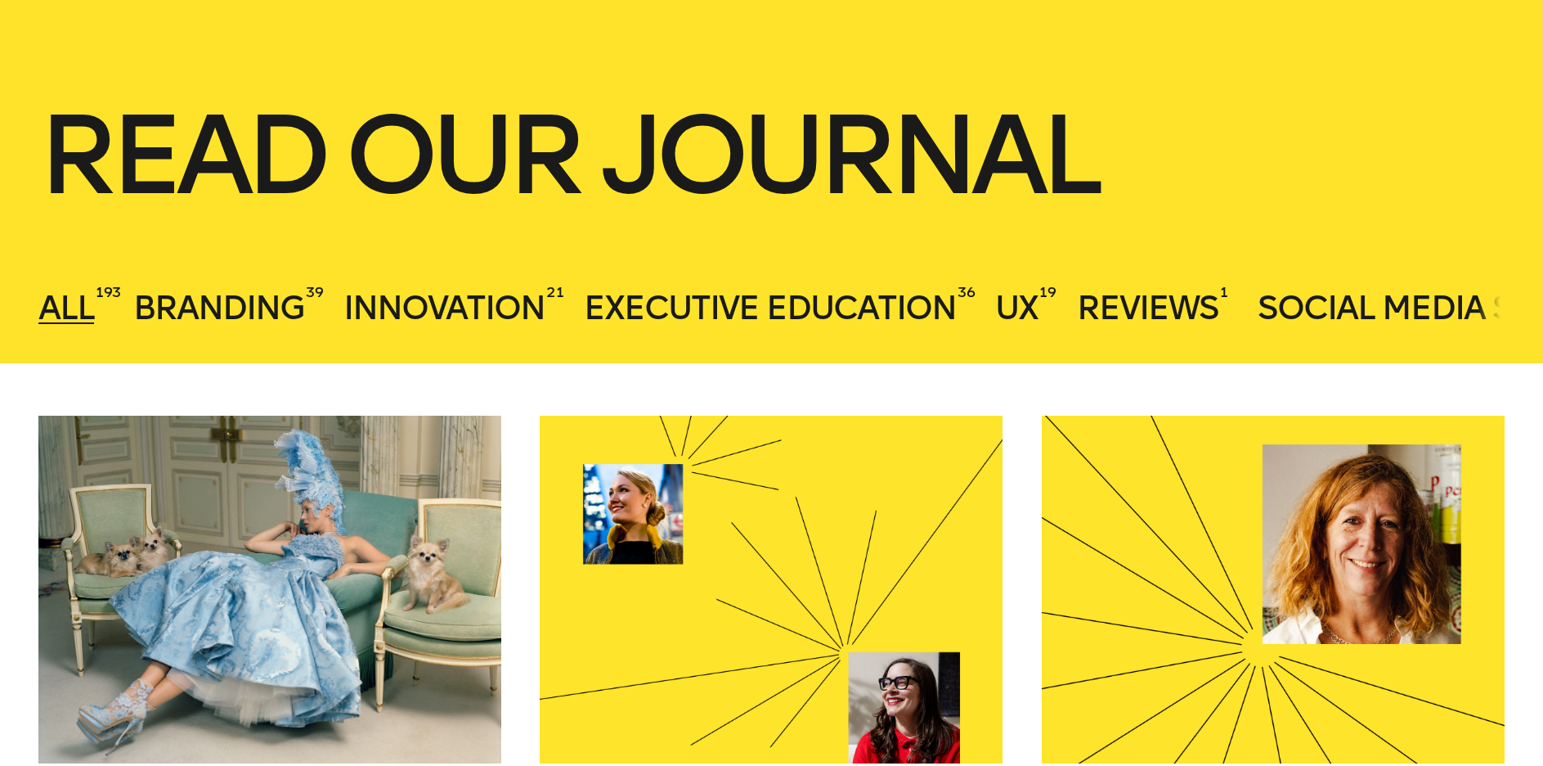
scroll to position [456, 0]
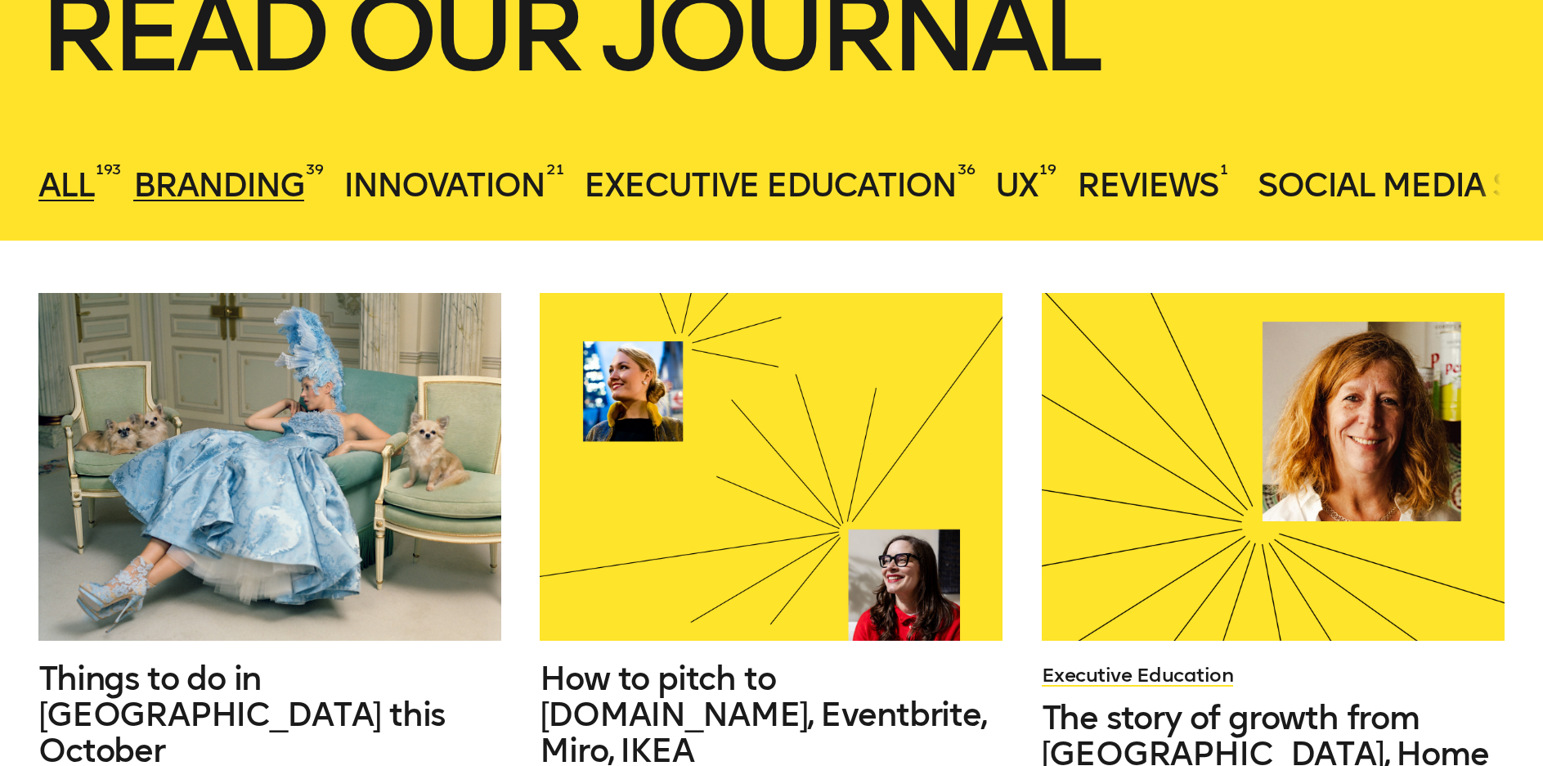
click at [235, 186] on span "Branding" at bounding box center [218, 184] width 171 height 39
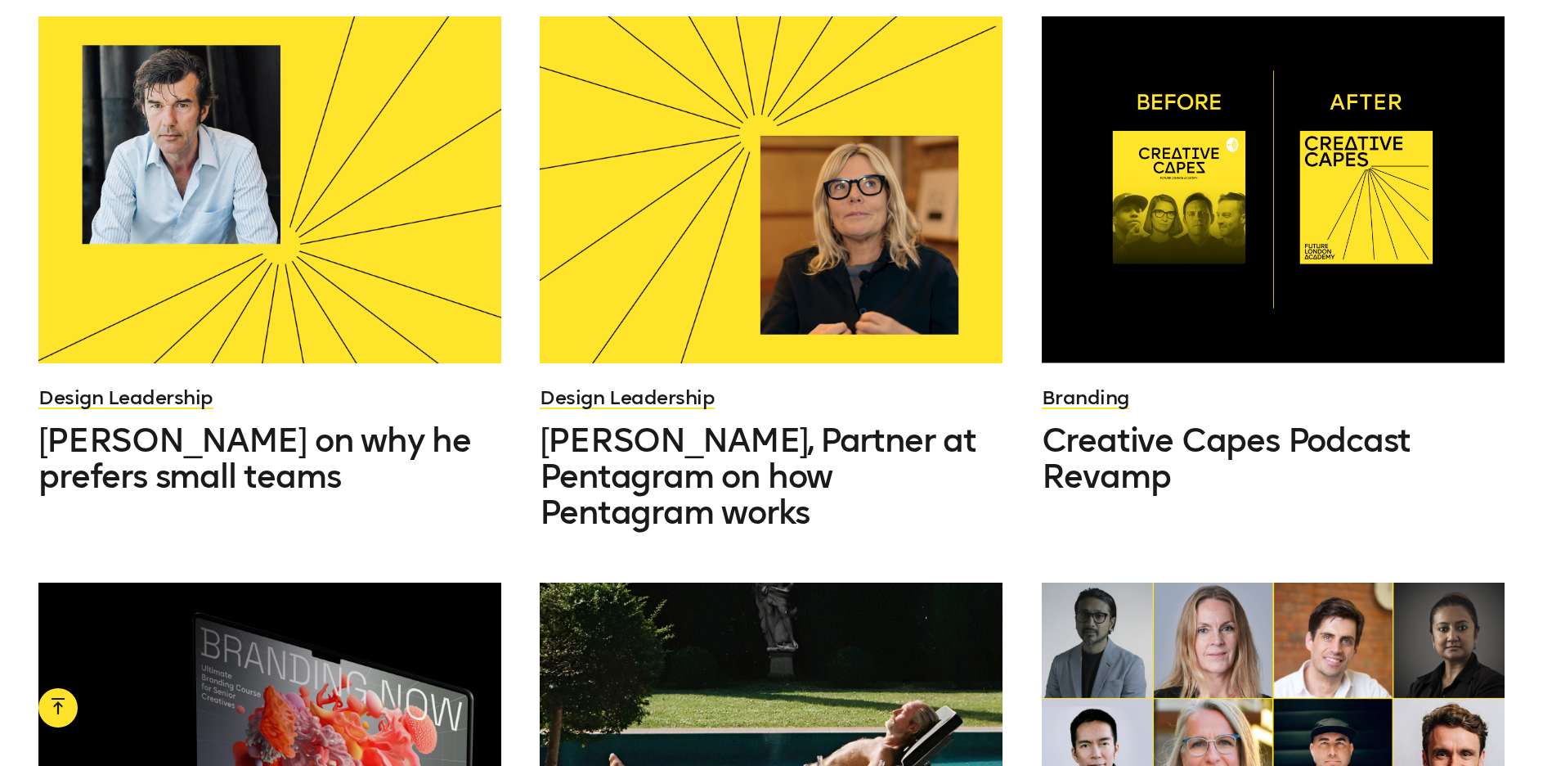
scroll to position [1259, 0]
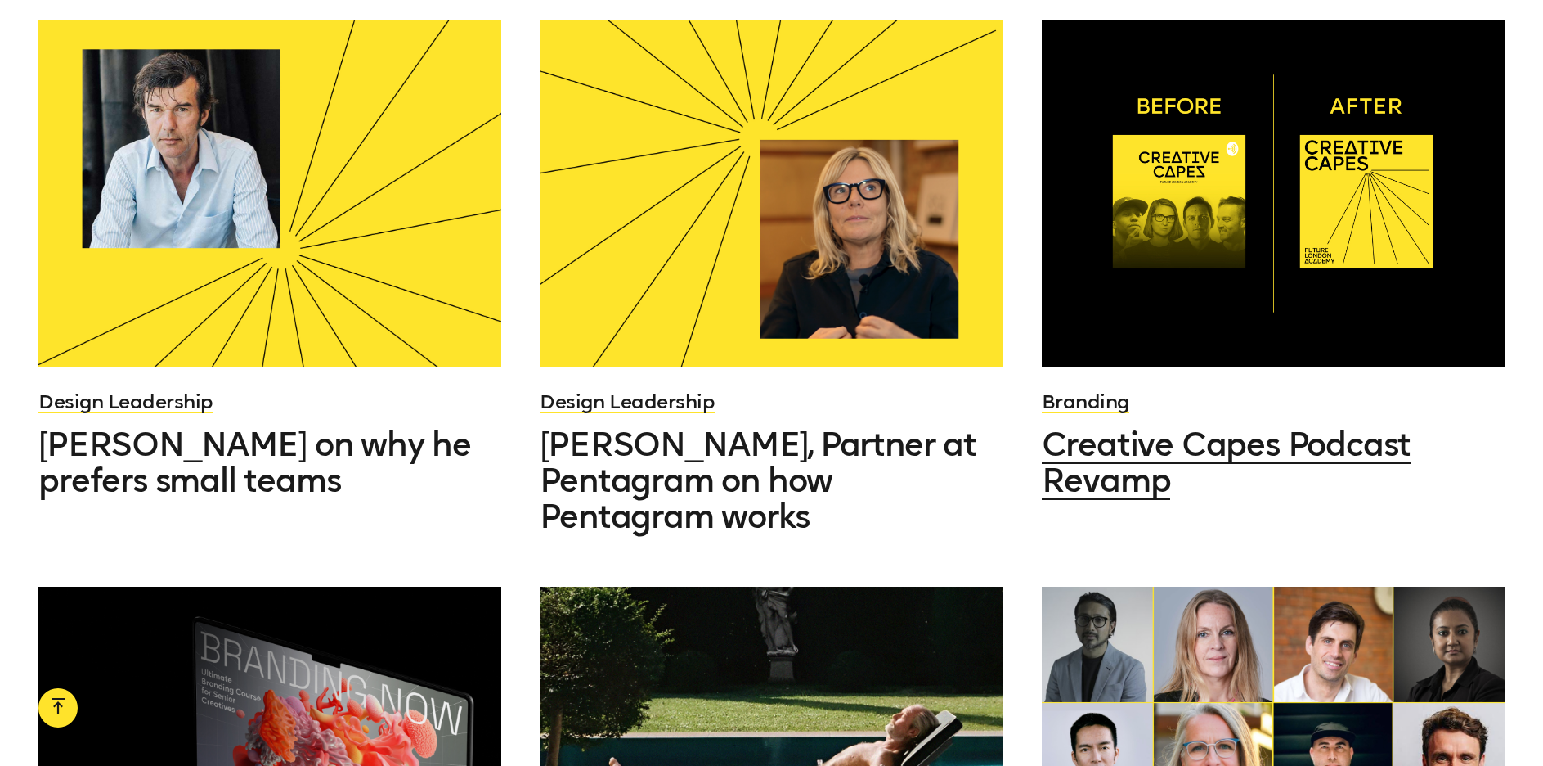
drag, startPoint x: 1100, startPoint y: 437, endPoint x: 1221, endPoint y: 317, distance: 170.6
click at [1100, 437] on span "Creative Capes Podcast Revamp" at bounding box center [1227, 461] width 370 height 75
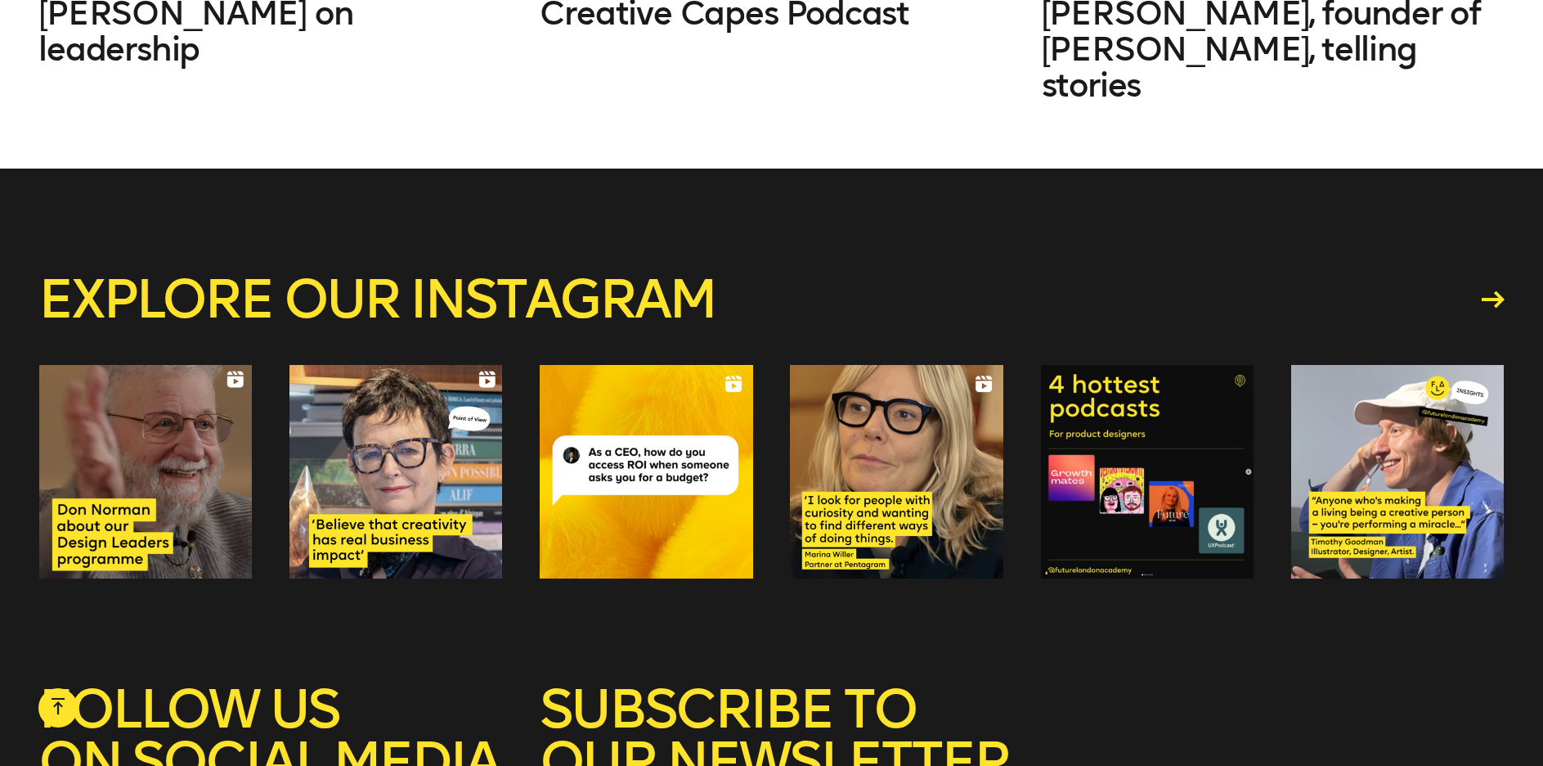
scroll to position [5500, 0]
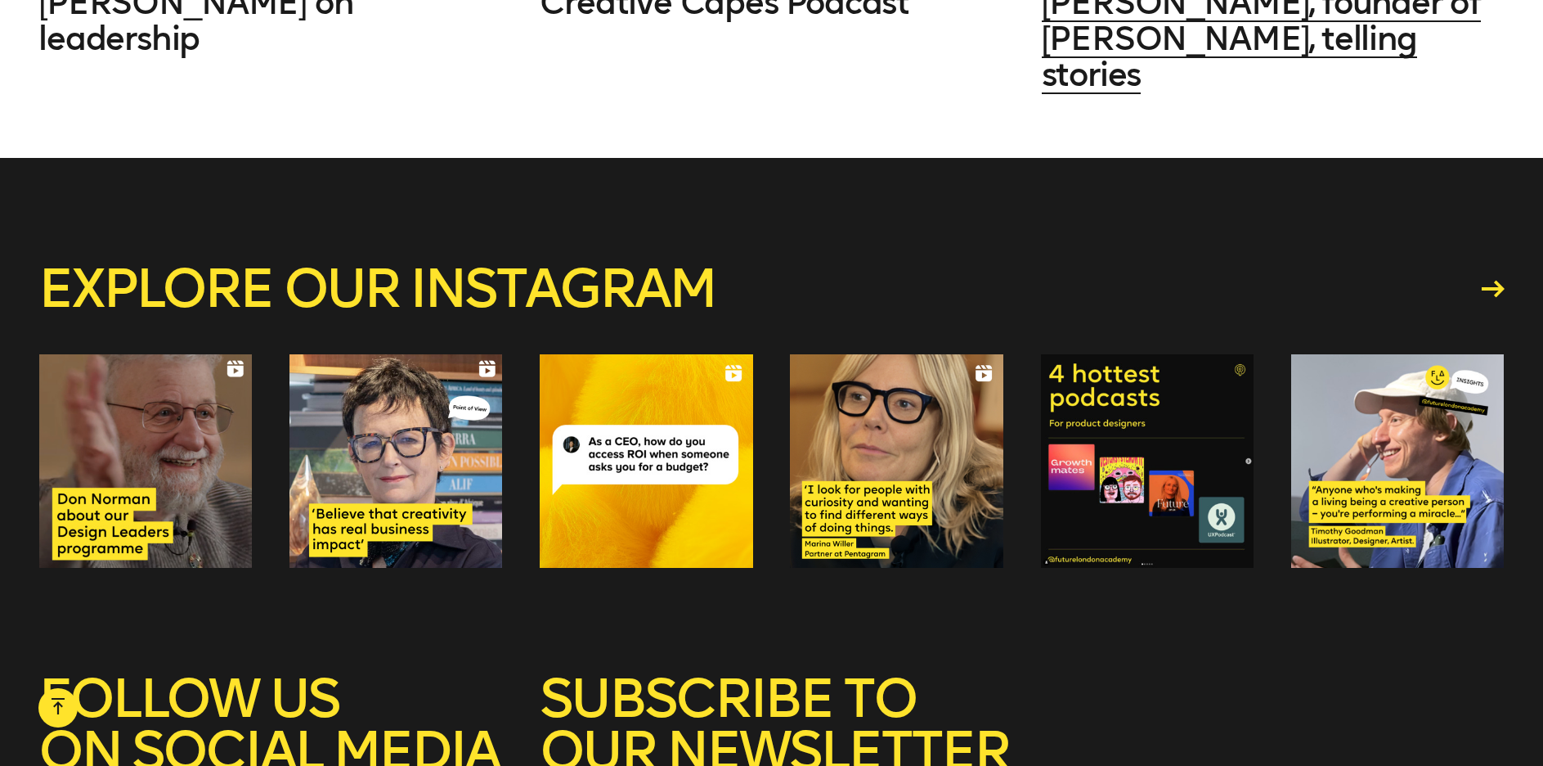
click at [1105, 47] on span "Michael Wolff, founder of Wolff Olins, telling stories" at bounding box center [1261, 38] width 439 height 111
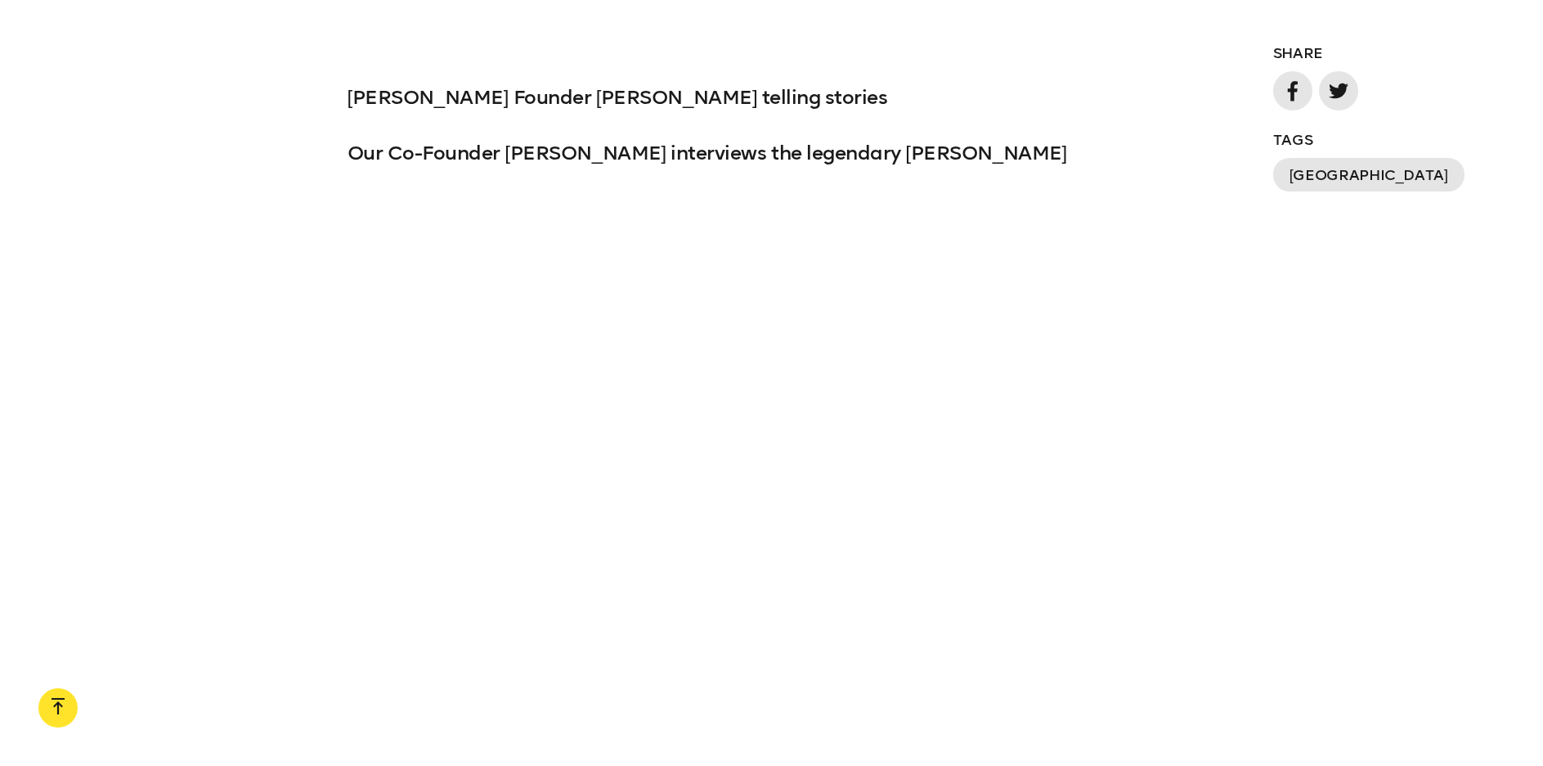
scroll to position [1520, 0]
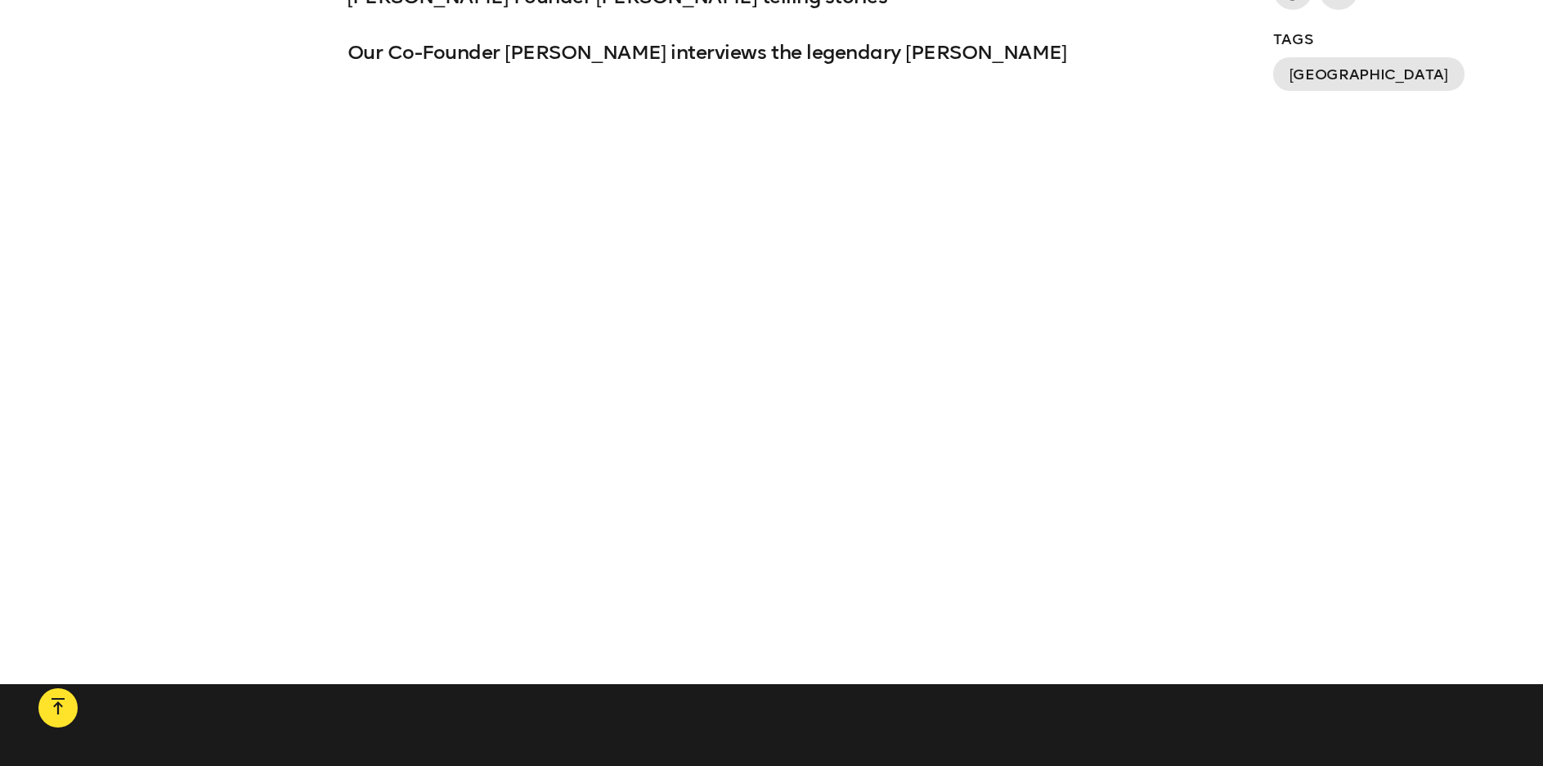
click at [1374, 206] on div at bounding box center [771, 342] width 1543 height 473
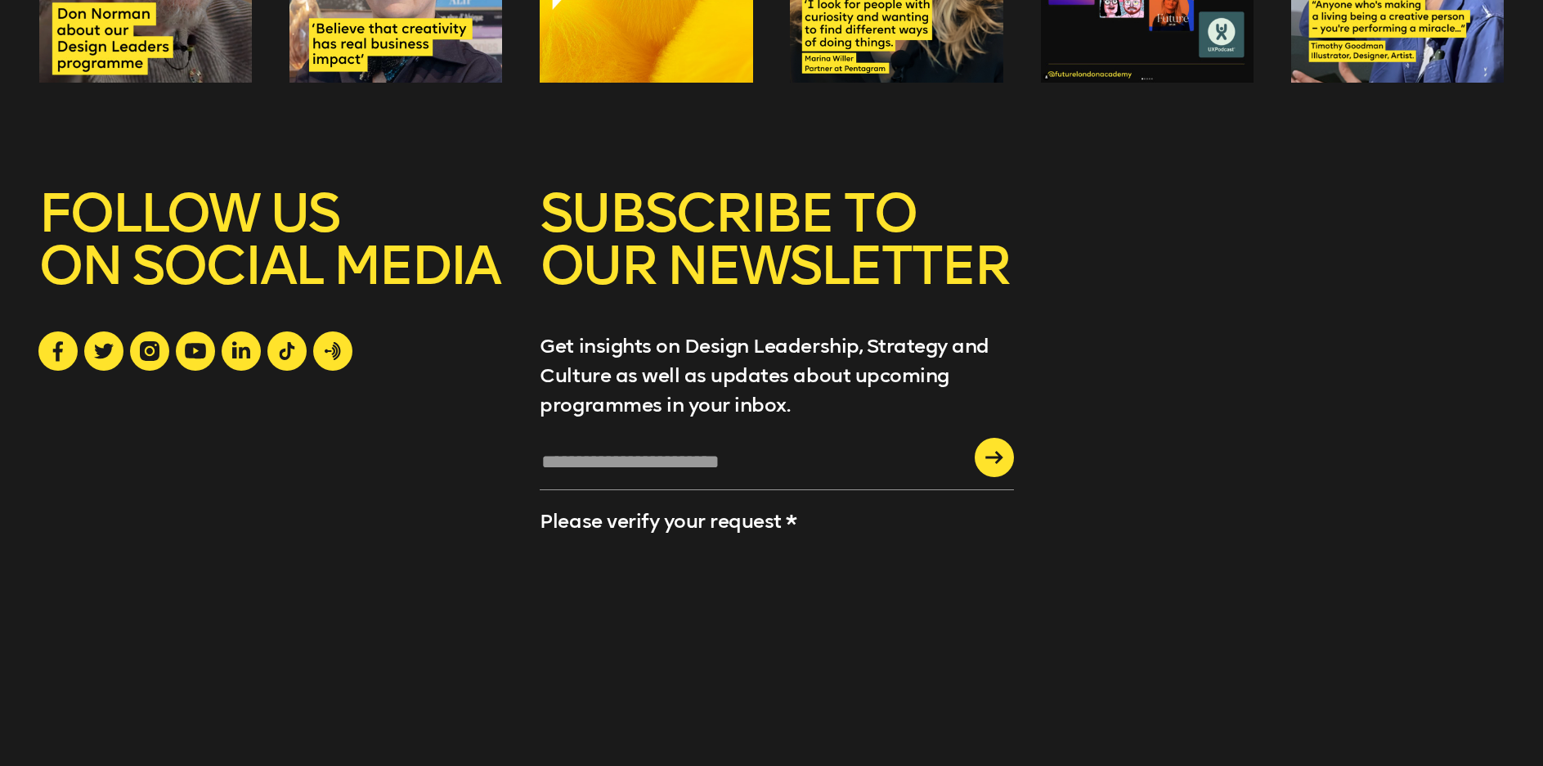
scroll to position [2589, 0]
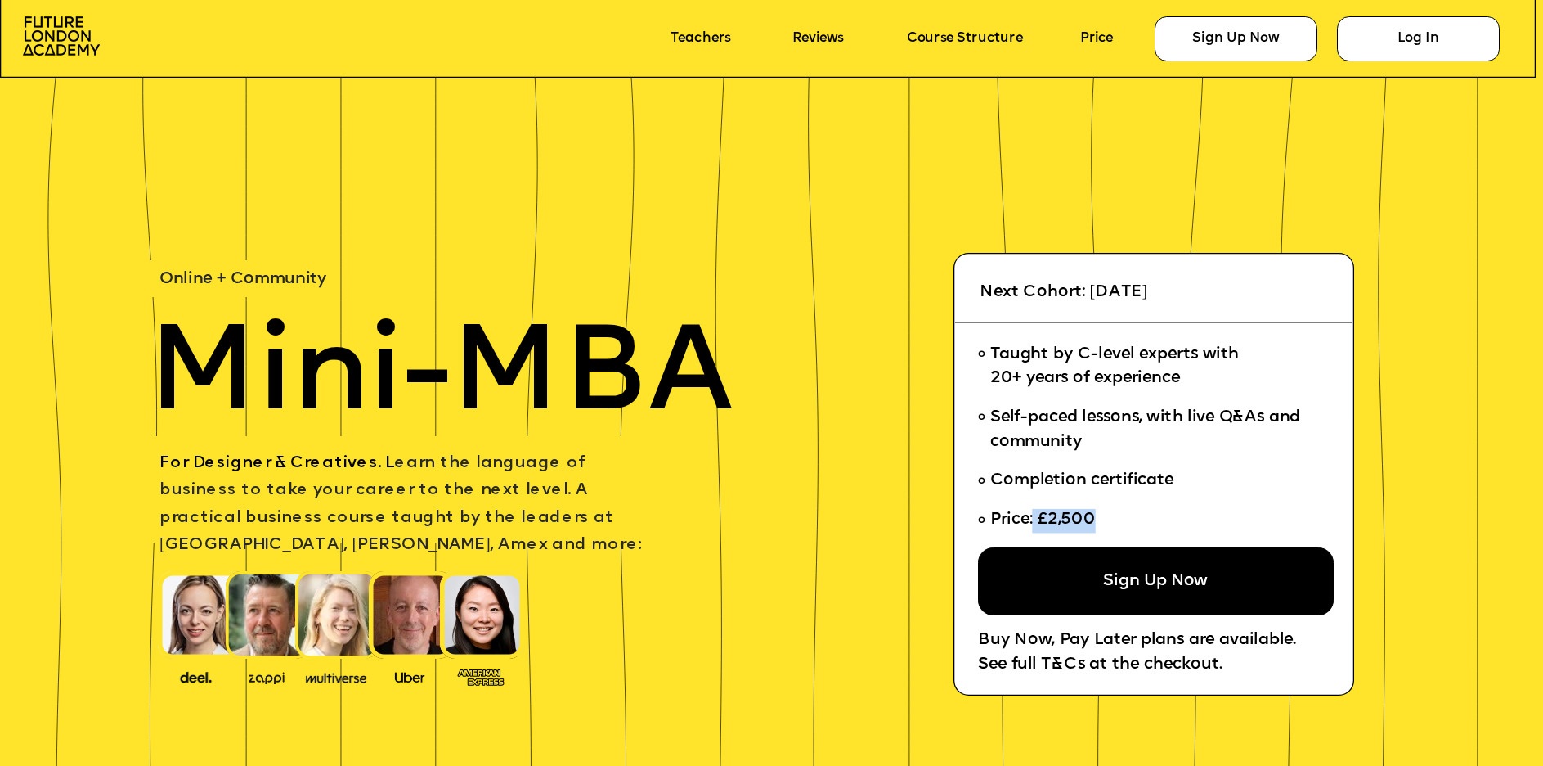
scroll to position [60, 0]
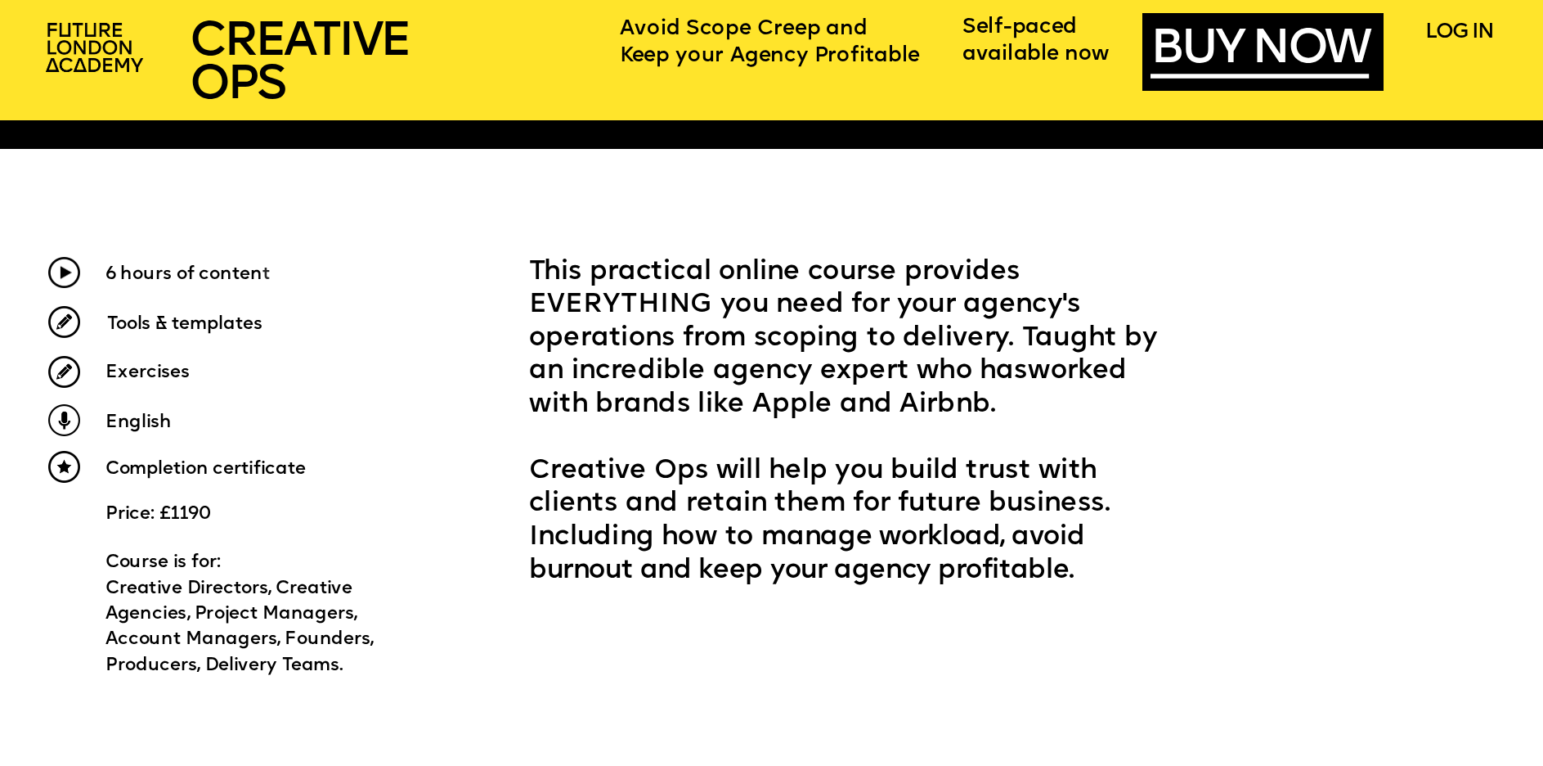
scroll to position [808, 0]
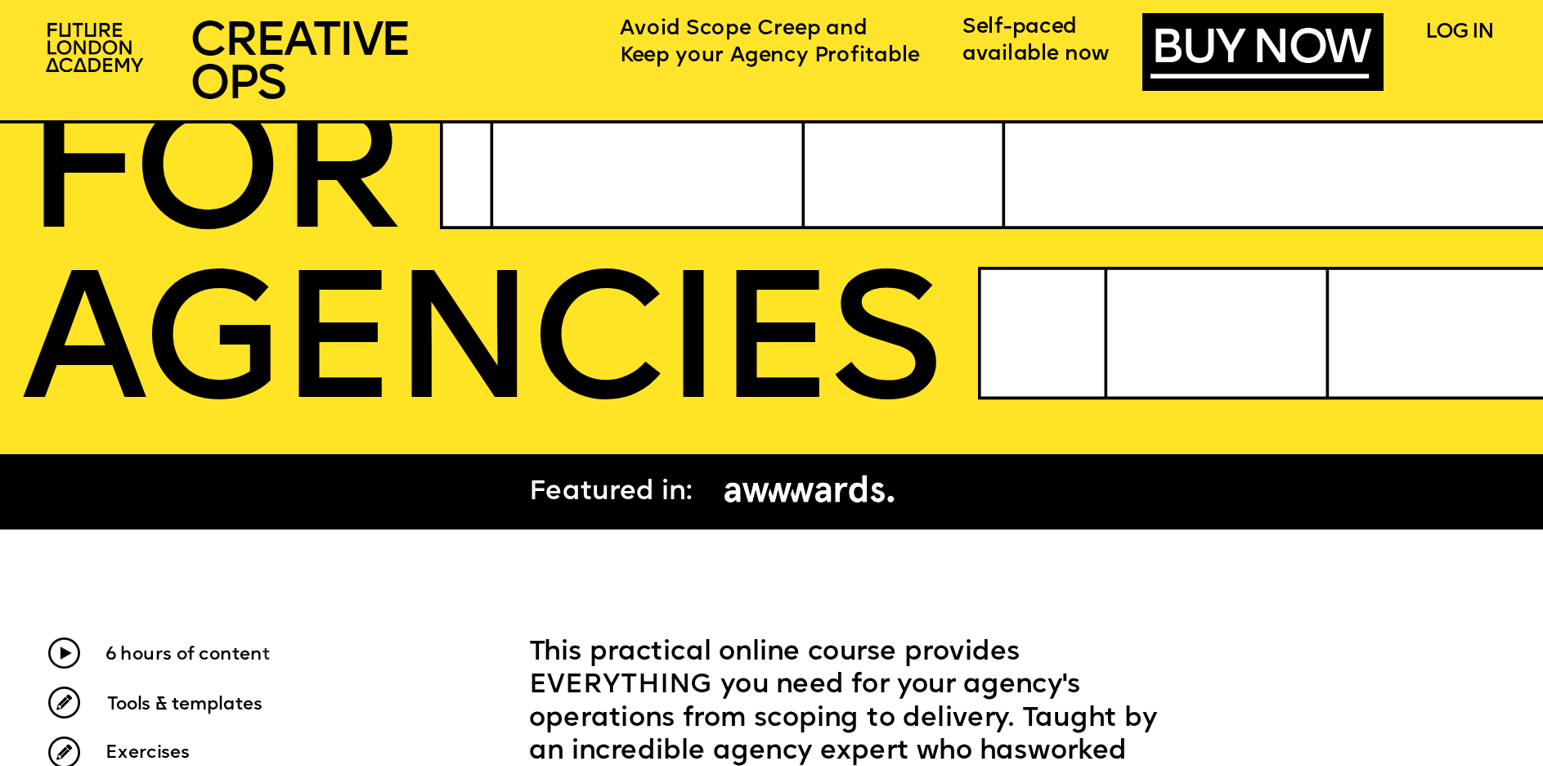
scroll to position [401, 0]
